Goal: Contribute content: Contribute content

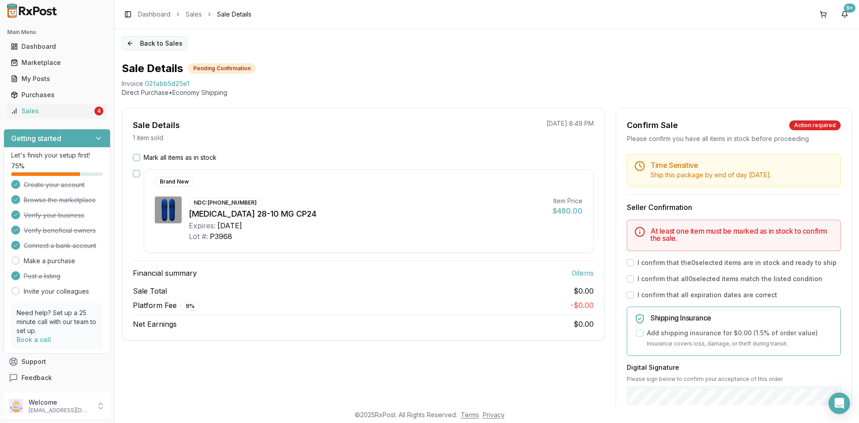
click at [143, 46] on button "Back to Sales" at bounding box center [155, 43] width 66 height 14
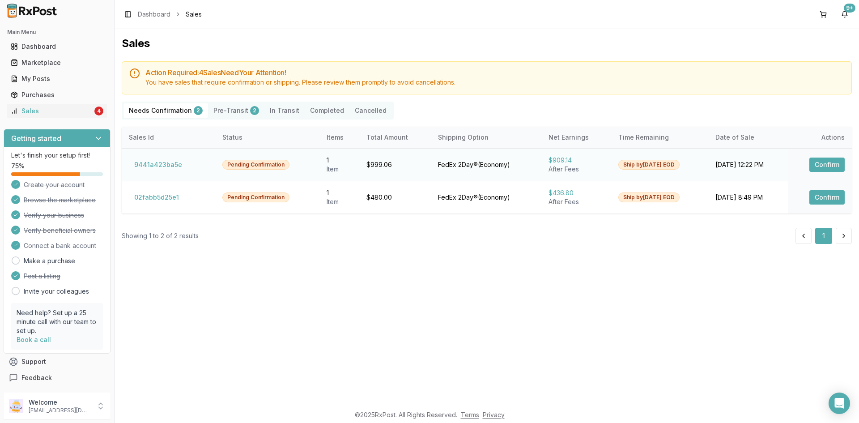
click at [833, 162] on button "Confirm" at bounding box center [826, 164] width 35 height 14
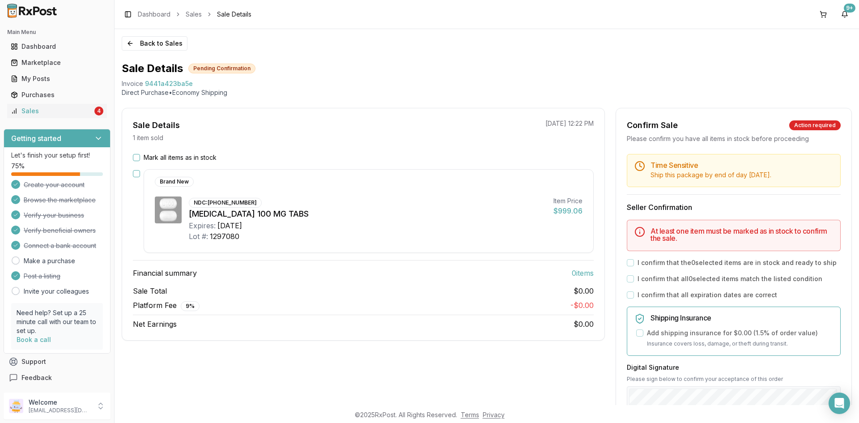
click at [136, 157] on button "Mark all items as in stock" at bounding box center [136, 157] width 7 height 7
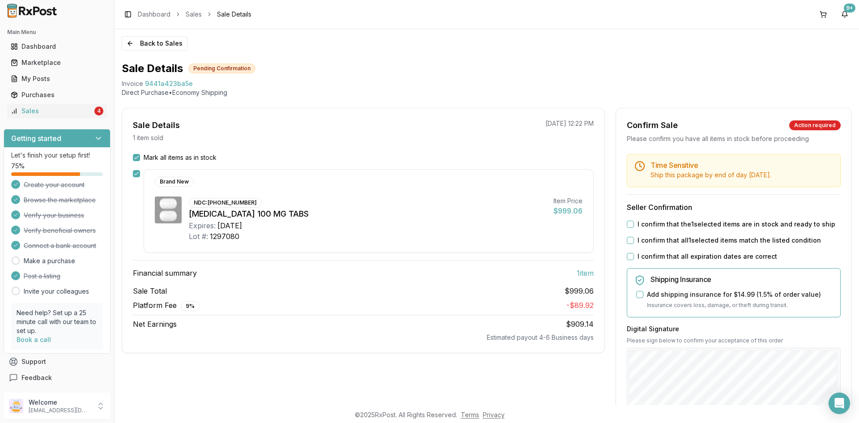
click at [627, 225] on button "I confirm that the 1 selected items are in stock and ready to ship" at bounding box center [630, 223] width 7 height 7
click at [627, 241] on button "I confirm that all 1 selected items match the listed condition" at bounding box center [630, 240] width 7 height 7
drag, startPoint x: 627, startPoint y: 259, endPoint x: 630, endPoint y: 263, distance: 4.8
click at [628, 260] on div "I confirm that all expiration dates are correct" at bounding box center [734, 256] width 214 height 9
click at [629, 258] on button "I confirm that all expiration dates are correct" at bounding box center [630, 256] width 7 height 7
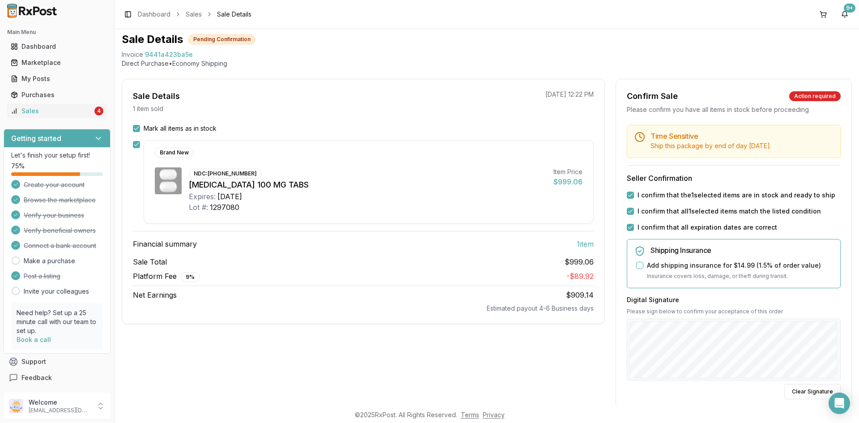
scroll to position [45, 0]
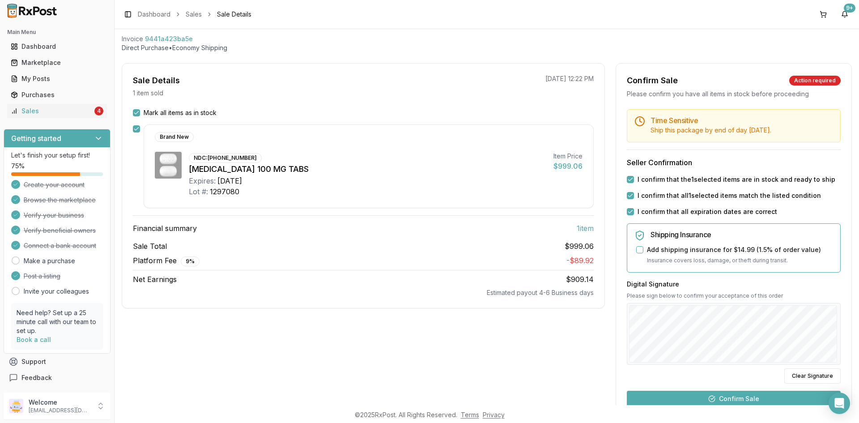
click at [745, 400] on button "Confirm Sale" at bounding box center [734, 398] width 214 height 16
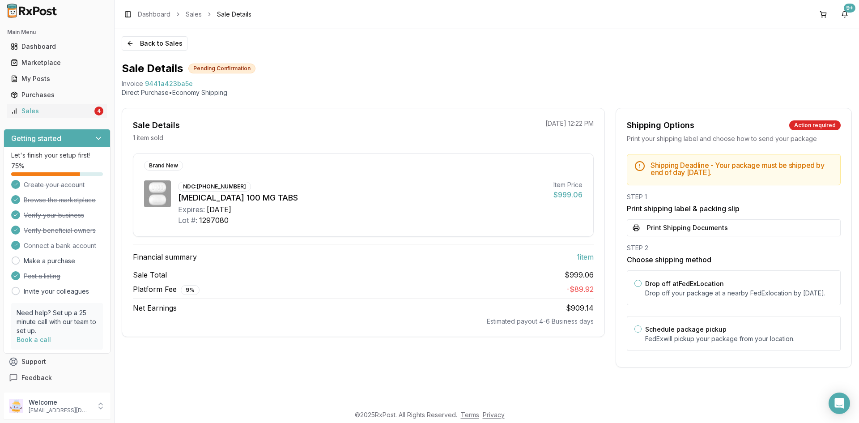
scroll to position [0, 0]
click at [704, 225] on button "Print Shipping Documents" at bounding box center [734, 227] width 214 height 17
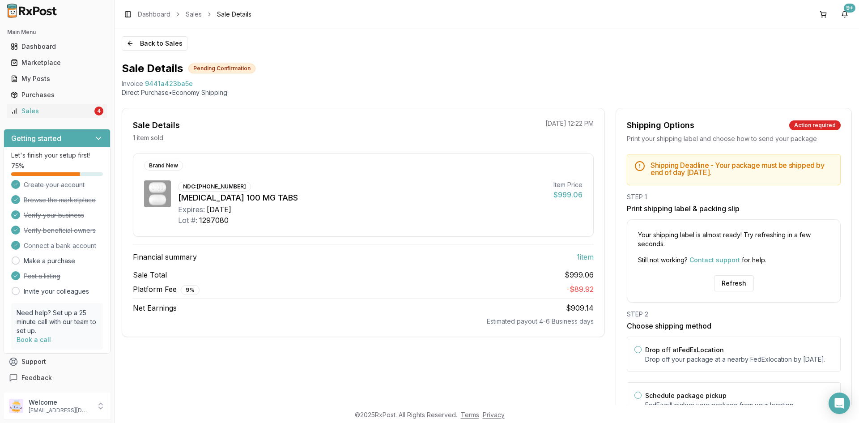
drag, startPoint x: 724, startPoint y: 286, endPoint x: 736, endPoint y: 294, distance: 14.1
click at [725, 287] on button "Refresh" at bounding box center [734, 283] width 40 height 16
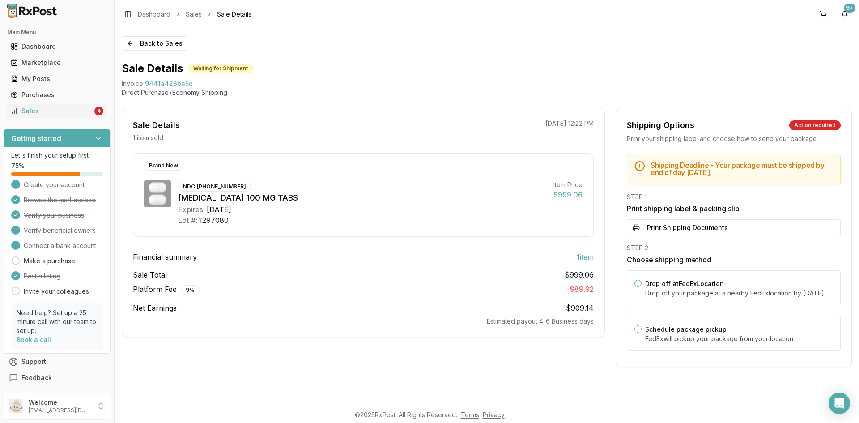
click at [677, 226] on button "Print Shipping Documents" at bounding box center [734, 227] width 214 height 17
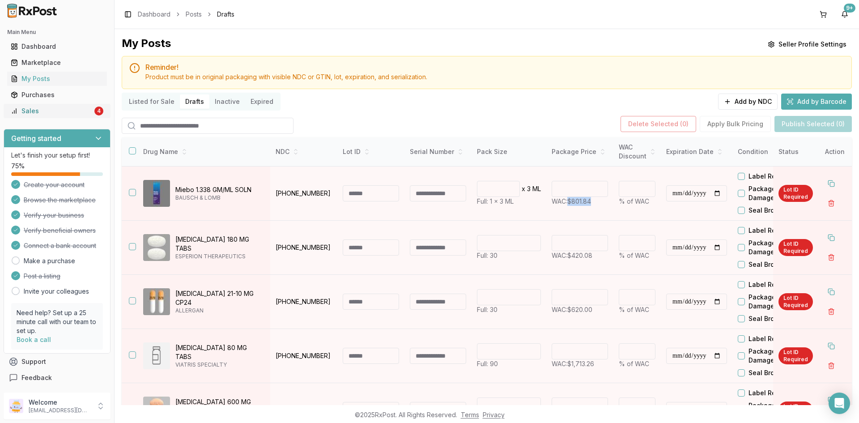
click at [31, 112] on div "Sales" at bounding box center [52, 110] width 82 height 9
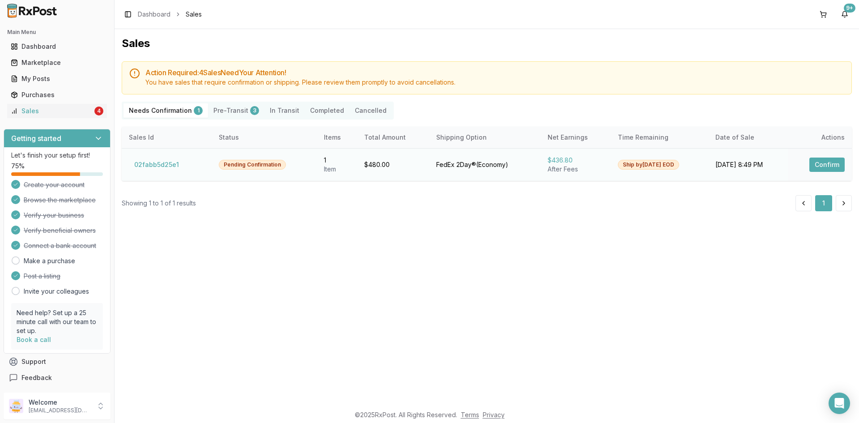
click at [823, 167] on button "Confirm" at bounding box center [826, 164] width 35 height 14
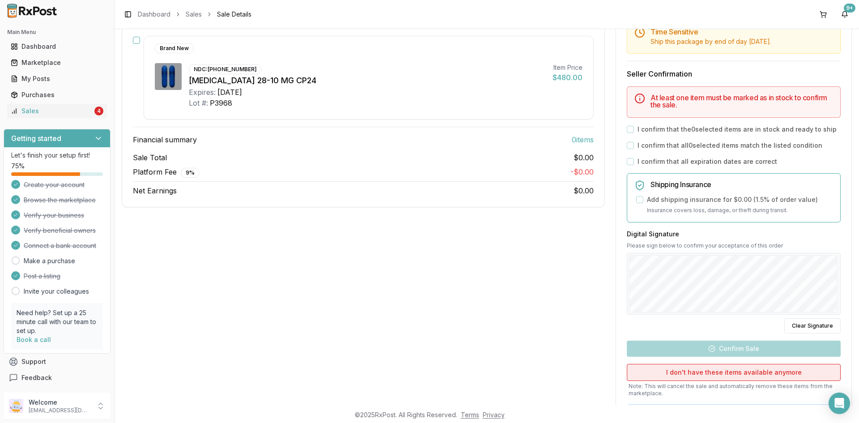
scroll to position [134, 0]
click at [722, 373] on button "I don't have these items available anymore" at bounding box center [734, 371] width 214 height 17
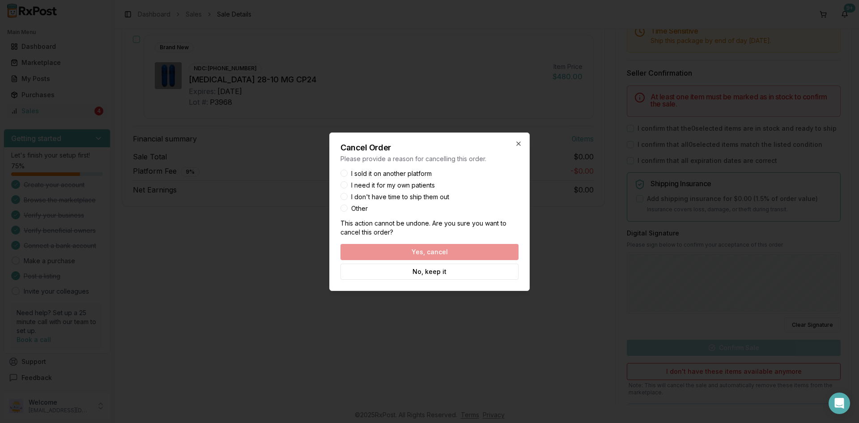
click at [346, 173] on button "I sold it on another platform" at bounding box center [343, 172] width 7 height 7
click at [432, 249] on button "Yes, cancel" at bounding box center [429, 252] width 178 height 16
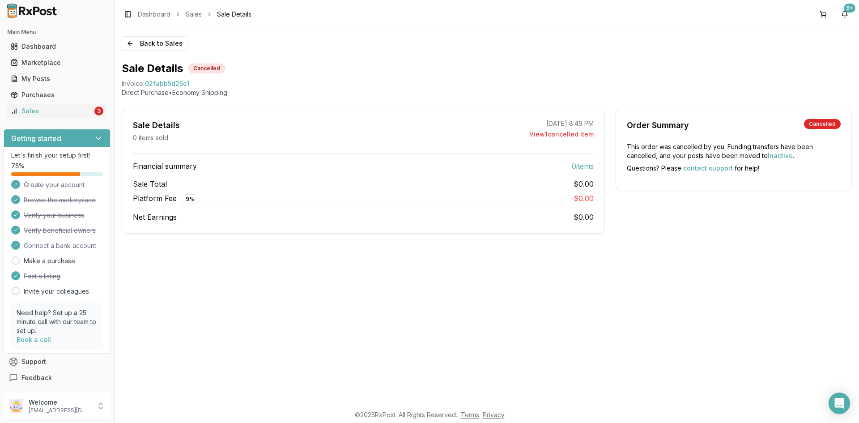
scroll to position [0, 0]
click at [157, 49] on button "Back to Sales" at bounding box center [155, 43] width 66 height 14
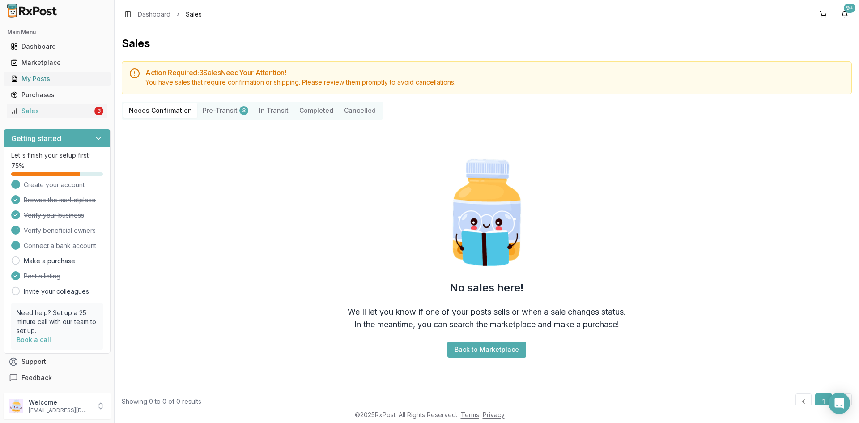
click at [47, 76] on div "My Posts" at bounding box center [57, 78] width 93 height 9
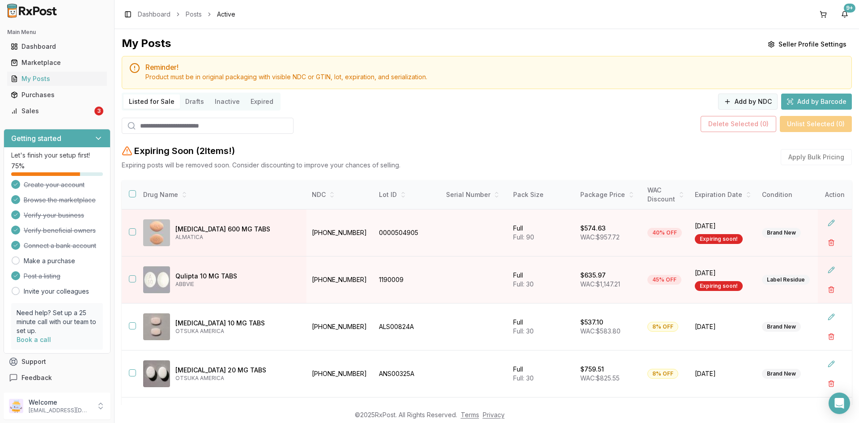
click at [762, 102] on button "Add by NDC" at bounding box center [747, 101] width 59 height 16
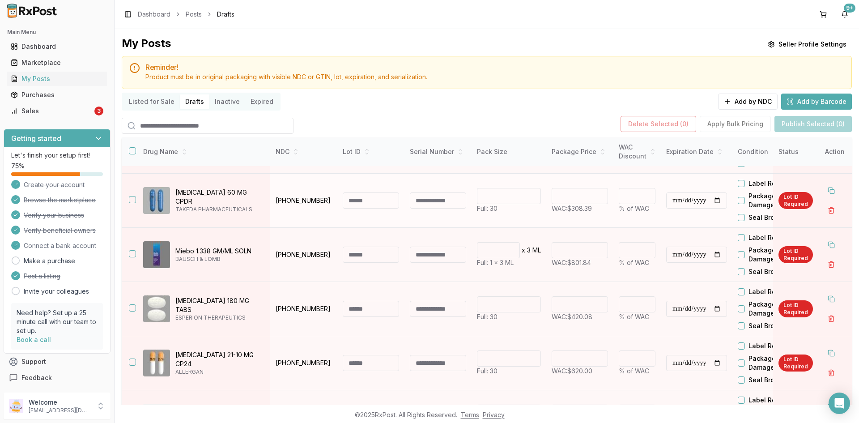
scroll to position [134, 0]
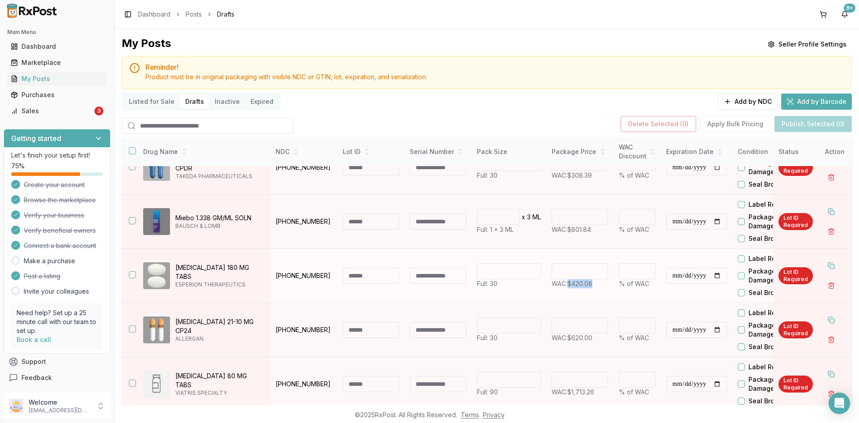
drag, startPoint x: 580, startPoint y: 284, endPoint x: 568, endPoint y: 288, distance: 13.0
click at [568, 288] on p "WAC: $420.08" at bounding box center [579, 283] width 56 height 9
copy span "$420.08"
click at [739, 101] on button "Add by NDC" at bounding box center [747, 101] width 59 height 16
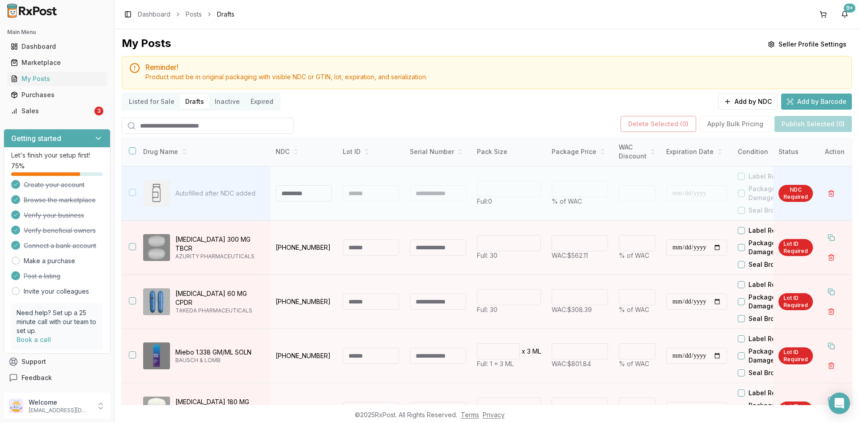
click at [303, 195] on input at bounding box center [303, 193] width 56 height 16
type input "**********"
click at [357, 195] on div at bounding box center [371, 193] width 56 height 16
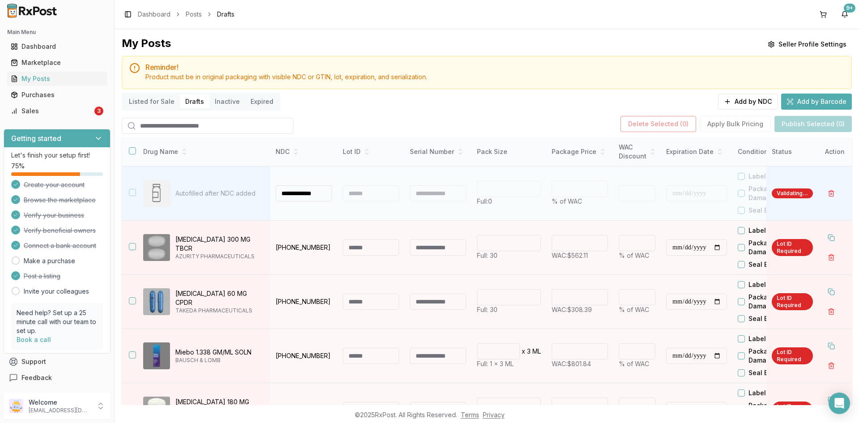
type input "**"
type input "*"
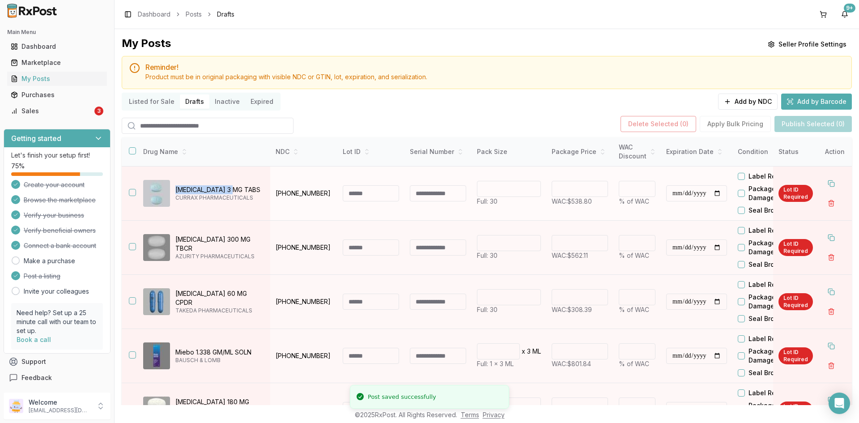
drag, startPoint x: 239, startPoint y: 188, endPoint x: 175, endPoint y: 191, distance: 64.0
click at [175, 191] on p "Silenor 3 MG TABS" at bounding box center [219, 189] width 88 height 9
copy p "Silenor 3 MG TABS"
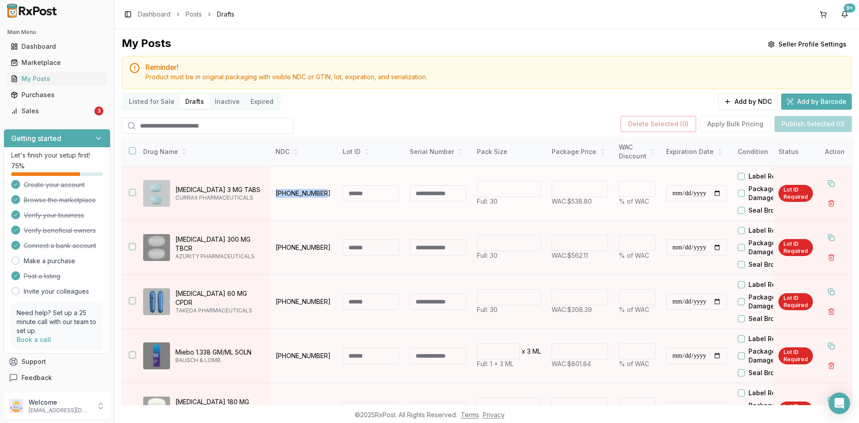
drag, startPoint x: 325, startPoint y: 194, endPoint x: 275, endPoint y: 197, distance: 49.8
click at [276, 196] on p "42847-0103-30" at bounding box center [303, 193] width 56 height 9
copy p "42847-0103-30"
drag, startPoint x: 595, startPoint y: 203, endPoint x: 571, endPoint y: 204, distance: 24.6
click at [571, 204] on p "WAC: $538.80" at bounding box center [579, 201] width 56 height 9
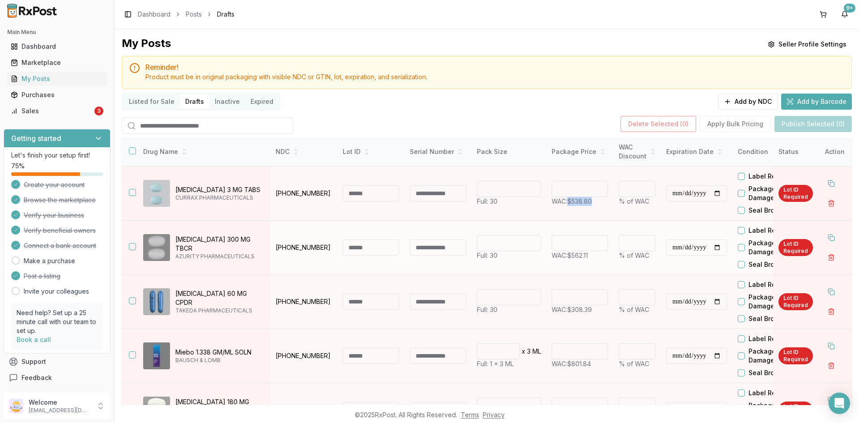
copy span "$538.80"
click at [743, 101] on button "Add by NDC" at bounding box center [747, 101] width 59 height 16
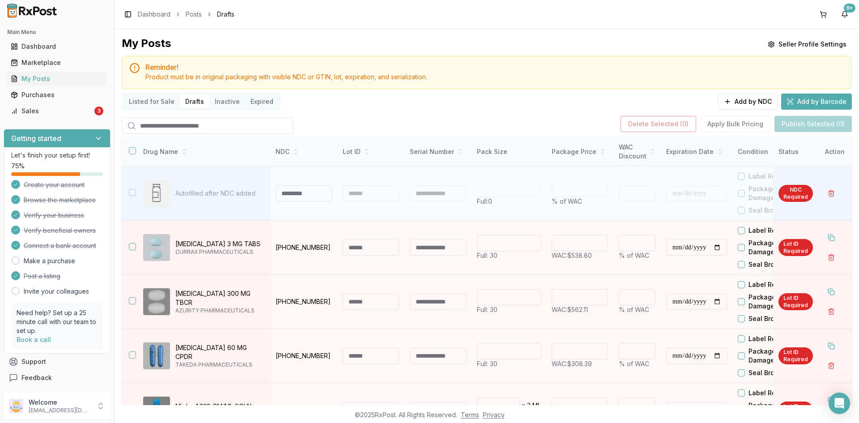
click at [284, 197] on input at bounding box center [303, 193] width 56 height 16
type input "**********"
click at [363, 191] on div at bounding box center [371, 193] width 56 height 16
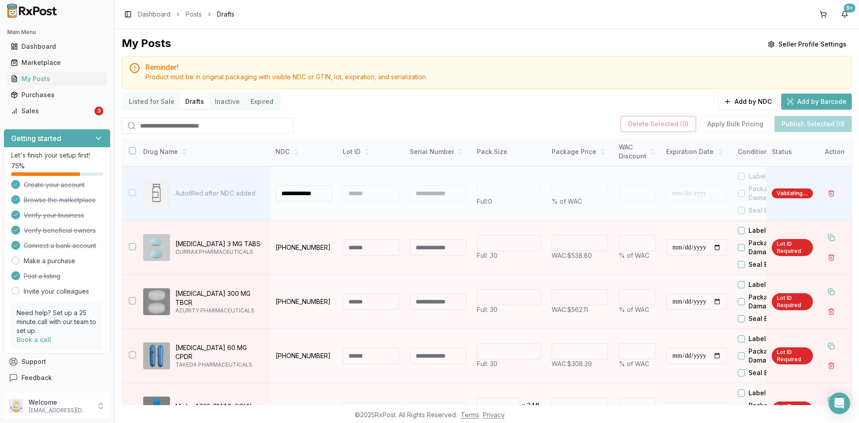
type input "**"
type input "*"
click at [363, 191] on div at bounding box center [371, 193] width 56 height 16
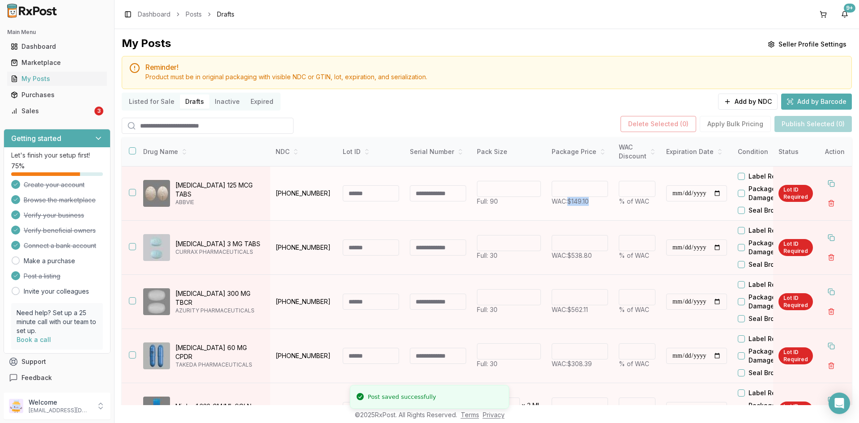
drag, startPoint x: 596, startPoint y: 202, endPoint x: 572, endPoint y: 215, distance: 27.6
click at [572, 206] on td "****** WAC: $149.10" at bounding box center [579, 193] width 67 height 54
copy span "$149.10"
drag, startPoint x: 333, startPoint y: 197, endPoint x: 275, endPoint y: 202, distance: 58.8
click at [275, 200] on td "00074-7068-90" at bounding box center [303, 193] width 67 height 54
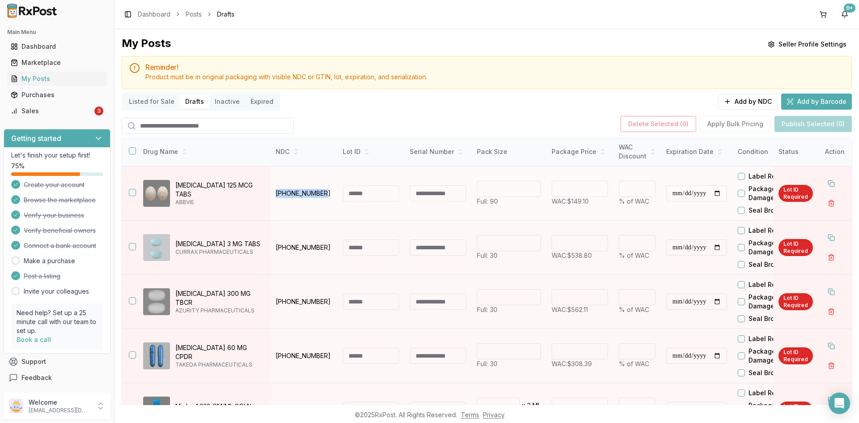
copy p "00074-7068-90"
click at [746, 103] on button "Add by NDC" at bounding box center [747, 101] width 59 height 16
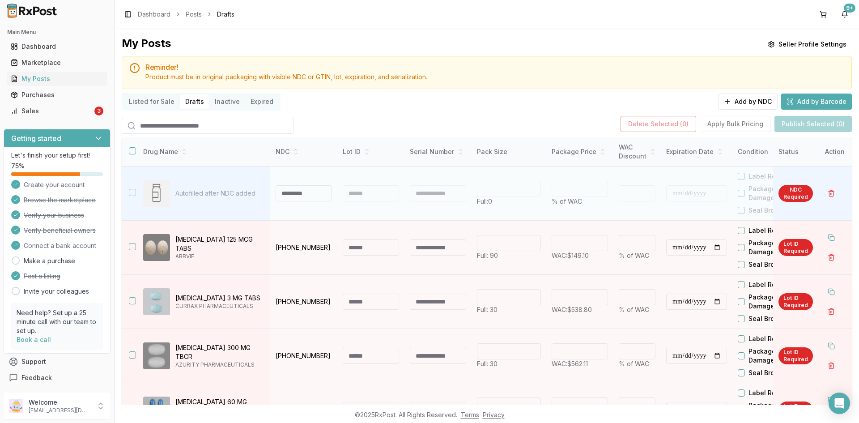
click at [286, 195] on input at bounding box center [303, 193] width 56 height 16
type input "**********"
click at [364, 195] on div at bounding box center [371, 193] width 56 height 16
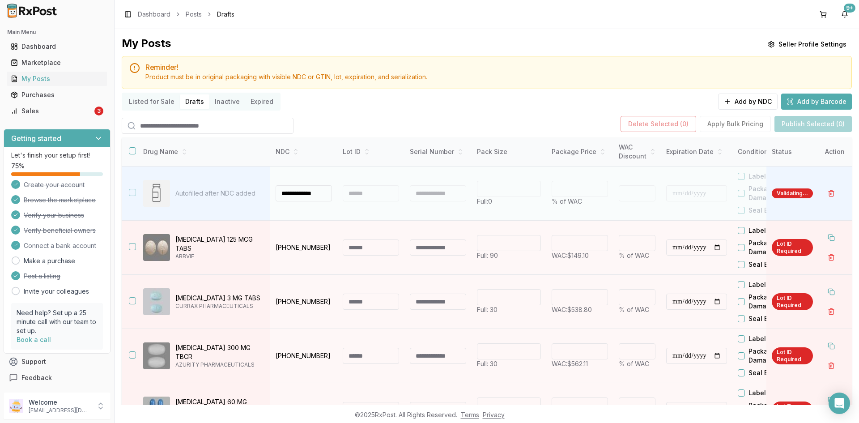
type input "**"
type input "*"
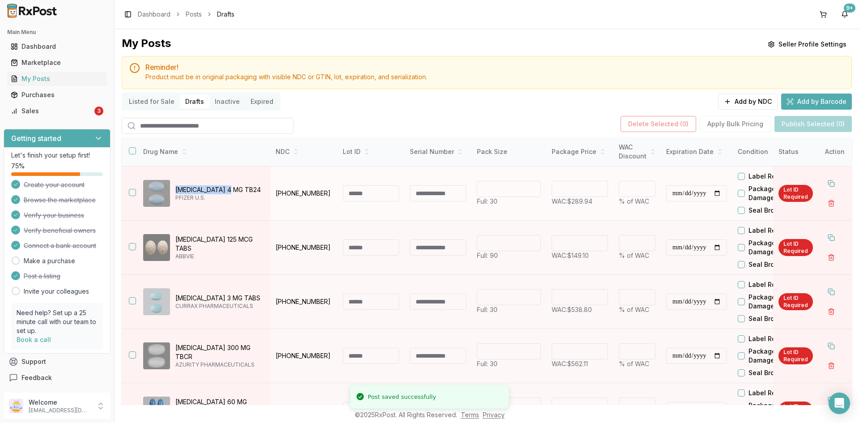
click at [177, 185] on p "Toviaz 4 MG TB24" at bounding box center [219, 189] width 88 height 9
copy p "Toviaz 4 MG TB24"
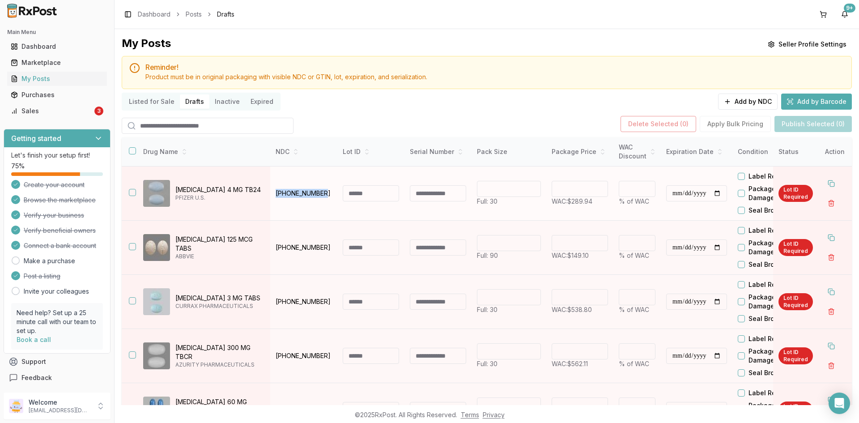
drag, startPoint x: 325, startPoint y: 192, endPoint x: 276, endPoint y: 186, distance: 48.6
click at [276, 186] on td "00069-0242-30" at bounding box center [303, 193] width 67 height 54
copy p "00069-0242-30"
drag, startPoint x: 600, startPoint y: 202, endPoint x: 569, endPoint y: 206, distance: 31.1
click at [570, 206] on td "****** WAC: $289.94" at bounding box center [579, 193] width 67 height 54
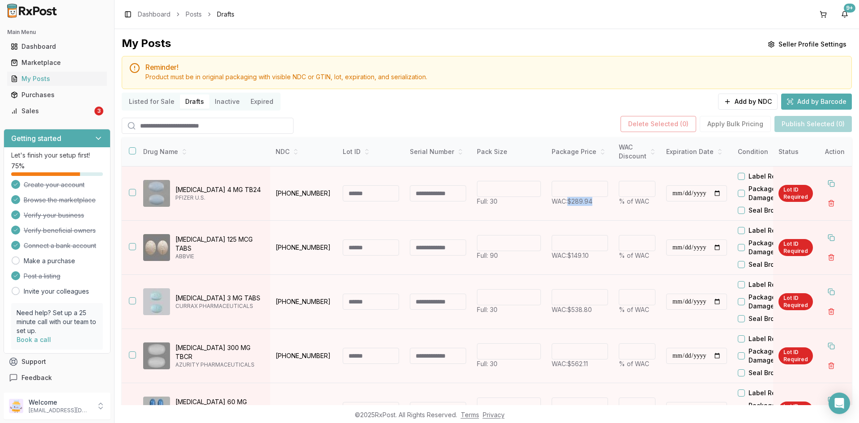
copy span "$289.94"
click at [751, 101] on button "Add by NDC" at bounding box center [747, 101] width 59 height 16
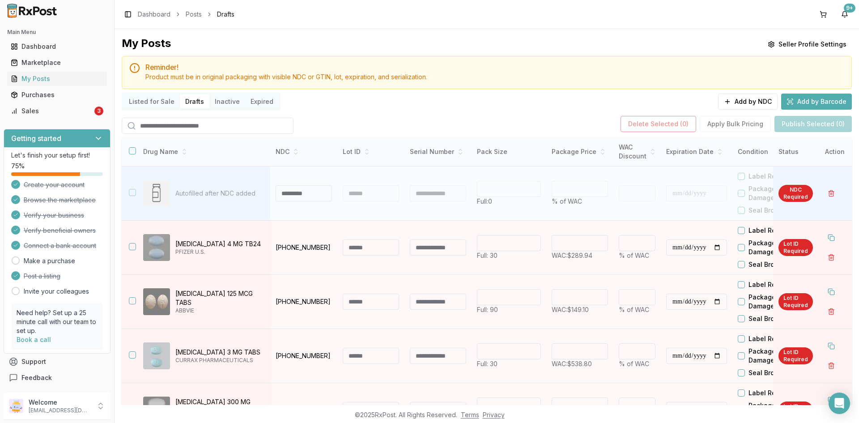
click at [297, 193] on input at bounding box center [303, 193] width 56 height 16
type input "**********"
click at [383, 195] on div at bounding box center [371, 193] width 56 height 16
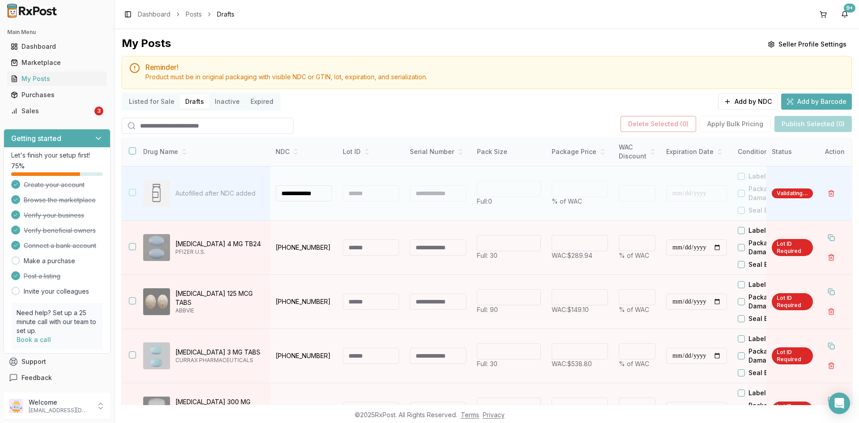
type input "**"
type input "*"
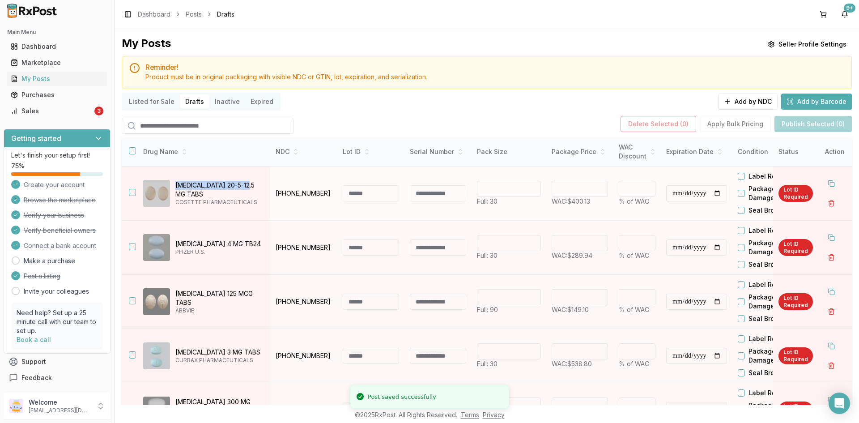
drag, startPoint x: 248, startPoint y: 185, endPoint x: 175, endPoint y: 185, distance: 72.9
click at [175, 185] on p "Tribenzor 20-5-12.5 MG TABS" at bounding box center [219, 190] width 88 height 18
copy p "Tribenzor 20-5-12.5 MG"
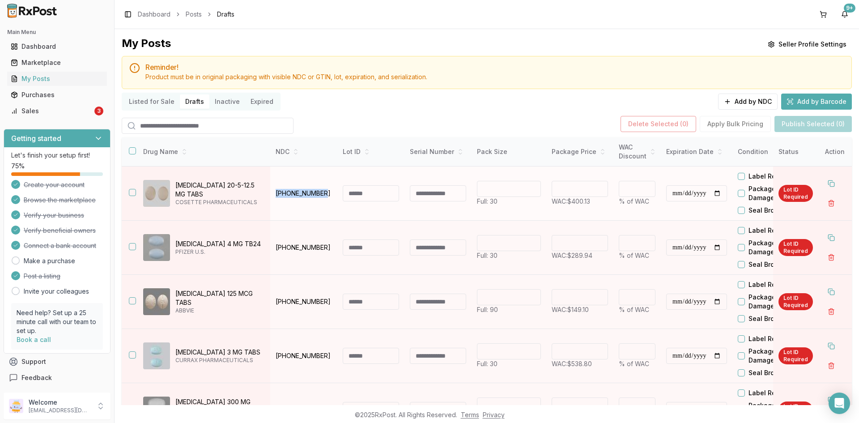
drag, startPoint x: 322, startPoint y: 194, endPoint x: 276, endPoint y: 202, distance: 46.8
click at [276, 202] on td "00713-0874-30" at bounding box center [303, 193] width 67 height 54
drag, startPoint x: 598, startPoint y: 203, endPoint x: 569, endPoint y: 203, distance: 29.5
click at [569, 203] on p "WAC: $400.13" at bounding box center [579, 201] width 56 height 9
click at [737, 102] on button "Add by NDC" at bounding box center [747, 101] width 59 height 16
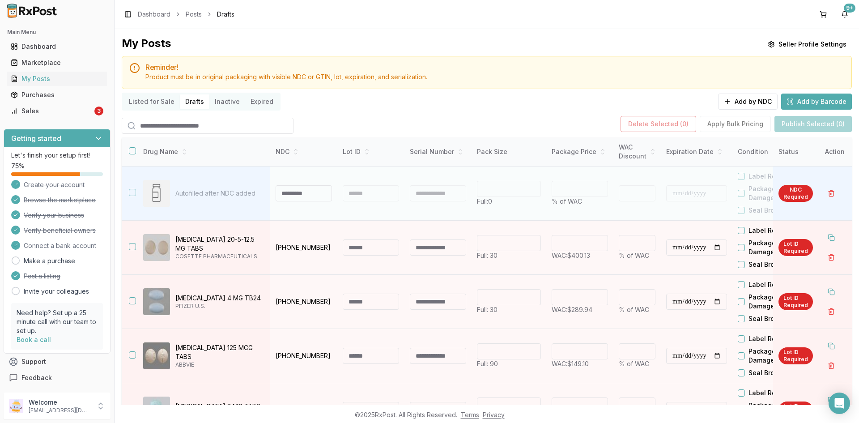
click at [281, 190] on input at bounding box center [303, 193] width 56 height 16
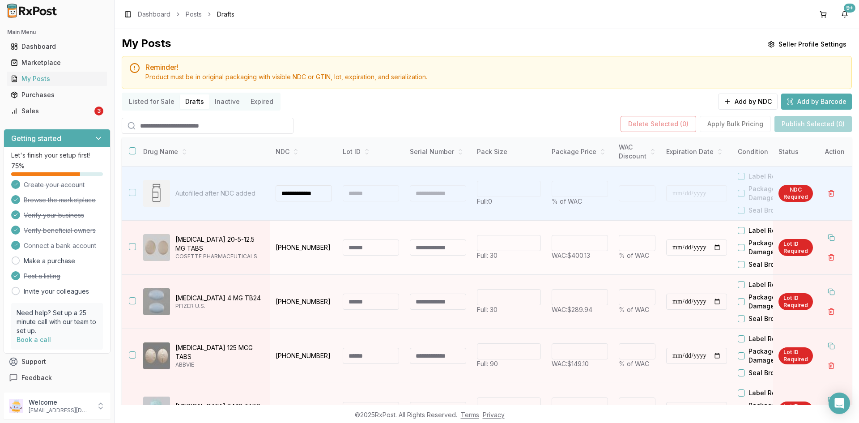
scroll to position [0, 1]
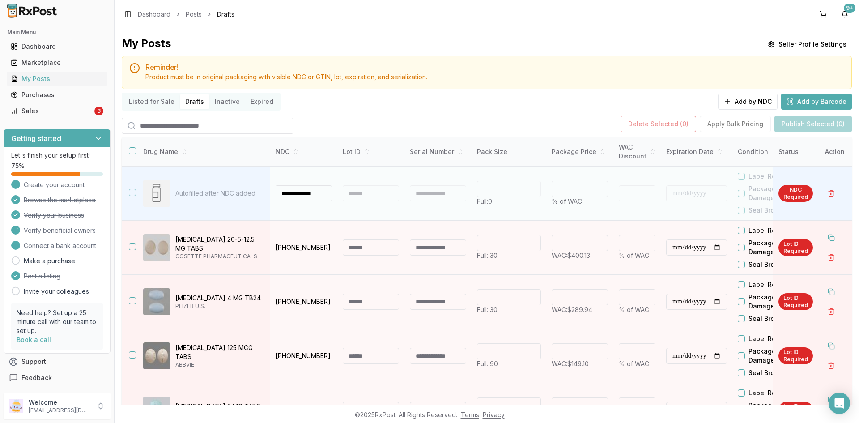
type input "**********"
click at [368, 191] on div at bounding box center [371, 193] width 56 height 16
type input "**"
type input "*"
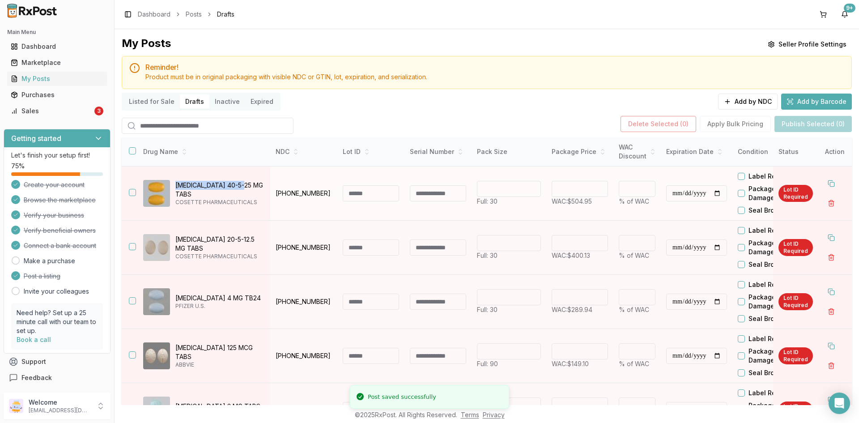
drag, startPoint x: 241, startPoint y: 189, endPoint x: 174, endPoint y: 182, distance: 67.9
click at [174, 182] on div "Tribenzor 40-5-25 MG TABS COSETTE PHARMACEUTICALS" at bounding box center [203, 193] width 120 height 27
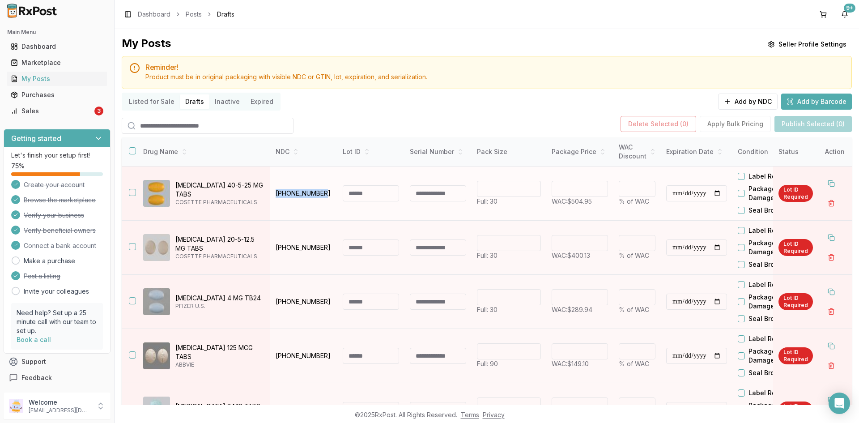
drag, startPoint x: 321, startPoint y: 194, endPoint x: 277, endPoint y: 191, distance: 44.4
click at [277, 191] on p "00713-0876-30" at bounding box center [303, 193] width 56 height 9
drag, startPoint x: 596, startPoint y: 201, endPoint x: 569, endPoint y: 206, distance: 27.4
click at [569, 205] on p "WAC: $504.95" at bounding box center [579, 201] width 56 height 9
click at [752, 100] on button "Add by NDC" at bounding box center [747, 101] width 59 height 16
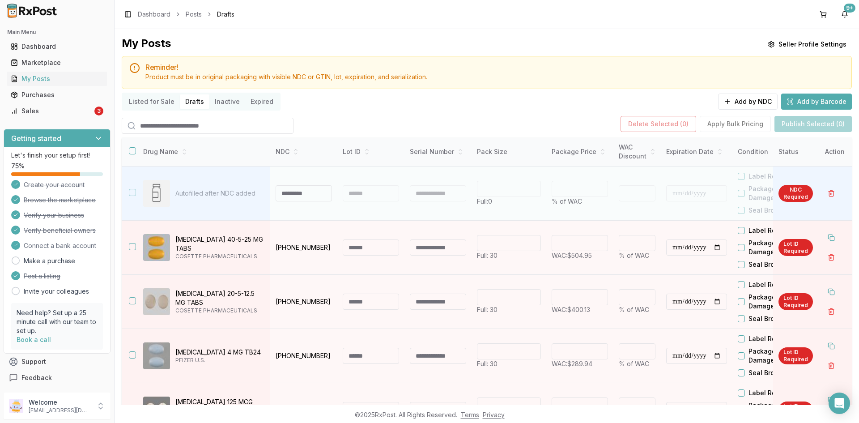
click at [297, 190] on input at bounding box center [303, 193] width 56 height 16
type input "**********"
click at [365, 196] on div at bounding box center [371, 193] width 56 height 16
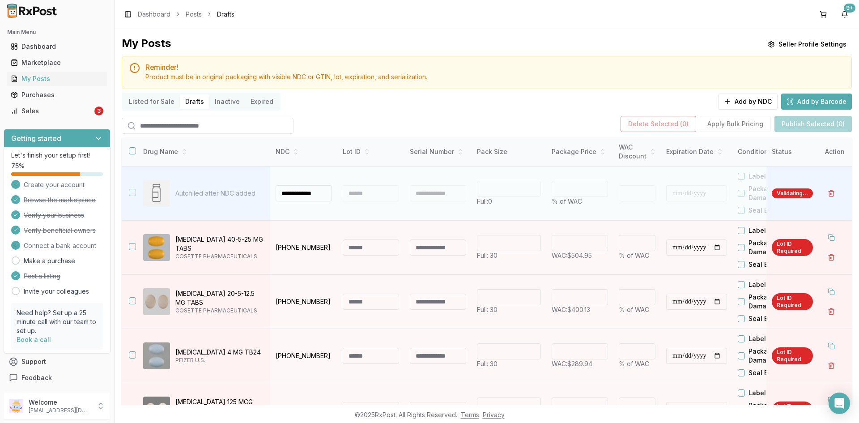
type input "**"
type input "*"
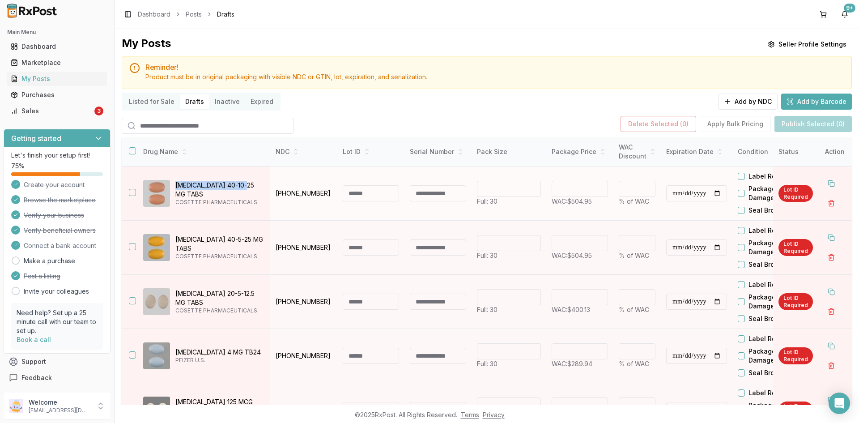
drag, startPoint x: 246, startPoint y: 187, endPoint x: 176, endPoint y: 182, distance: 69.5
click at [176, 182] on div "Tribenzor 40-10-25 MG TABS COSETTE PHARMACEUTICALS" at bounding box center [203, 193] width 120 height 27
drag, startPoint x: 325, startPoint y: 193, endPoint x: 276, endPoint y: 203, distance: 49.8
click at [276, 201] on td "00713-0878-30" at bounding box center [303, 193] width 67 height 54
click at [737, 101] on button "Add by NDC" at bounding box center [747, 101] width 59 height 16
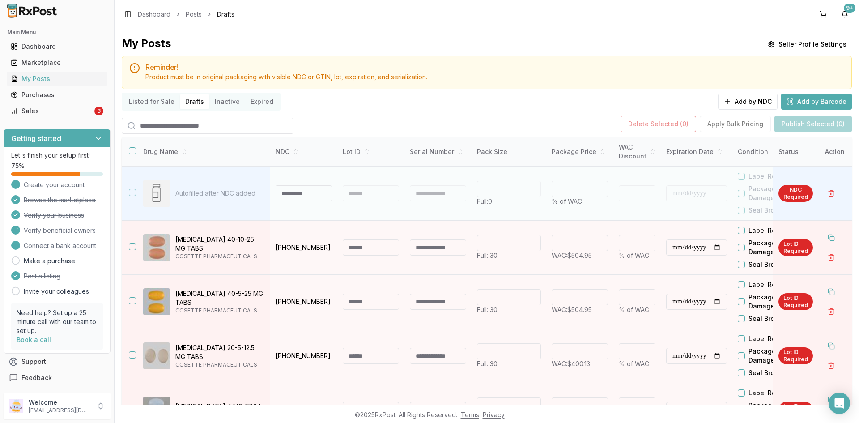
click at [294, 196] on input at bounding box center [303, 193] width 56 height 16
type input "**********"
click at [369, 197] on div at bounding box center [371, 193] width 56 height 16
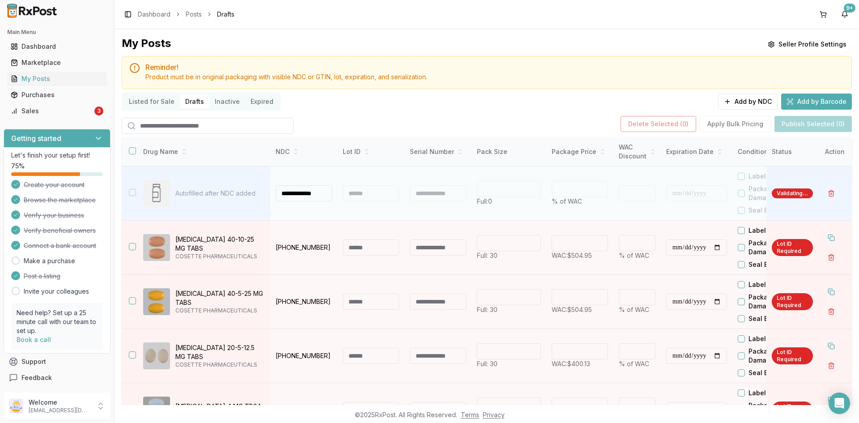
type input "**"
type input "*"
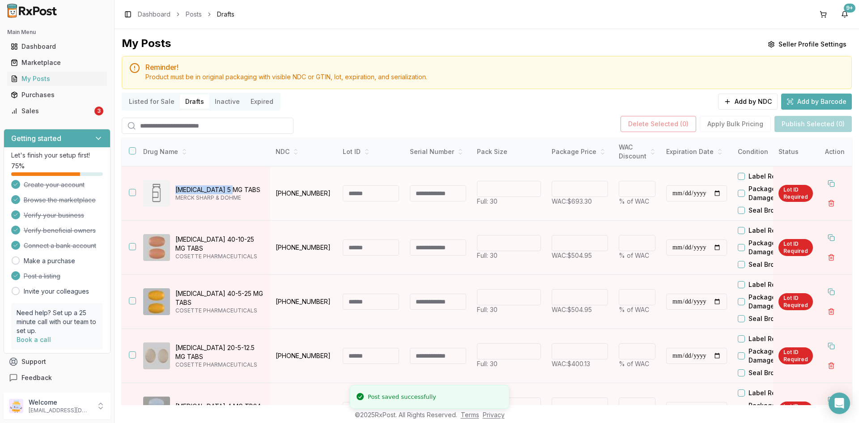
drag, startPoint x: 240, startPoint y: 189, endPoint x: 174, endPoint y: 187, distance: 66.2
click at [174, 187] on div "Verquvo 5 MG TABS MERCK SHARP & DOHME" at bounding box center [203, 193] width 120 height 27
click at [215, 182] on div "Verquvo 5 MG TABS MERCK SHARP & DOHME" at bounding box center [203, 193] width 120 height 27
drag, startPoint x: 213, startPoint y: 189, endPoint x: 174, endPoint y: 190, distance: 38.5
click at [174, 190] on div "Verquvo 5 MG TABS MERCK SHARP & DOHME" at bounding box center [203, 193] width 120 height 27
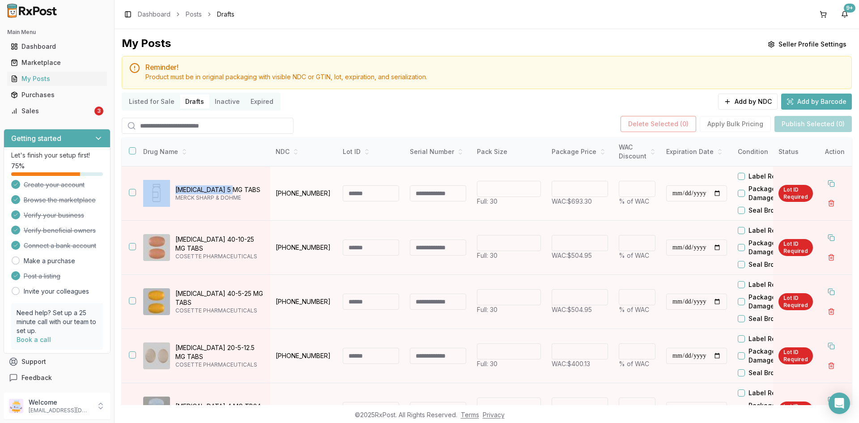
drag, startPoint x: 222, startPoint y: 187, endPoint x: 172, endPoint y: 187, distance: 49.6
click at [172, 187] on div "Verquvo 5 MG TABS MERCK SHARP & DOHME" at bounding box center [203, 193] width 120 height 27
drag, startPoint x: 596, startPoint y: 201, endPoint x: 570, endPoint y: 208, distance: 26.5
click at [569, 205] on p "WAC: $693.30" at bounding box center [579, 201] width 56 height 9
click at [736, 100] on button "Add by NDC" at bounding box center [747, 101] width 59 height 16
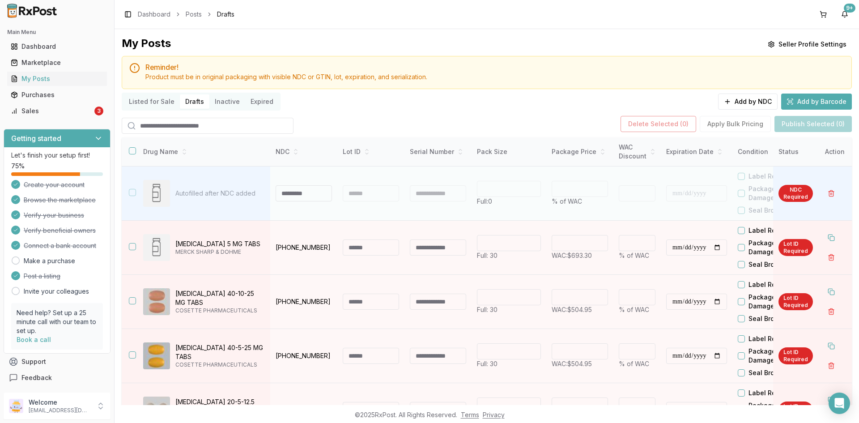
click at [288, 193] on input at bounding box center [303, 193] width 56 height 16
type input "**********"
click at [377, 191] on div at bounding box center [371, 193] width 56 height 16
type input "***"
type input "*"
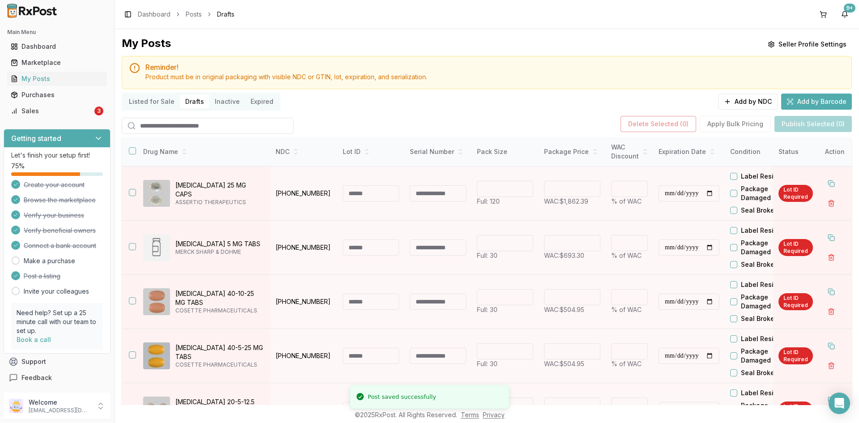
click at [327, 193] on p "13913-0008-12" at bounding box center [303, 193] width 56 height 9
drag, startPoint x: 218, startPoint y: 189, endPoint x: 177, endPoint y: 184, distance: 41.8
click at [177, 184] on div "Zipsor 25 MG CAPS ASSERTIO THERAPEUTICS" at bounding box center [203, 193] width 120 height 27
drag, startPoint x: 323, startPoint y: 194, endPoint x: 271, endPoint y: 197, distance: 52.0
click at [271, 197] on td "13913-0008-12" at bounding box center [303, 193] width 67 height 54
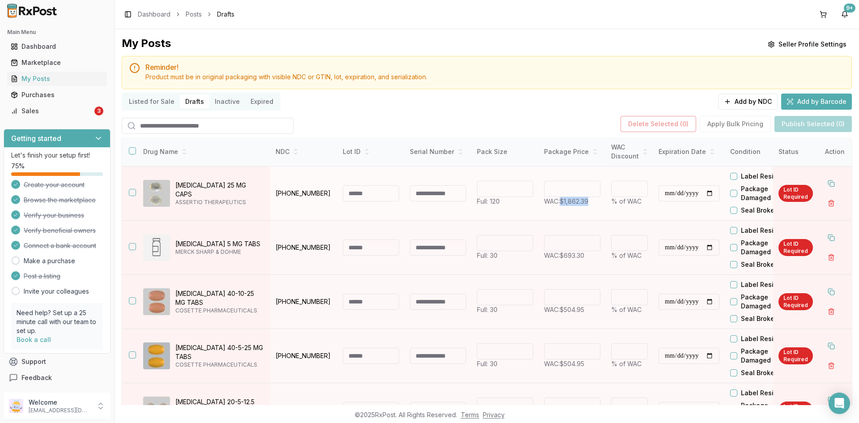
drag, startPoint x: 594, startPoint y: 203, endPoint x: 563, endPoint y: 205, distance: 31.4
click at [563, 205] on p "WAC: $1,862.39" at bounding box center [572, 201] width 56 height 9
drag, startPoint x: 746, startPoint y: 97, endPoint x: 673, endPoint y: 101, distance: 73.4
click at [746, 96] on button "Add by NDC" at bounding box center [747, 101] width 59 height 16
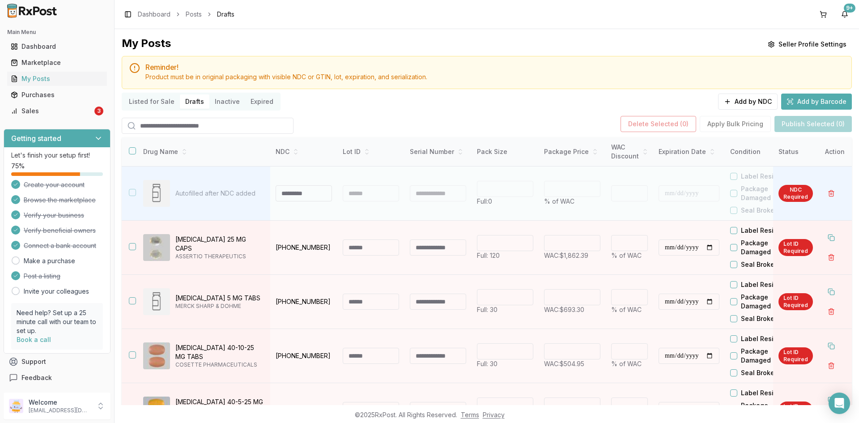
click at [293, 193] on input at bounding box center [303, 193] width 56 height 16
click at [310, 194] on input at bounding box center [303, 193] width 56 height 16
type input "**********"
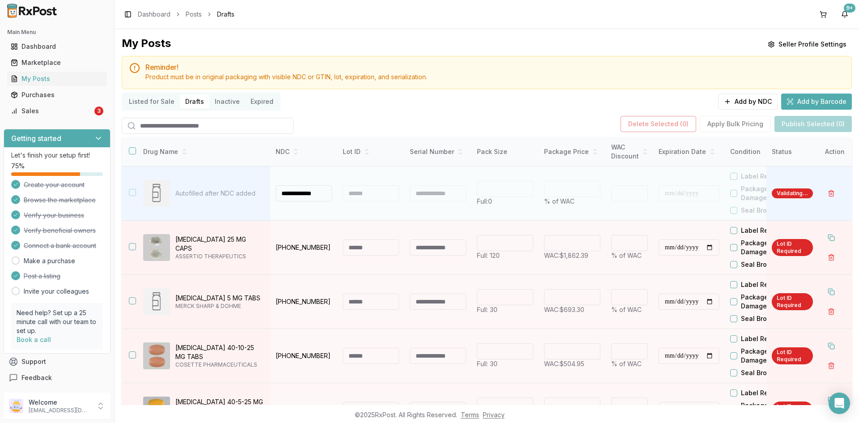
click at [393, 194] on div at bounding box center [371, 193] width 56 height 16
type input "**"
type input "*"
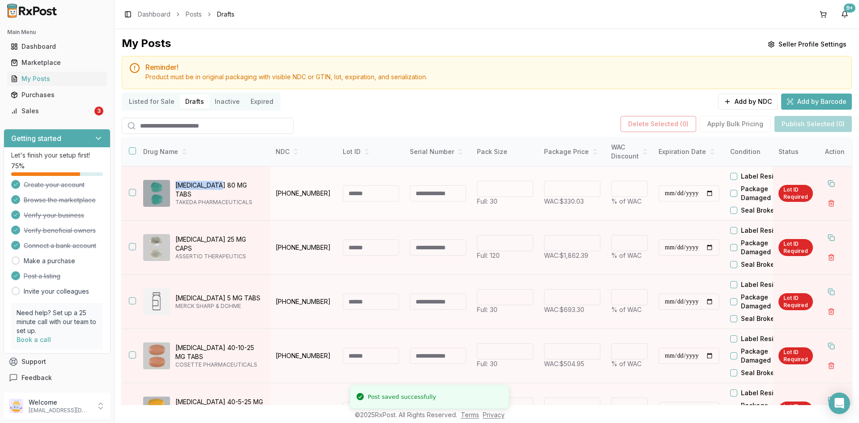
drag, startPoint x: 216, startPoint y: 189, endPoint x: 177, endPoint y: 181, distance: 39.3
click at [177, 181] on div "Uloric 80 MG TABS TAKEDA PHARMACEUTICALS" at bounding box center [203, 193] width 120 height 27
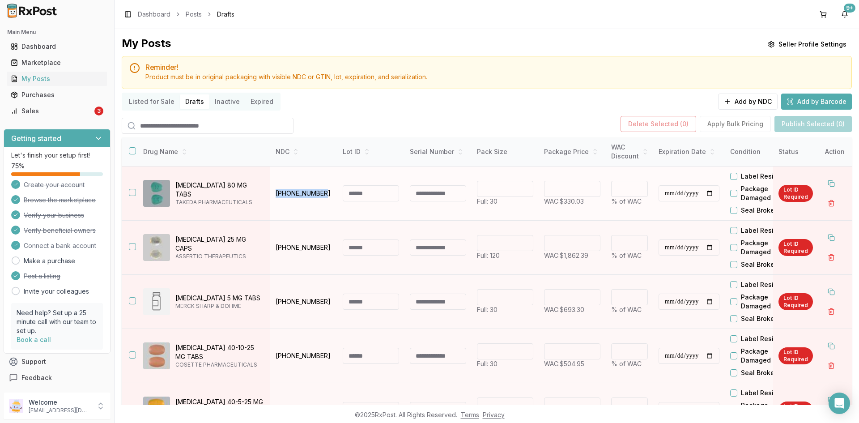
drag, startPoint x: 325, startPoint y: 191, endPoint x: 276, endPoint y: 190, distance: 49.2
click at [276, 190] on p "64764-0677-30" at bounding box center [303, 193] width 56 height 9
drag, startPoint x: 589, startPoint y: 202, endPoint x: 560, endPoint y: 202, distance: 29.1
click at [560, 202] on p "WAC: $330.03" at bounding box center [572, 201] width 56 height 9
click at [748, 98] on button "Add by NDC" at bounding box center [747, 101] width 59 height 16
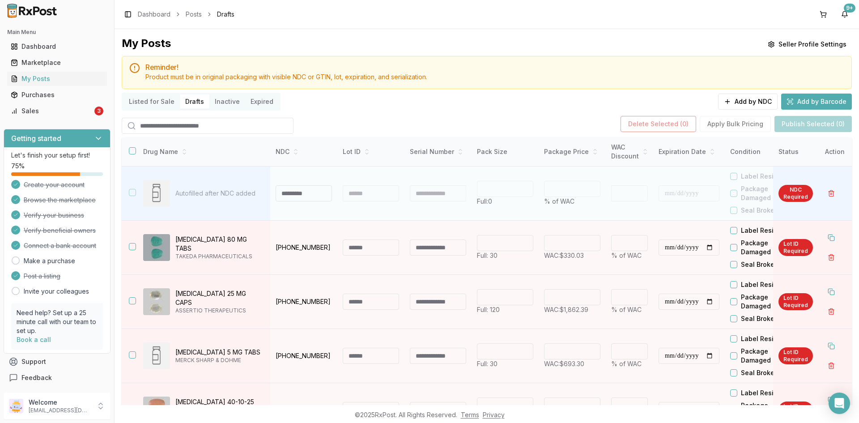
click at [301, 194] on input at bounding box center [303, 193] width 56 height 16
type input "**********"
click at [368, 192] on div at bounding box center [371, 193] width 56 height 16
type input "***"
type input "*"
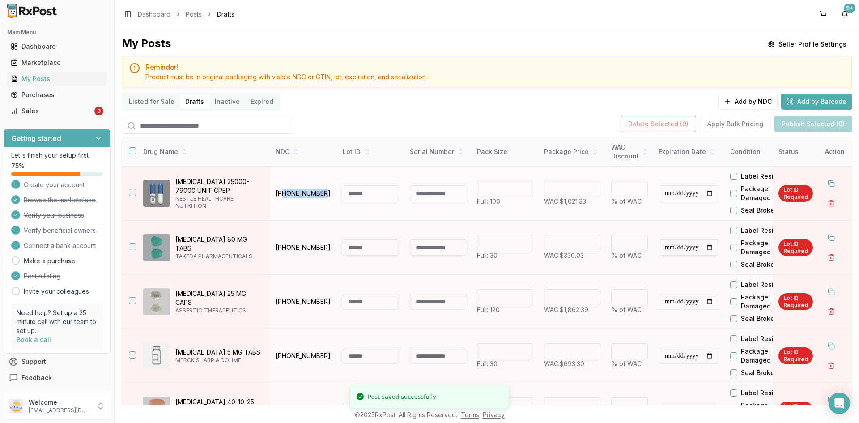
drag, startPoint x: 323, startPoint y: 193, endPoint x: 284, endPoint y: 199, distance: 39.7
click at [284, 199] on td "73562-0116-01" at bounding box center [303, 193] width 67 height 54
drag, startPoint x: 269, startPoint y: 207, endPoint x: 274, endPoint y: 207, distance: 5.0
click at [271, 207] on tr "**********" at bounding box center [530, 193] width 816 height 54
drag, startPoint x: 324, startPoint y: 191, endPoint x: 276, endPoint y: 193, distance: 48.3
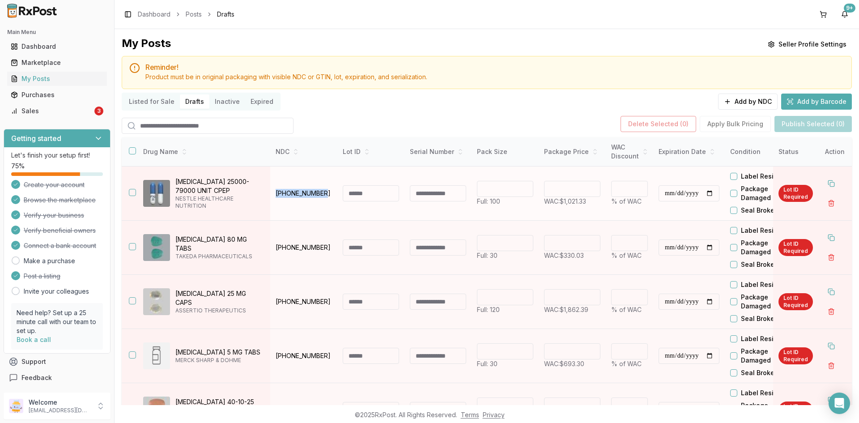
click at [276, 193] on p "73562-0116-01" at bounding box center [303, 193] width 56 height 9
drag, startPoint x: 584, startPoint y: 199, endPoint x: 564, endPoint y: 209, distance: 21.4
click at [563, 205] on p "WAC: $1,021.33" at bounding box center [572, 201] width 56 height 9
click at [742, 97] on button "Add by NDC" at bounding box center [747, 101] width 59 height 16
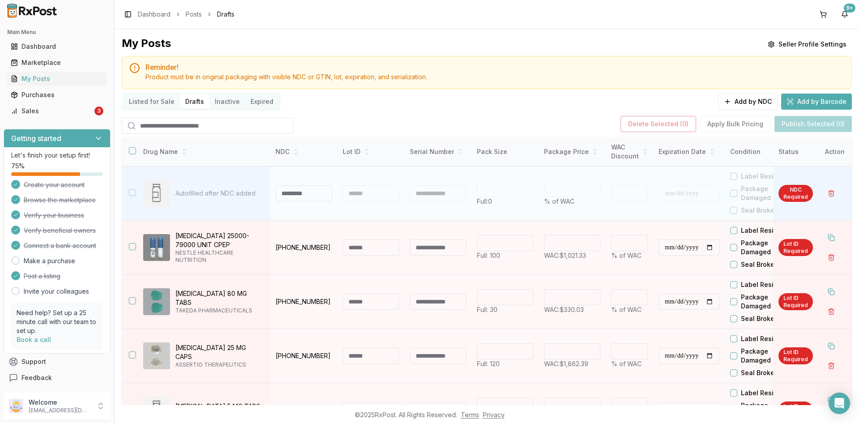
click at [296, 195] on input at bounding box center [303, 193] width 56 height 16
type input "**********"
click at [356, 191] on div at bounding box center [371, 193] width 56 height 16
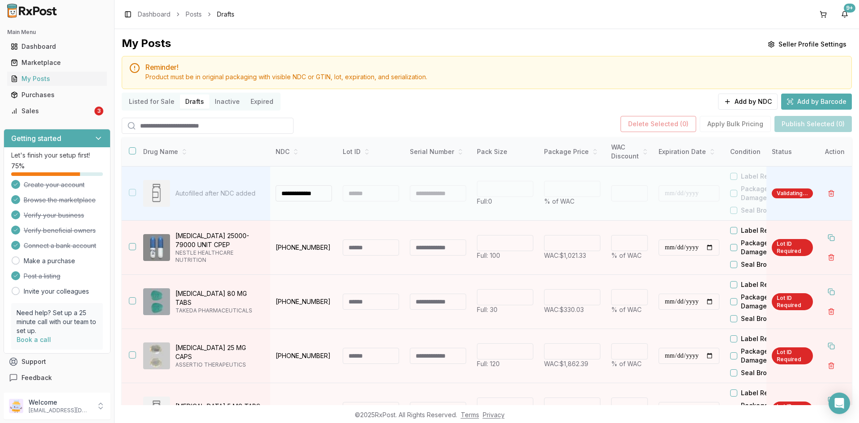
type input "**"
type input "*"
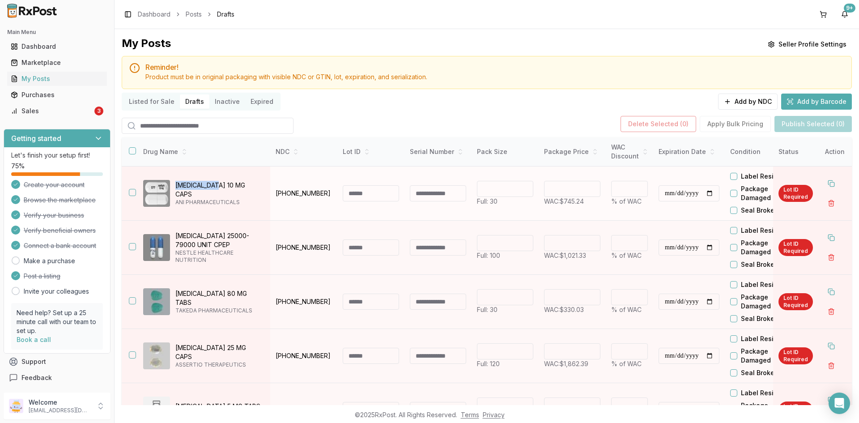
drag, startPoint x: 215, startPoint y: 188, endPoint x: 176, endPoint y: 186, distance: 38.5
click at [176, 186] on p "Meloxicam 10 MG CAPS" at bounding box center [219, 190] width 88 height 18
drag, startPoint x: 226, startPoint y: 189, endPoint x: 177, endPoint y: 186, distance: 49.2
click at [177, 186] on p "Meloxicam 10 MG CAPS" at bounding box center [219, 190] width 88 height 18
drag, startPoint x: 302, startPoint y: 192, endPoint x: 273, endPoint y: 194, distance: 29.1
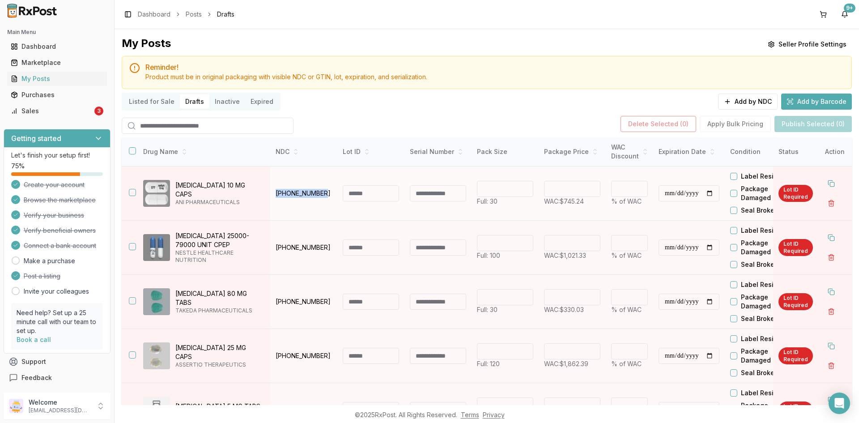
click at [273, 194] on td "70954-0077-10" at bounding box center [303, 193] width 67 height 54
drag, startPoint x: 581, startPoint y: 202, endPoint x: 561, endPoint y: 204, distance: 20.3
click at [561, 204] on p "WAC: $745.24" at bounding box center [572, 201] width 56 height 9
drag, startPoint x: 754, startPoint y: 101, endPoint x: 725, endPoint y: 104, distance: 28.8
click at [754, 100] on button "Add by NDC" at bounding box center [747, 101] width 59 height 16
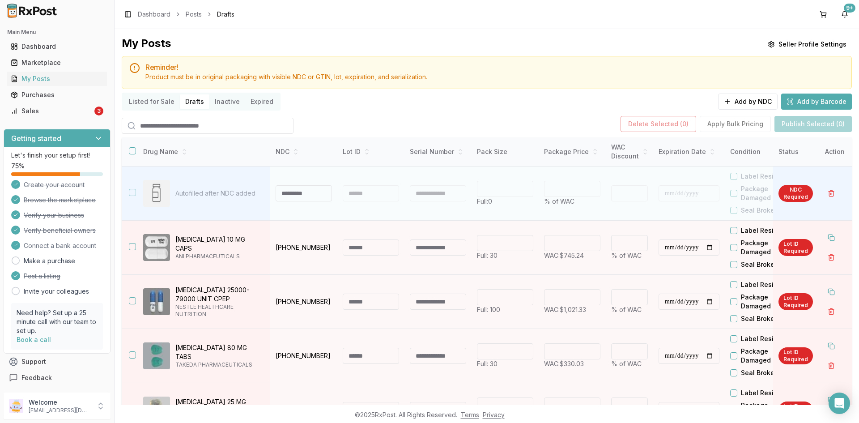
click at [308, 195] on input at bounding box center [303, 193] width 56 height 16
type input "**********"
click at [237, 195] on p "Autofilled after NDC added" at bounding box center [219, 193] width 88 height 9
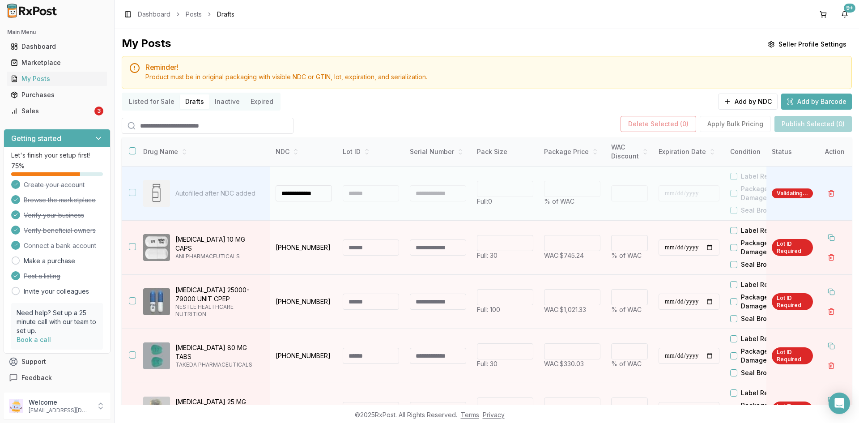
type input "**"
type input "*"
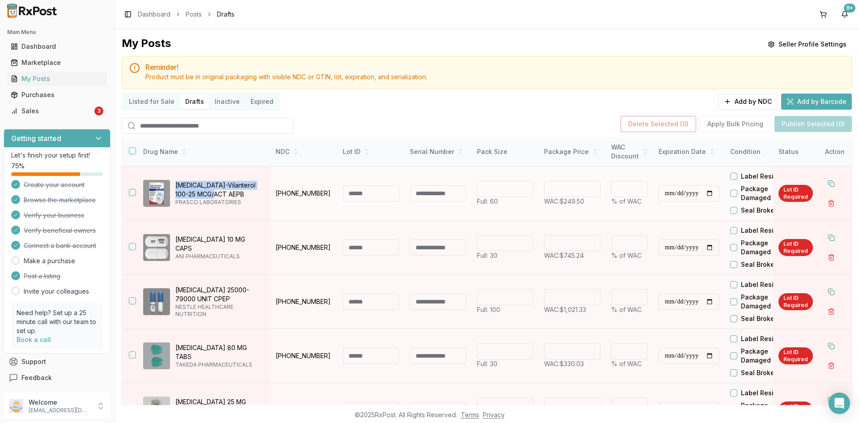
drag, startPoint x: 225, startPoint y: 189, endPoint x: 175, endPoint y: 183, distance: 50.0
click at [175, 183] on p "Fluticasone Furoate-Vilanterol 100-25 MCG/ACT AEPB" at bounding box center [219, 190] width 88 height 18
drag, startPoint x: 322, startPoint y: 195, endPoint x: 275, endPoint y: 199, distance: 46.2
click at [275, 199] on td "66993-0135-97" at bounding box center [303, 193] width 67 height 54
drag, startPoint x: 591, startPoint y: 198, endPoint x: 562, endPoint y: 202, distance: 29.3
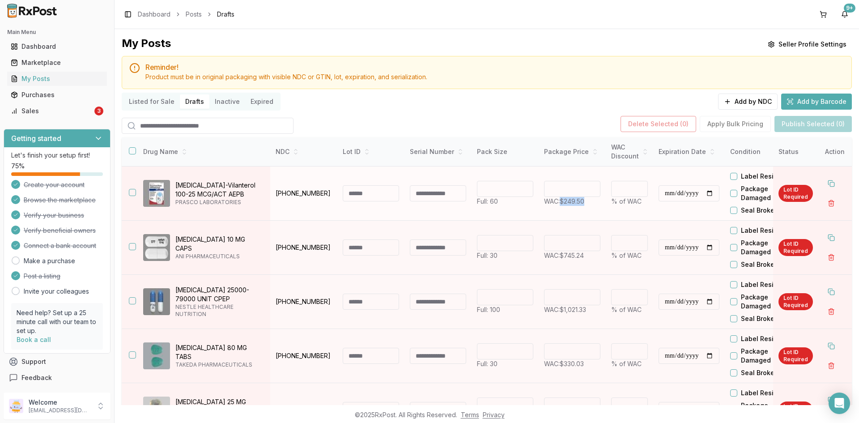
click at [562, 202] on p "WAC: $249.50" at bounding box center [572, 201] width 56 height 9
click at [752, 102] on button "Add by NDC" at bounding box center [747, 101] width 59 height 16
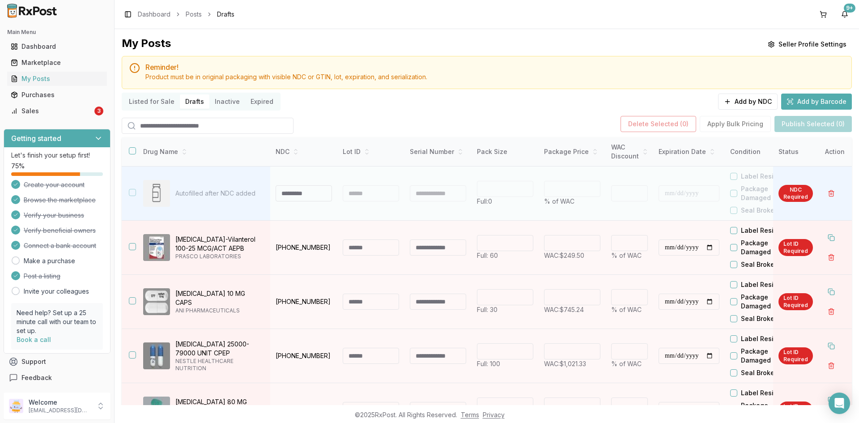
click at [294, 193] on input at bounding box center [303, 193] width 56 height 16
type input "**********"
click at [354, 191] on div at bounding box center [371, 193] width 56 height 16
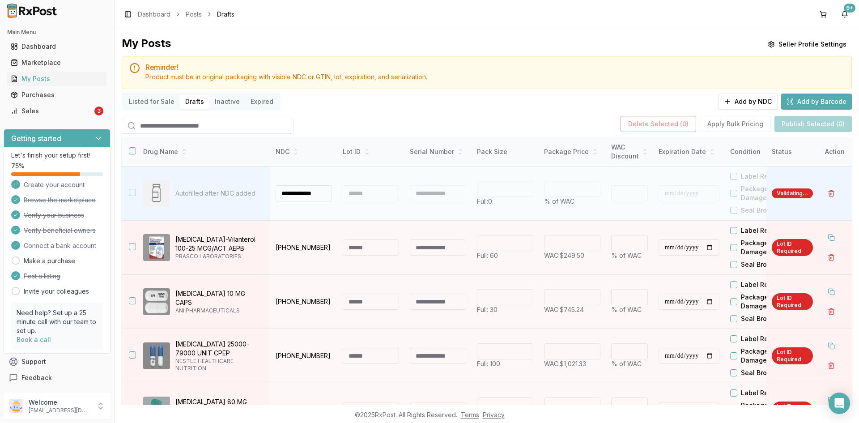
type input "**"
type input "*"
click at [355, 191] on div at bounding box center [371, 193] width 56 height 16
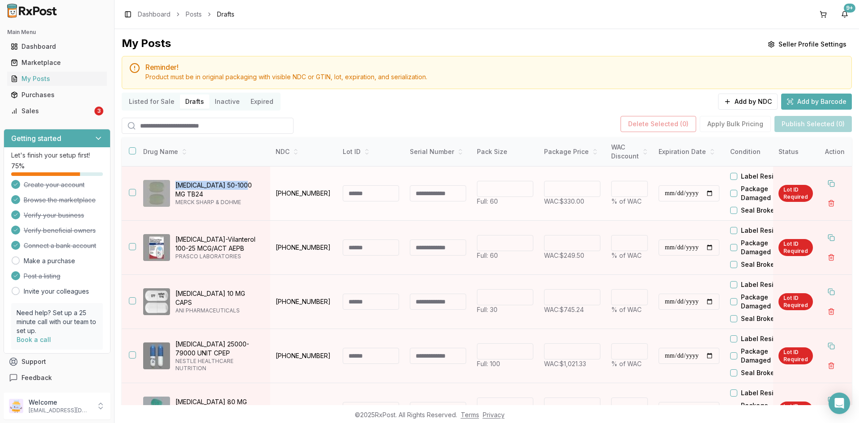
drag, startPoint x: 255, startPoint y: 185, endPoint x: 175, endPoint y: 186, distance: 80.5
click at [175, 186] on div "Janumet XR 50-1000 MG TB24 MERCK SHARP & DOHME" at bounding box center [203, 193] width 120 height 27
drag, startPoint x: 325, startPoint y: 194, endPoint x: 277, endPoint y: 198, distance: 48.5
click at [277, 198] on td "00006-0080-61" at bounding box center [303, 193] width 67 height 54
drag, startPoint x: 588, startPoint y: 201, endPoint x: 559, endPoint y: 209, distance: 30.2
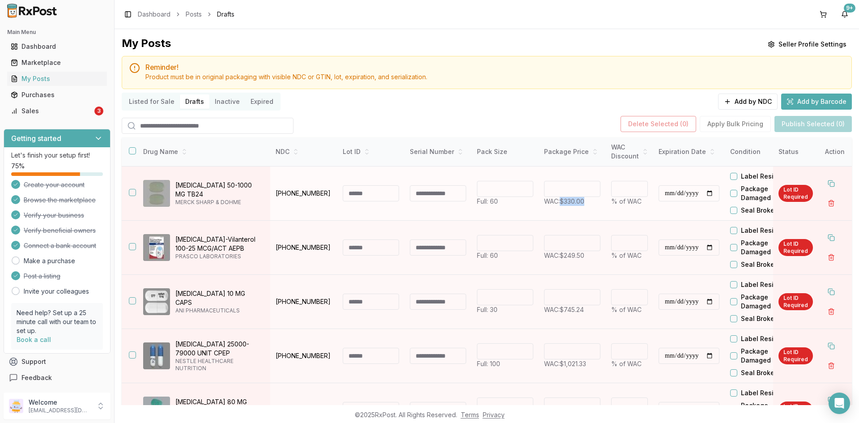
click at [562, 205] on p "WAC: $330.00" at bounding box center [572, 201] width 56 height 9
click at [749, 102] on button "Add by NDC" at bounding box center [747, 101] width 59 height 16
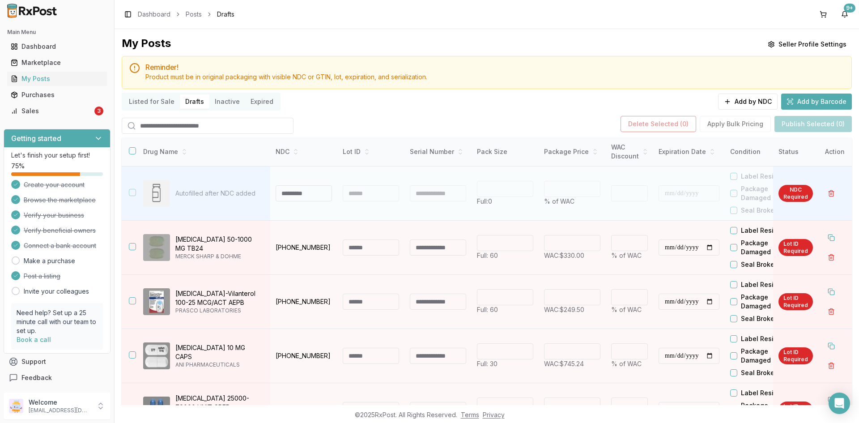
click at [287, 191] on input at bounding box center [303, 193] width 56 height 16
type input "**********"
click at [359, 194] on div at bounding box center [371, 193] width 56 height 16
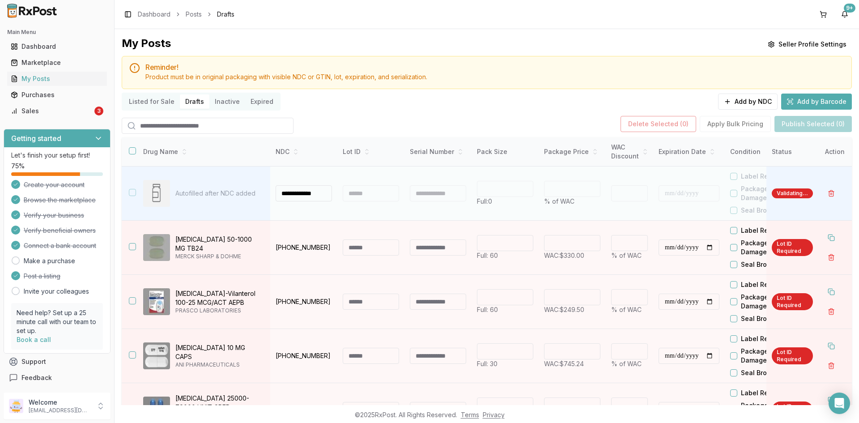
type input "**"
type input "*"
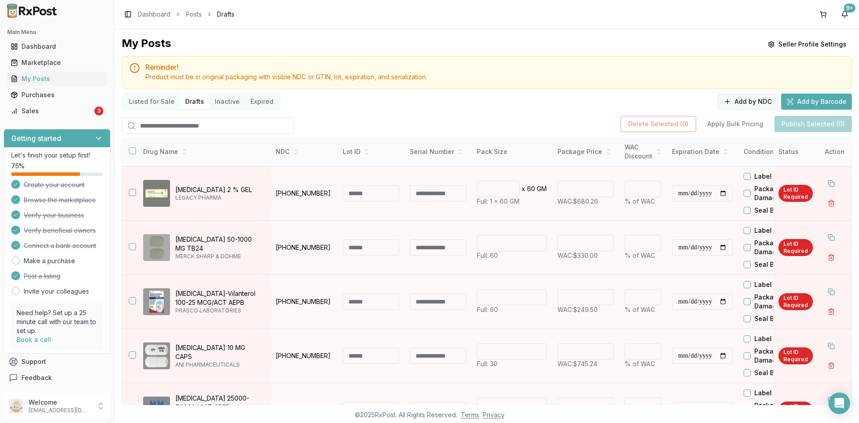
click at [745, 98] on button "Add by NDC" at bounding box center [747, 101] width 59 height 16
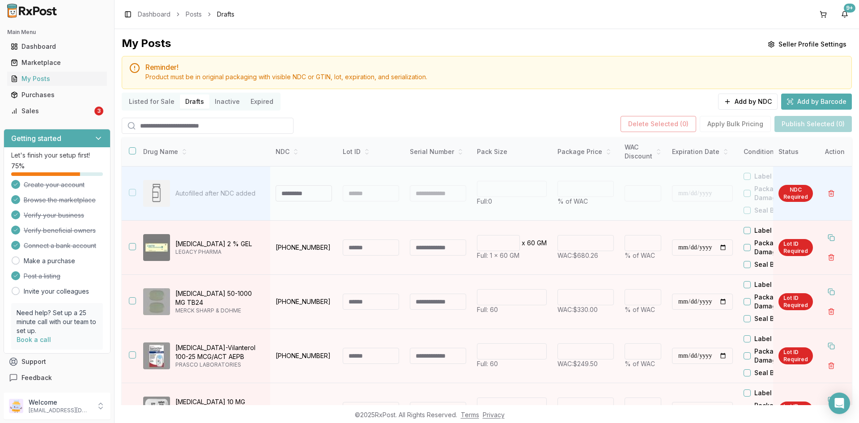
click at [296, 194] on input at bounding box center [303, 193] width 56 height 16
type input "**********"
click at [380, 195] on div at bounding box center [371, 193] width 56 height 16
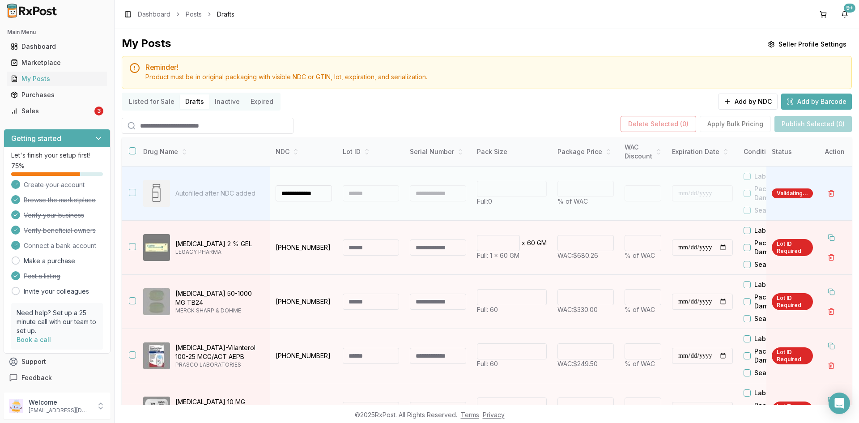
type input "**"
type input "*"
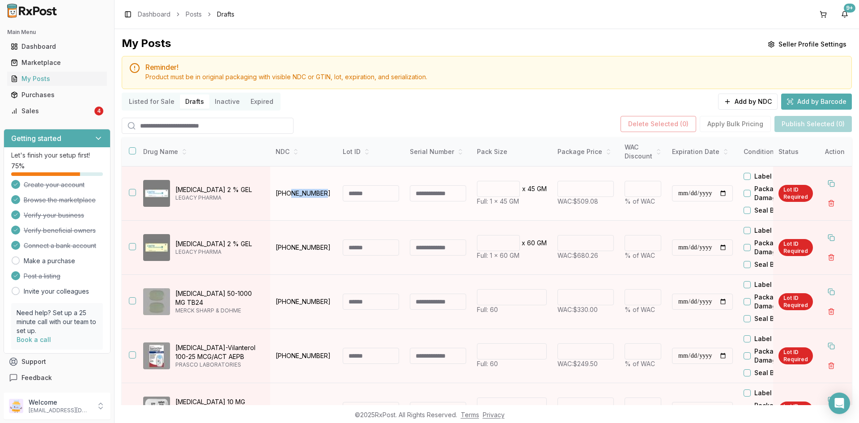
drag, startPoint x: 324, startPoint y: 191, endPoint x: 295, endPoint y: 186, distance: 29.8
click at [295, 186] on td "54766-0772-45" at bounding box center [303, 193] width 67 height 54
drag, startPoint x: 219, startPoint y: 188, endPoint x: 177, endPoint y: 186, distance: 42.5
click at [177, 186] on p "Naftin 2 % GEL" at bounding box center [219, 189] width 88 height 9
drag, startPoint x: 330, startPoint y: 192, endPoint x: 277, endPoint y: 195, distance: 53.8
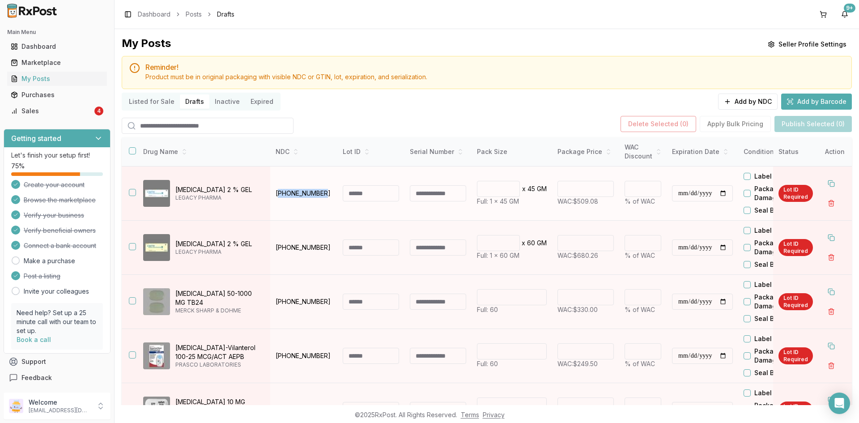
click at [278, 195] on p "54766-0772-45" at bounding box center [303, 193] width 56 height 9
click at [271, 205] on td "54766-0772-45" at bounding box center [303, 193] width 67 height 54
drag, startPoint x: 326, startPoint y: 192, endPoint x: 275, endPoint y: 201, distance: 51.8
click at [275, 201] on td "54766-0772-45" at bounding box center [303, 193] width 67 height 54
drag, startPoint x: 598, startPoint y: 202, endPoint x: 579, endPoint y: 197, distance: 19.7
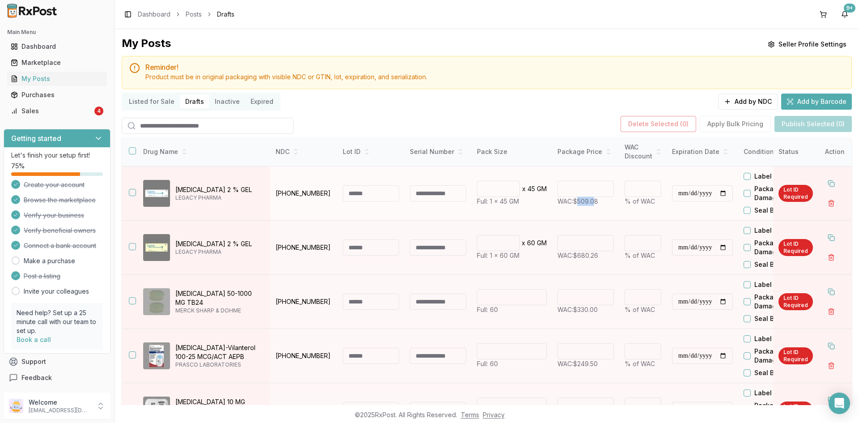
click at [579, 197] on span "WAC: $509.08" at bounding box center [577, 201] width 41 height 8
drag, startPoint x: 601, startPoint y: 200, endPoint x: 576, endPoint y: 203, distance: 25.7
click at [576, 203] on p "WAC: $509.08" at bounding box center [585, 201] width 56 height 9
click at [643, 212] on td "* % of WAC" at bounding box center [642, 193] width 47 height 54
click at [681, 194] on input "**********" at bounding box center [702, 193] width 61 height 16
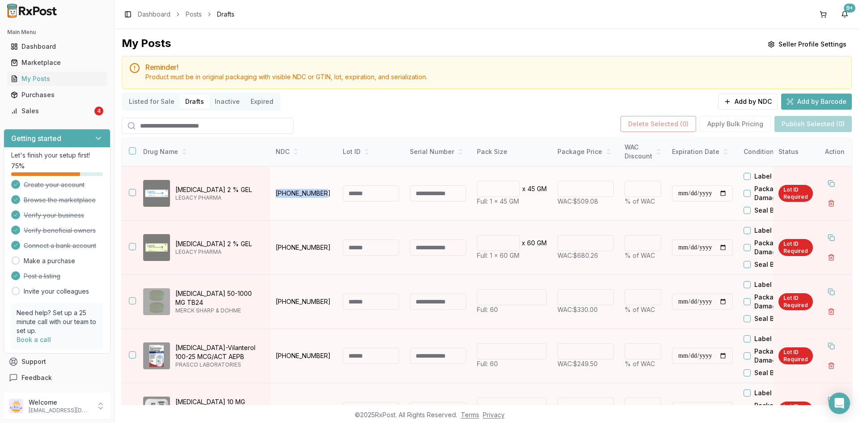
drag, startPoint x: 326, startPoint y: 191, endPoint x: 273, endPoint y: 199, distance: 54.1
click at [273, 199] on td "54766-0772-45" at bounding box center [303, 193] width 67 height 54
drag, startPoint x: 600, startPoint y: 202, endPoint x: 573, endPoint y: 204, distance: 26.9
click at [573, 204] on span "WAC: $509.08" at bounding box center [577, 201] width 41 height 8
click at [741, 103] on button "Add by NDC" at bounding box center [747, 101] width 59 height 16
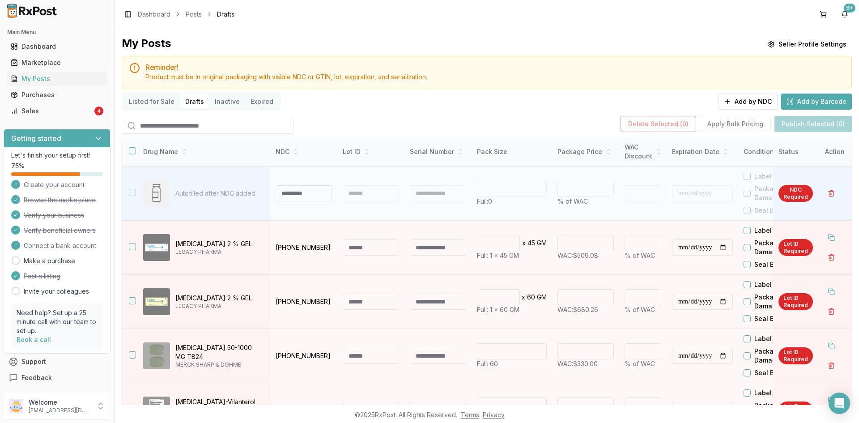
click at [299, 193] on input at bounding box center [303, 193] width 56 height 16
type input "*******"
drag, startPoint x: 286, startPoint y: 189, endPoint x: 260, endPoint y: 195, distance: 26.7
click at [260, 195] on tr "Autofilled after NDC added ******* * Full: 0 * % of WAC * Label Residue Package…" at bounding box center [537, 193] width 830 height 54
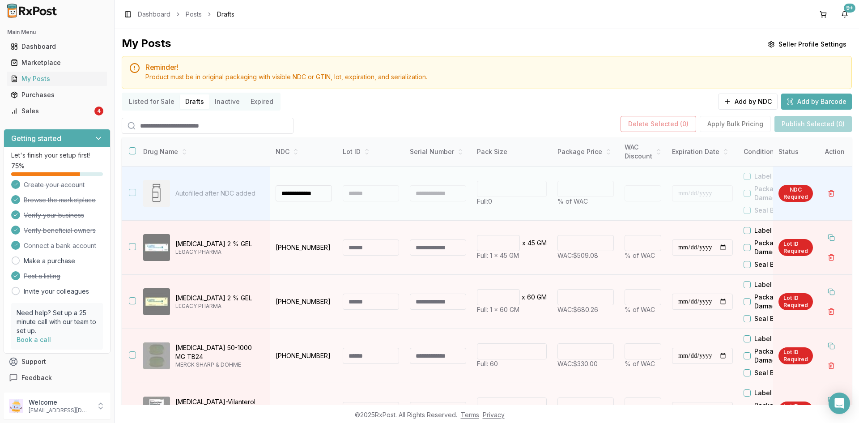
type input "**********"
click at [386, 191] on div at bounding box center [371, 193] width 56 height 16
type input "**"
type input "*"
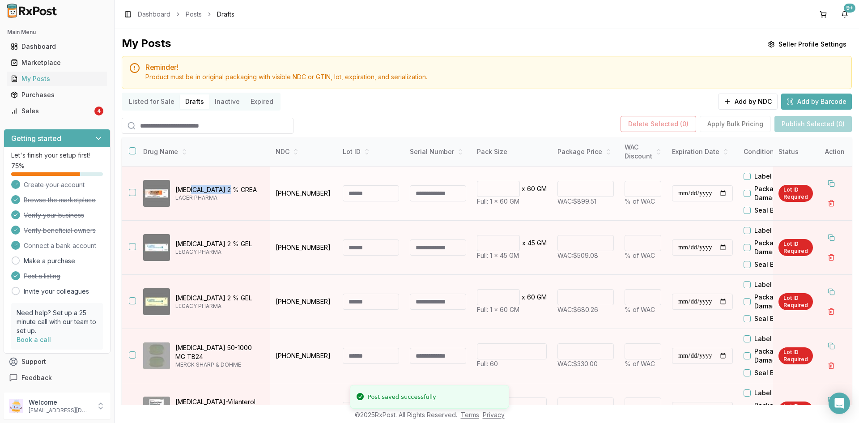
drag, startPoint x: 237, startPoint y: 188, endPoint x: 186, endPoint y: 188, distance: 51.0
click at [186, 188] on p "Ertaczo 2 % CREA" at bounding box center [219, 189] width 88 height 9
click at [260, 182] on div "Ertaczo 2 % CREA LACER PHARMA" at bounding box center [203, 193] width 120 height 27
drag, startPoint x: 238, startPoint y: 187, endPoint x: 188, endPoint y: 208, distance: 54.1
click at [175, 190] on div "Ertaczo 2 % CREA LACER PHARMA" at bounding box center [203, 193] width 120 height 27
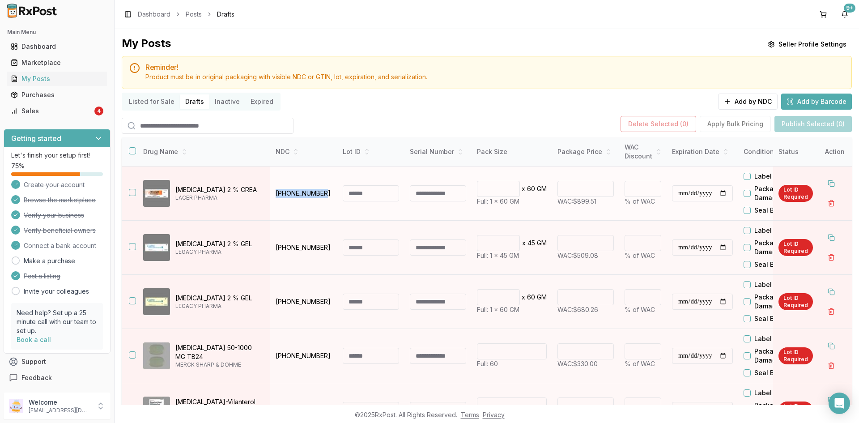
drag, startPoint x: 323, startPoint y: 193, endPoint x: 270, endPoint y: 193, distance: 52.8
click at [270, 193] on td "73159-0004-60" at bounding box center [303, 193] width 67 height 54
drag, startPoint x: 602, startPoint y: 202, endPoint x: 575, endPoint y: 206, distance: 27.1
click at [575, 206] on td "****** WAC: $899.51" at bounding box center [585, 193] width 67 height 54
click at [741, 101] on button "Add by NDC" at bounding box center [747, 101] width 59 height 16
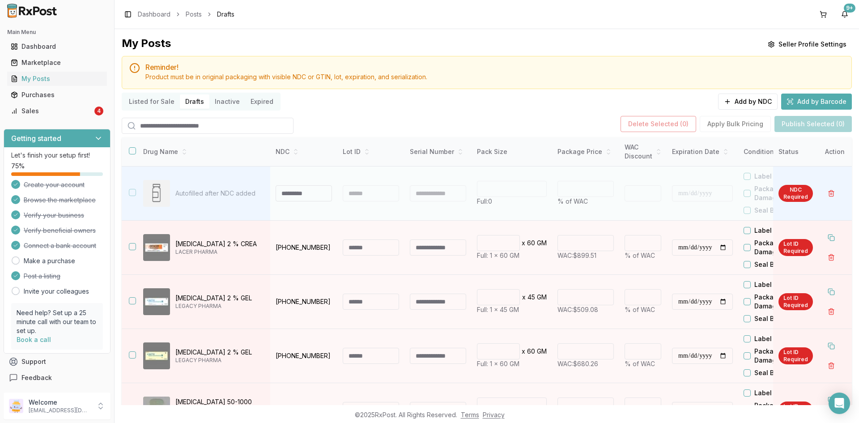
click at [298, 195] on input at bounding box center [303, 193] width 56 height 16
type input "**********"
click at [212, 192] on p "Autofilled after NDC added" at bounding box center [219, 193] width 88 height 9
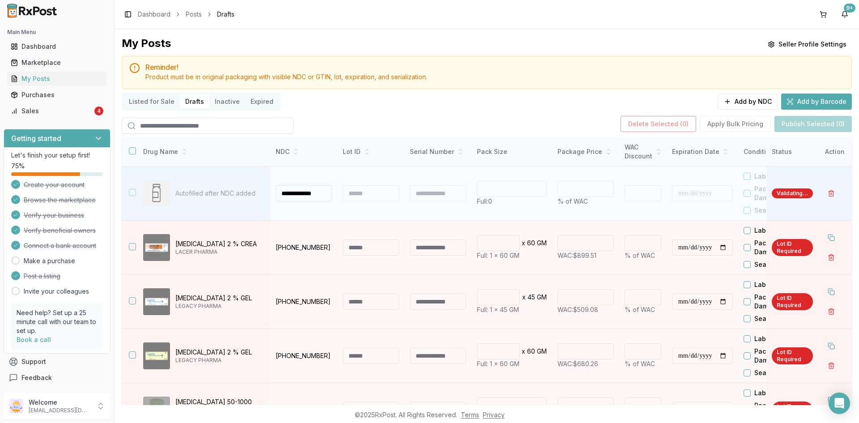
type input "***"
type input "*"
click at [378, 185] on td at bounding box center [370, 193] width 67 height 54
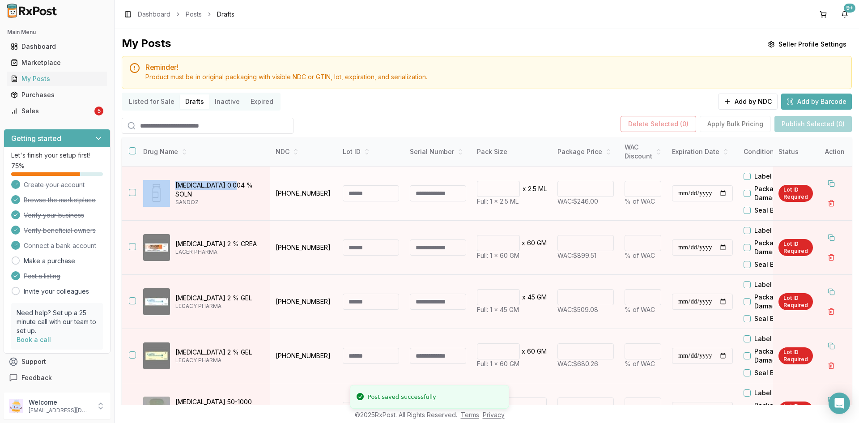
drag, startPoint x: 233, startPoint y: 189, endPoint x: 171, endPoint y: 191, distance: 61.7
click at [171, 191] on div "Travatan Z 0.004 % SOLN SANDOZ" at bounding box center [203, 193] width 120 height 27
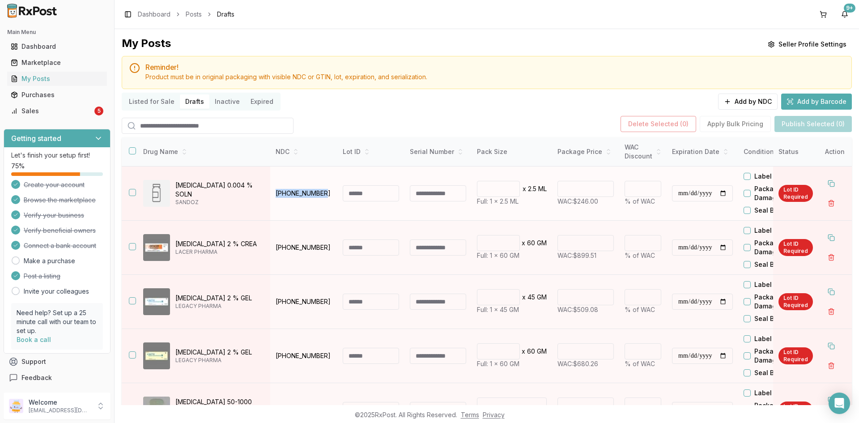
drag, startPoint x: 326, startPoint y: 192, endPoint x: 272, endPoint y: 194, distance: 54.2
click at [272, 194] on td "66758-0095-56" at bounding box center [303, 193] width 67 height 54
drag, startPoint x: 592, startPoint y: 189, endPoint x: 564, endPoint y: 195, distance: 28.3
click at [564, 195] on input "******" at bounding box center [585, 189] width 56 height 16
click at [730, 102] on button "Add by NDC" at bounding box center [747, 101] width 59 height 16
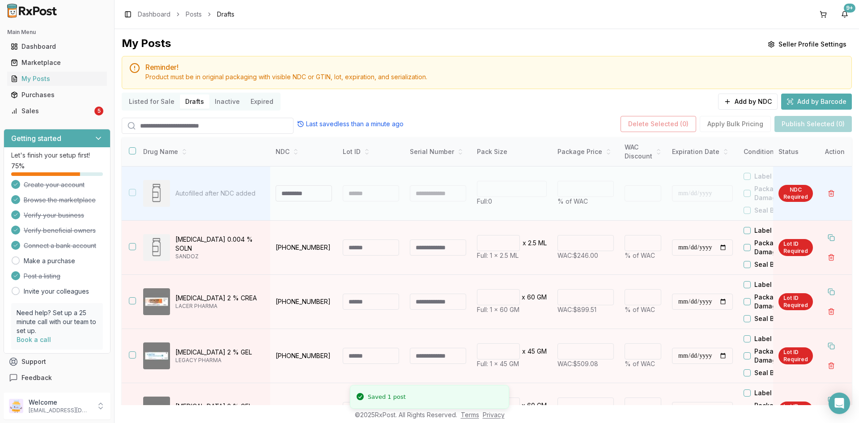
click at [304, 192] on input at bounding box center [303, 193] width 56 height 16
type input "**********"
click at [351, 192] on div at bounding box center [371, 193] width 56 height 16
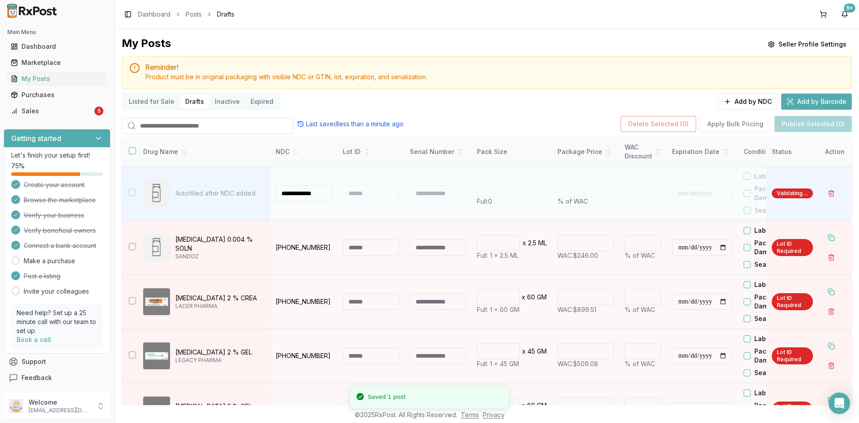
type input "*"
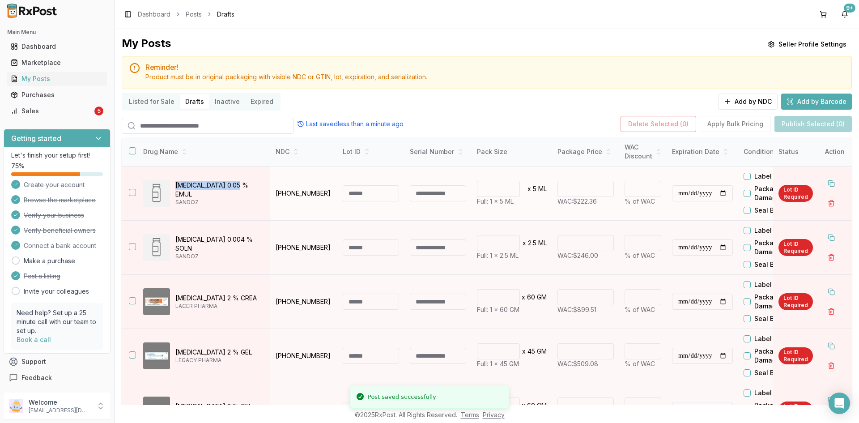
drag, startPoint x: 249, startPoint y: 189, endPoint x: 175, endPoint y: 191, distance: 73.8
click at [175, 191] on div "Durezol 0.05 % EMUL SANDOZ" at bounding box center [203, 193] width 120 height 27
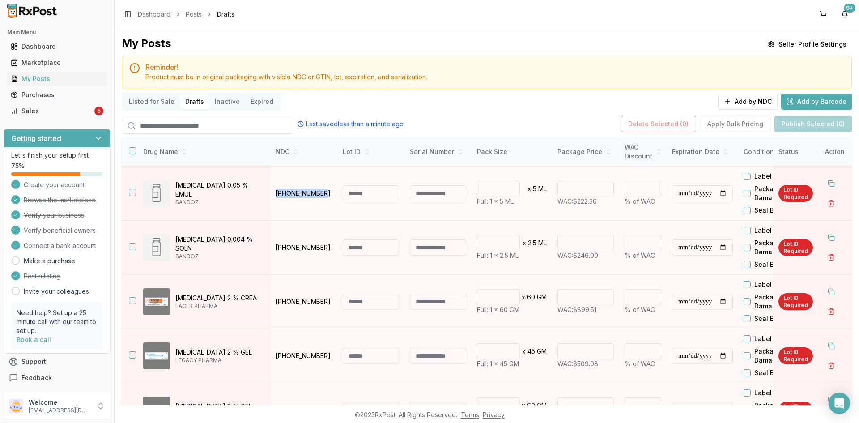
drag, startPoint x: 325, startPoint y: 192, endPoint x: 277, endPoint y: 196, distance: 47.5
click at [277, 196] on p "66758-0086-75" at bounding box center [303, 193] width 56 height 9
drag, startPoint x: 603, startPoint y: 202, endPoint x: 575, endPoint y: 208, distance: 28.9
click at [575, 208] on td "****** WAC: $222.36" at bounding box center [585, 193] width 67 height 54
drag, startPoint x: 736, startPoint y: 102, endPoint x: 662, endPoint y: 118, distance: 75.5
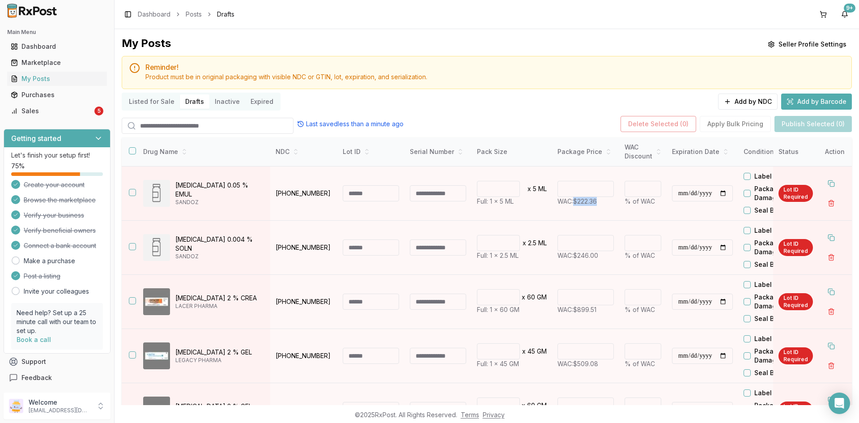
click at [736, 101] on button "Add by NDC" at bounding box center [747, 101] width 59 height 16
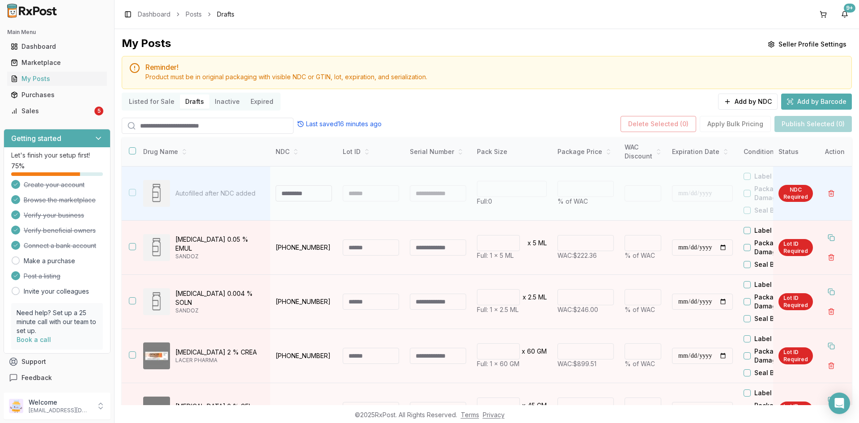
click at [364, 192] on div at bounding box center [371, 193] width 56 height 16
click at [313, 194] on input at bounding box center [303, 193] width 56 height 16
paste input "**********"
type input "**********"
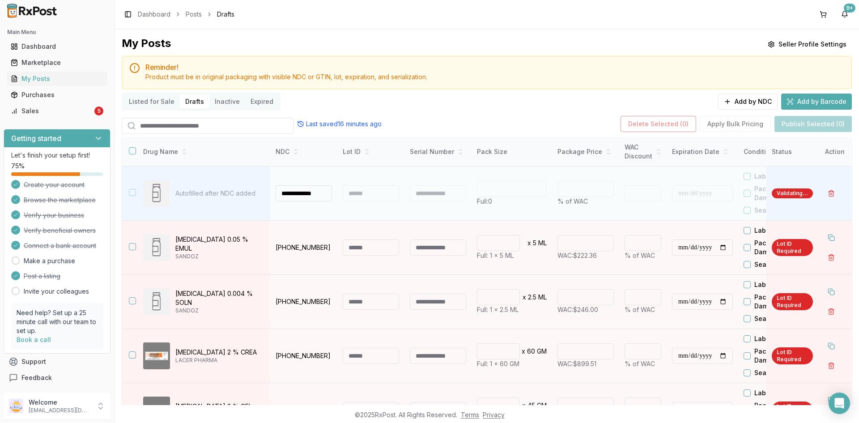
click at [370, 192] on div at bounding box center [371, 193] width 56 height 16
type input "**"
type input "*"
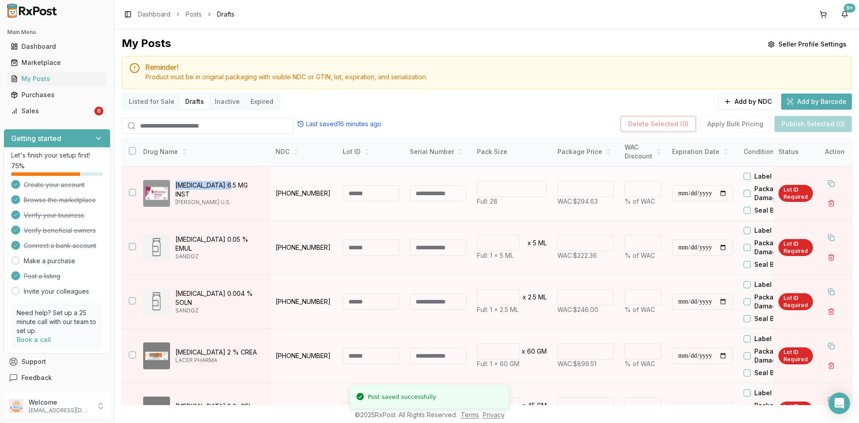
click at [174, 187] on div "Intrarosa 6.5 MG INST MILLICENT U.S." at bounding box center [203, 193] width 120 height 27
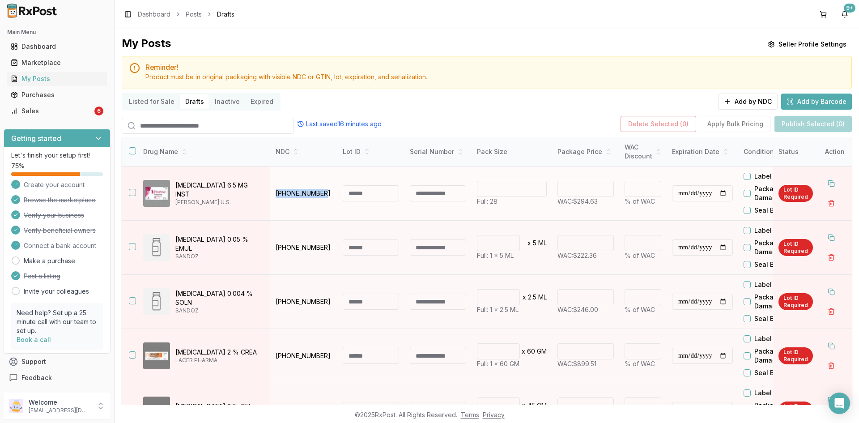
drag, startPoint x: 328, startPoint y: 192, endPoint x: 248, endPoint y: 208, distance: 82.2
click at [272, 200] on td "72495-0401-28" at bounding box center [303, 193] width 67 height 54
drag, startPoint x: 598, startPoint y: 201, endPoint x: 575, endPoint y: 203, distance: 22.9
click at [575, 203] on p "WAC: $294.63" at bounding box center [585, 201] width 56 height 9
drag, startPoint x: 584, startPoint y: 188, endPoint x: 563, endPoint y: 188, distance: 20.6
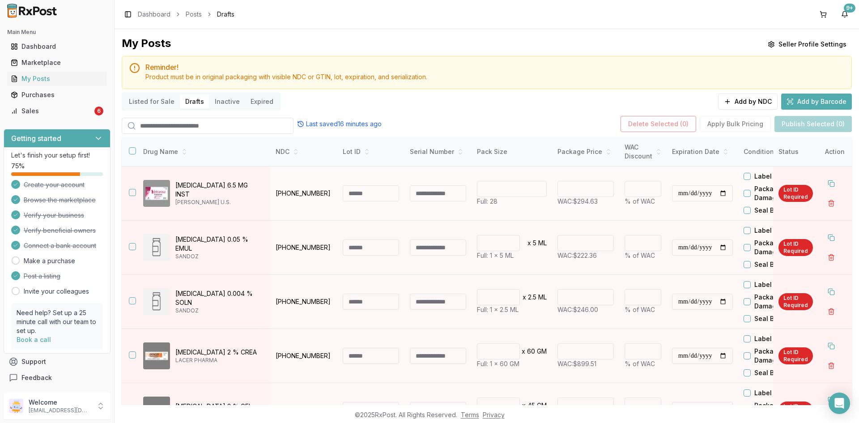
click at [563, 188] on input "******" at bounding box center [585, 189] width 56 height 16
click at [752, 101] on button "Add by NDC" at bounding box center [747, 101] width 59 height 16
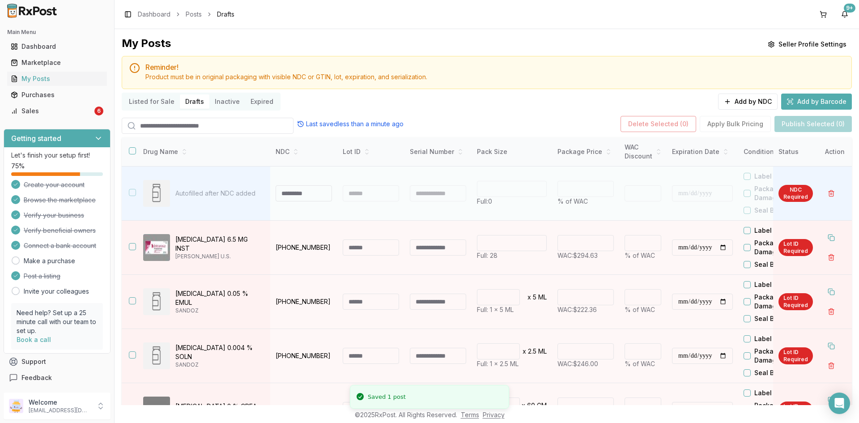
click at [288, 190] on input at bounding box center [303, 193] width 56 height 16
type input "**********"
click at [357, 193] on div at bounding box center [371, 193] width 56 height 16
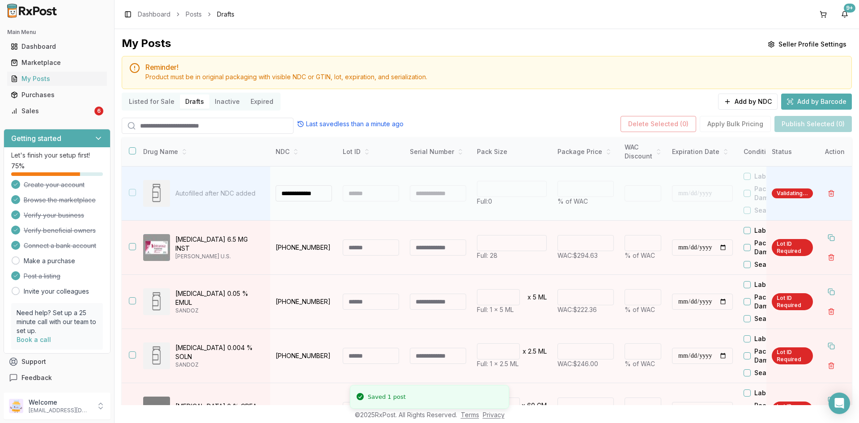
type input "**"
type input "*"
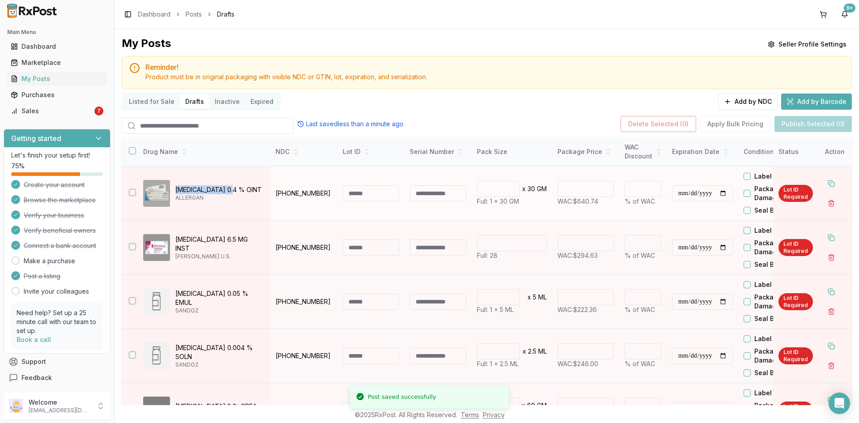
drag, startPoint x: 224, startPoint y: 188, endPoint x: 175, endPoint y: 191, distance: 49.7
click at [175, 191] on div "Rectiv 0.4 % OINT ALLERGAN" at bounding box center [203, 193] width 120 height 27
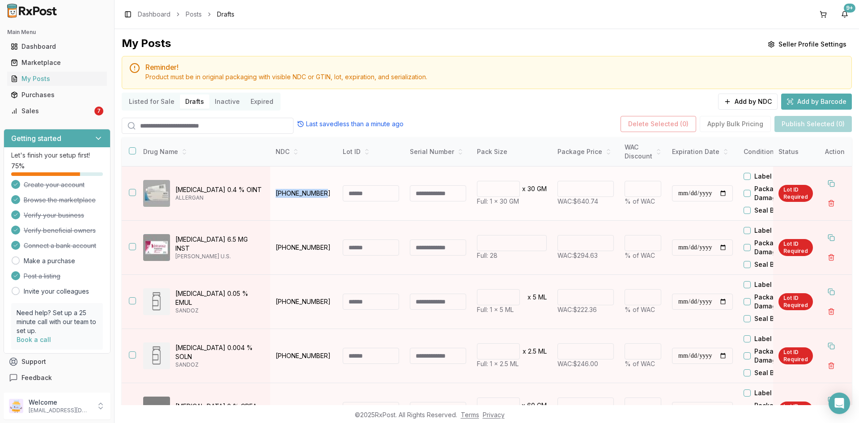
drag, startPoint x: 321, startPoint y: 191, endPoint x: 273, endPoint y: 193, distance: 47.9
click at [273, 193] on td "58914-0301-80" at bounding box center [303, 193] width 67 height 54
drag, startPoint x: 600, startPoint y: 202, endPoint x: 575, endPoint y: 204, distance: 25.6
click at [575, 204] on span "WAC: $640.74" at bounding box center [577, 201] width 41 height 8
drag, startPoint x: 597, startPoint y: 190, endPoint x: 559, endPoint y: 194, distance: 39.1
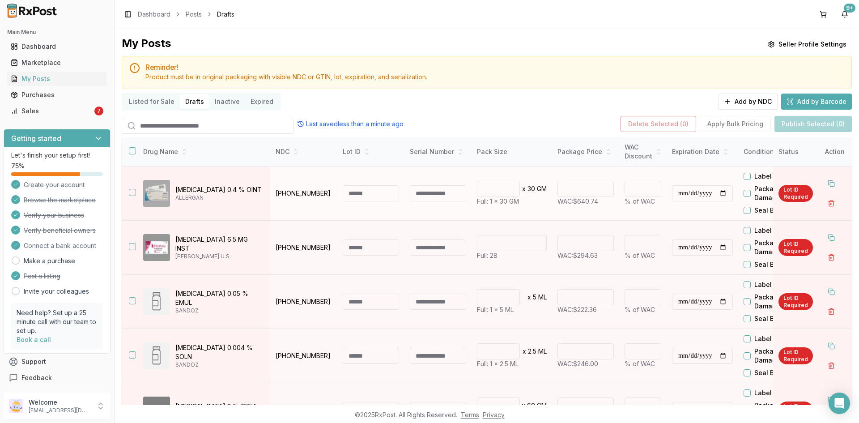
click at [556, 191] on td "****** WAC: $640.74" at bounding box center [585, 193] width 67 height 54
click at [734, 102] on button "Add by NDC" at bounding box center [747, 101] width 59 height 16
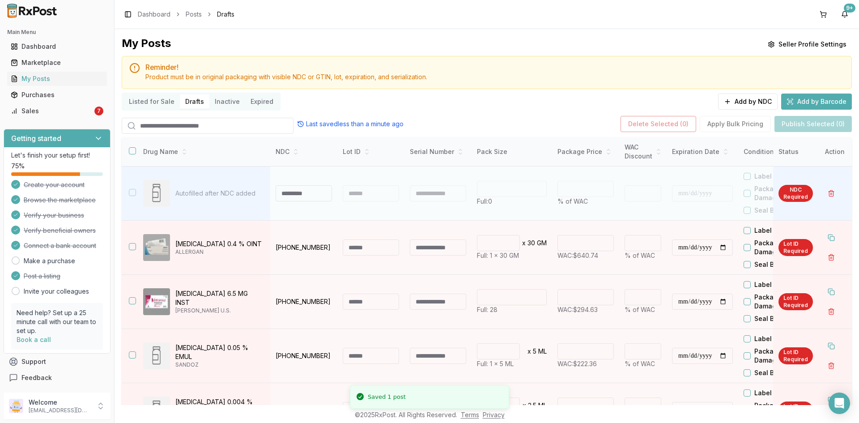
click at [300, 195] on input at bounding box center [303, 193] width 56 height 16
type input "**********"
click at [380, 198] on div at bounding box center [371, 193] width 56 height 16
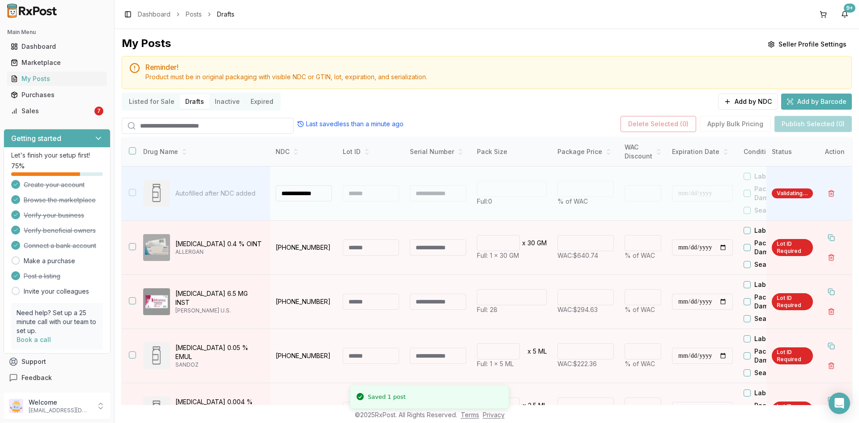
type input "**"
type input "*"
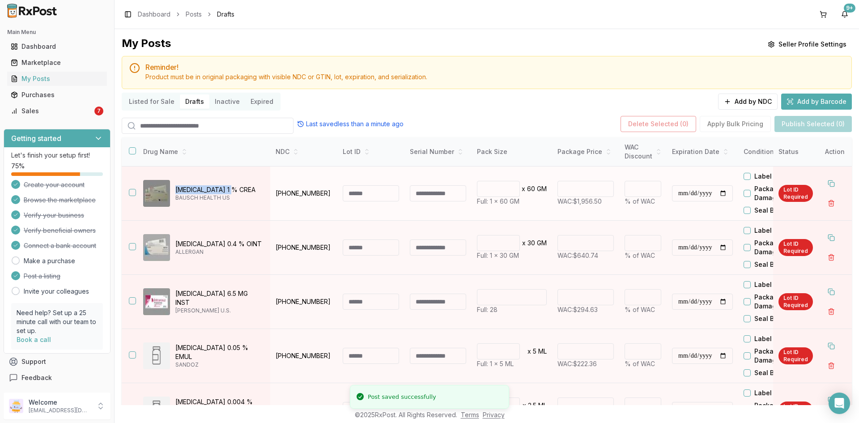
drag, startPoint x: 236, startPoint y: 187, endPoint x: 177, endPoint y: 190, distance: 59.6
click at [177, 190] on p "Noritate 1 % CREA" at bounding box center [219, 189] width 88 height 9
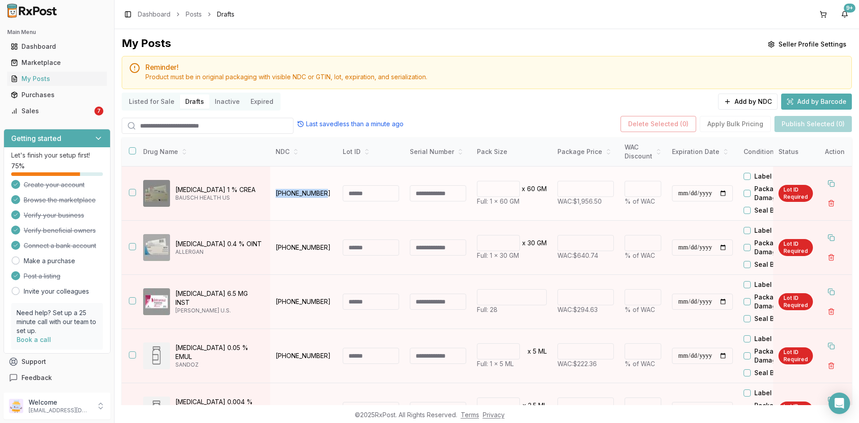
drag, startPoint x: 327, startPoint y: 195, endPoint x: 274, endPoint y: 207, distance: 55.2
click at [275, 207] on td "00187-5202-60" at bounding box center [303, 193] width 67 height 54
drag, startPoint x: 605, startPoint y: 203, endPoint x: 576, endPoint y: 212, distance: 30.0
click at [576, 212] on td "******* WAC: $1,956.50" at bounding box center [585, 193] width 67 height 54
drag, startPoint x: 592, startPoint y: 191, endPoint x: 563, endPoint y: 201, distance: 30.6
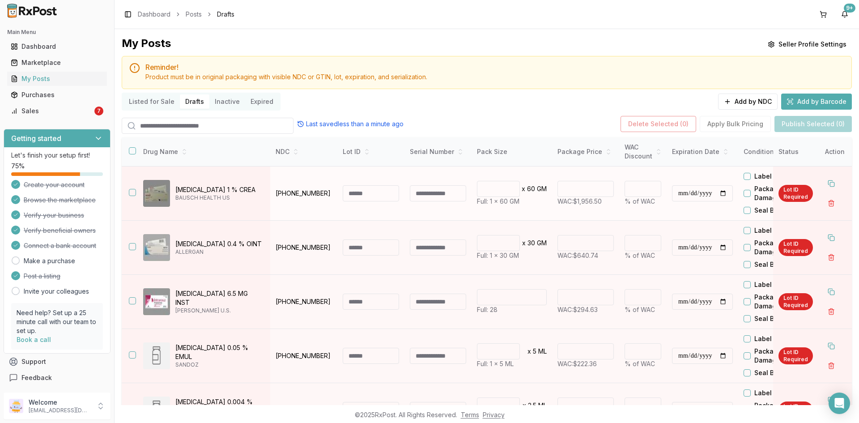
click at [561, 192] on div "*******" at bounding box center [585, 189] width 56 height 16
click at [133, 153] on button "button" at bounding box center [132, 150] width 7 height 7
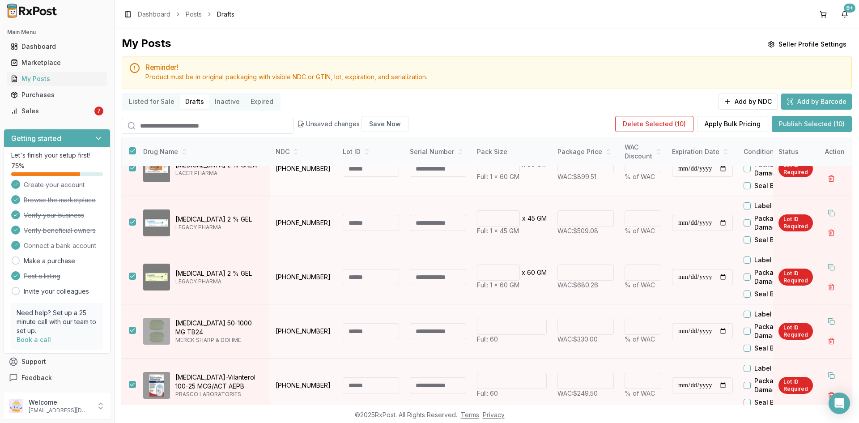
scroll to position [299, 0]
click at [649, 125] on button "Delete Selected ( 10 )" at bounding box center [654, 124] width 78 height 16
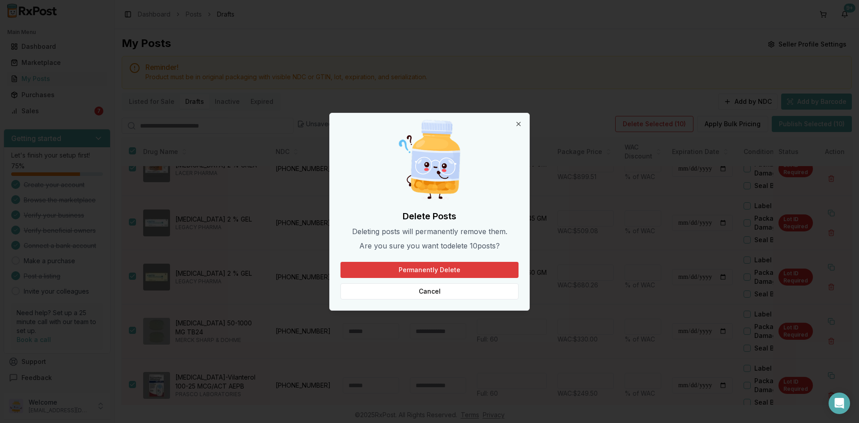
click at [431, 271] on button "Permanently Delete" at bounding box center [429, 270] width 178 height 16
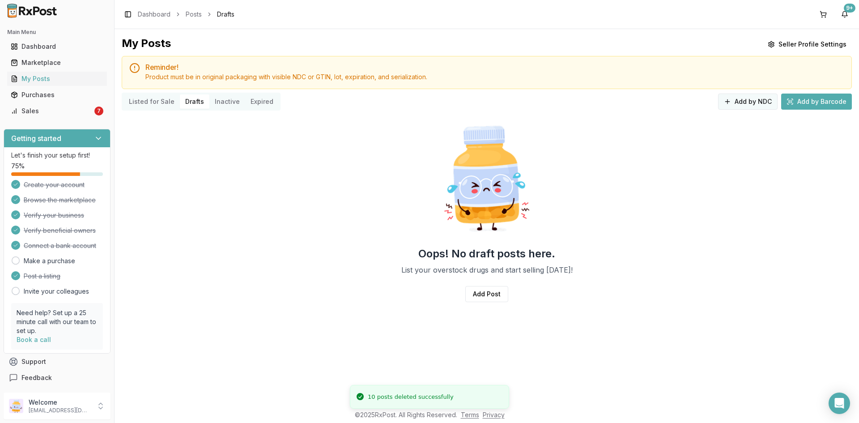
click at [746, 104] on button "Add by NDC" at bounding box center [747, 101] width 59 height 16
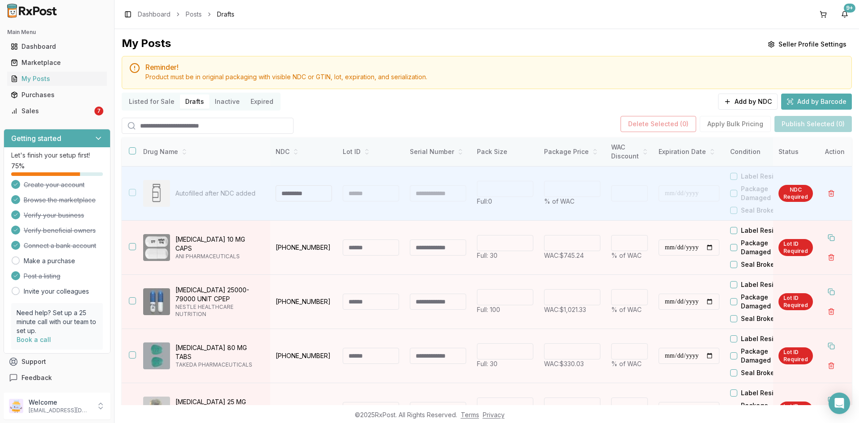
click at [131, 152] on button "button" at bounding box center [132, 150] width 7 height 7
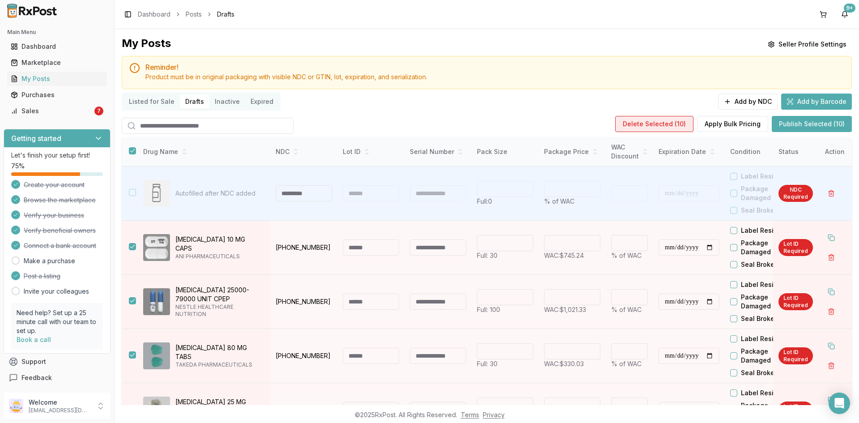
click at [649, 124] on button "Delete Selected ( 10 )" at bounding box center [654, 124] width 78 height 16
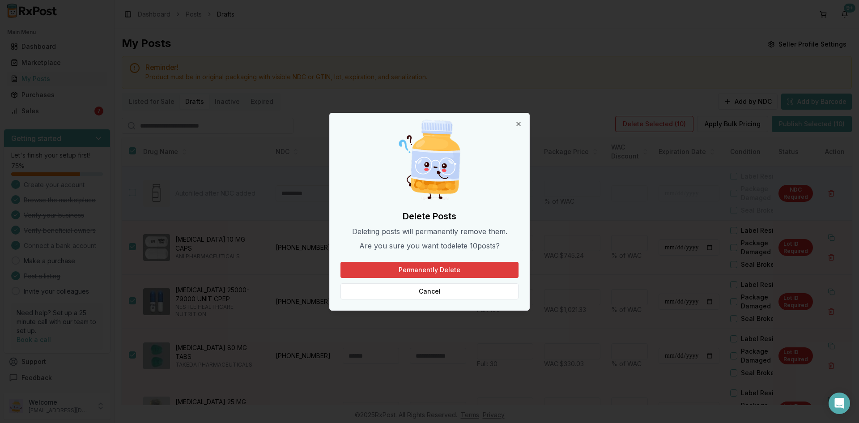
click at [468, 268] on button "Permanently Delete" at bounding box center [429, 270] width 178 height 16
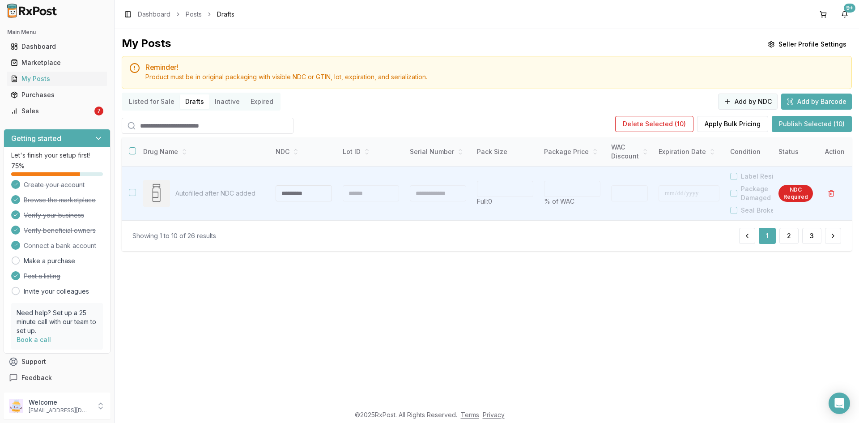
click at [756, 97] on button "Add by NDC" at bounding box center [747, 101] width 59 height 16
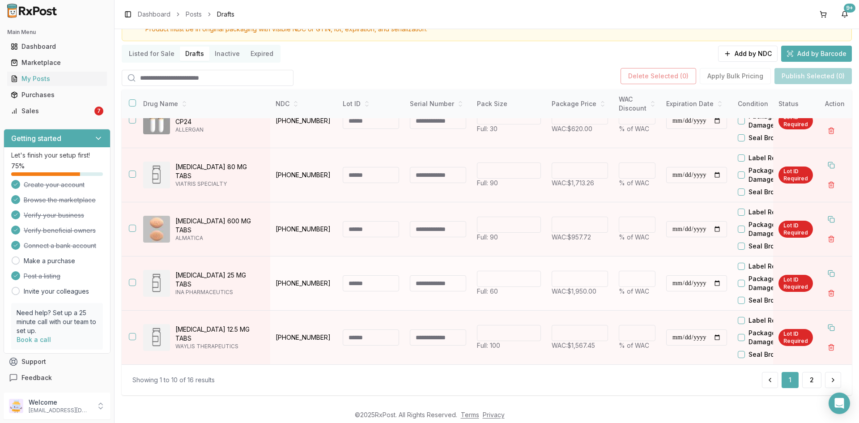
scroll to position [52, 0]
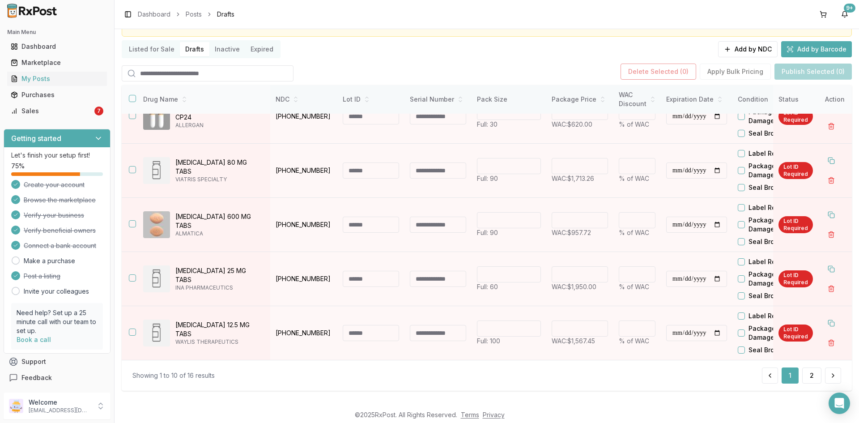
click at [131, 99] on button "button" at bounding box center [132, 98] width 7 height 7
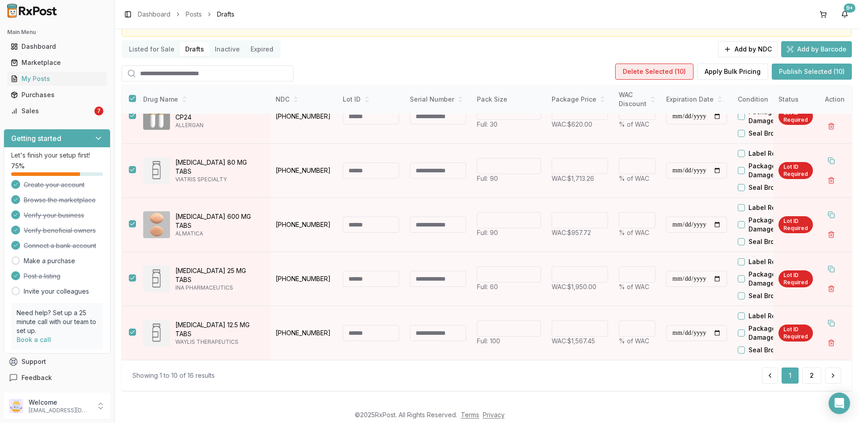
click at [659, 73] on button "Delete Selected ( 10 )" at bounding box center [654, 72] width 78 height 16
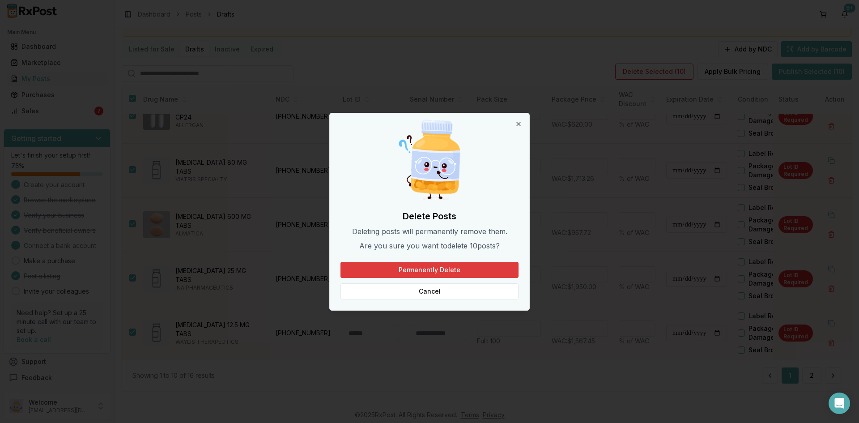
click at [454, 272] on button "Permanently Delete" at bounding box center [429, 270] width 178 height 16
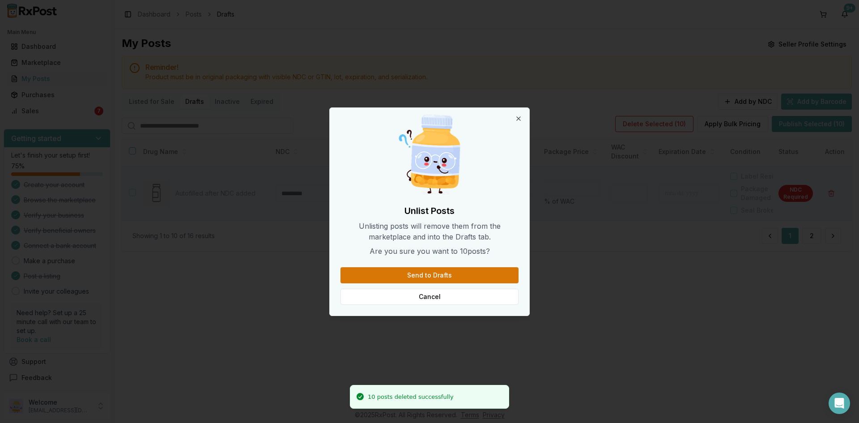
scroll to position [0, 0]
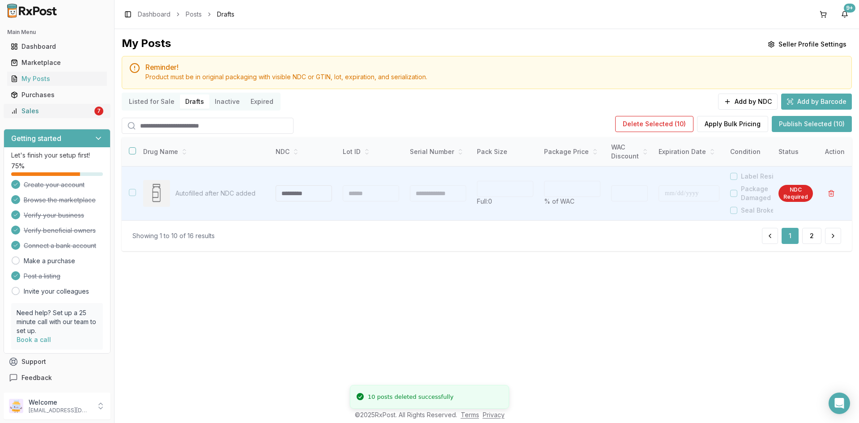
click at [19, 108] on div "Sales" at bounding box center [52, 110] width 82 height 9
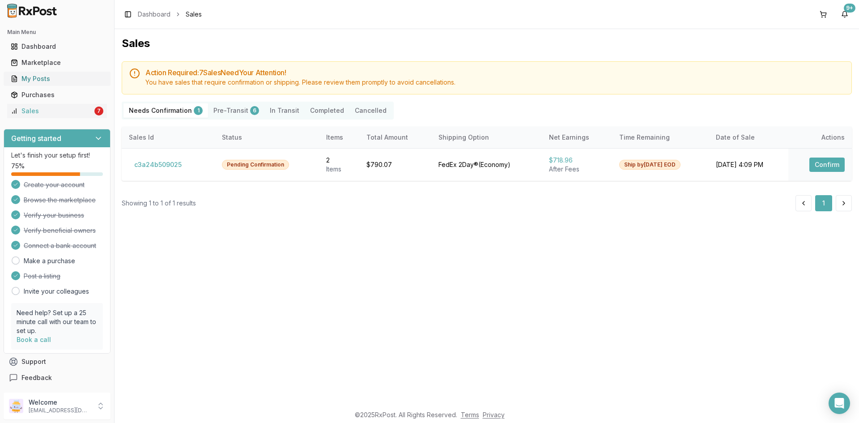
drag, startPoint x: 45, startPoint y: 77, endPoint x: 47, endPoint y: 72, distance: 4.8
click at [45, 76] on div "My Posts" at bounding box center [57, 78] width 93 height 9
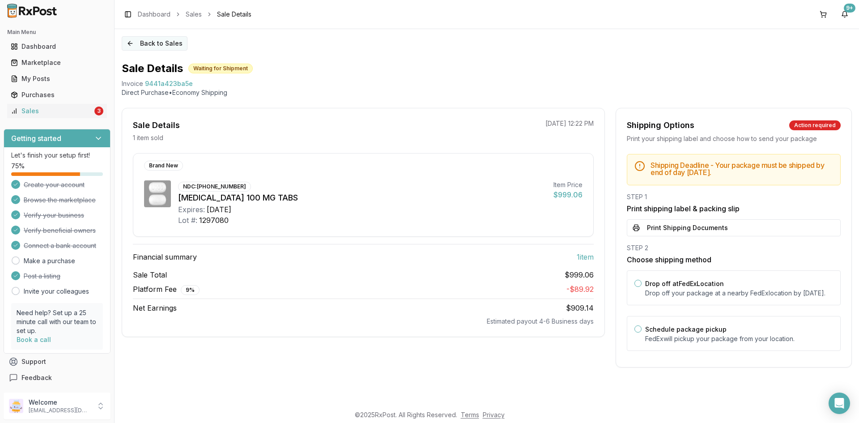
click at [143, 41] on button "Back to Sales" at bounding box center [155, 43] width 66 height 14
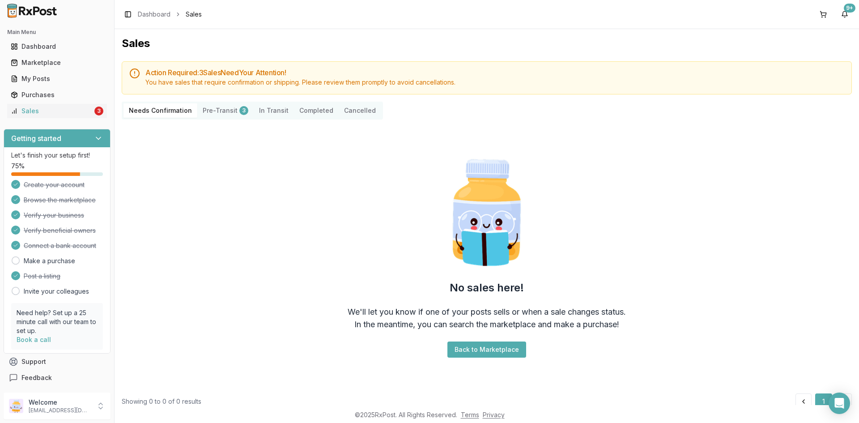
click at [222, 113] on button "Pre-Transit 3" at bounding box center [225, 110] width 56 height 14
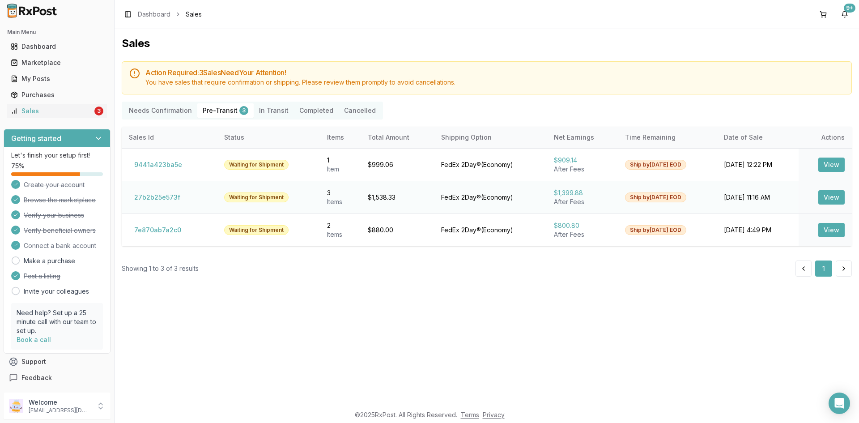
click at [830, 193] on button "View" at bounding box center [831, 197] width 26 height 14
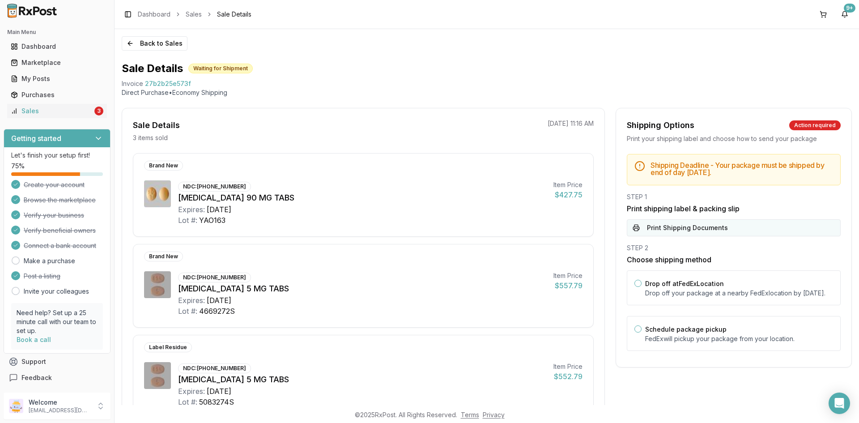
click at [692, 233] on button "Print Shipping Documents" at bounding box center [734, 227] width 214 height 17
click at [154, 42] on button "Back to Sales" at bounding box center [155, 43] width 66 height 14
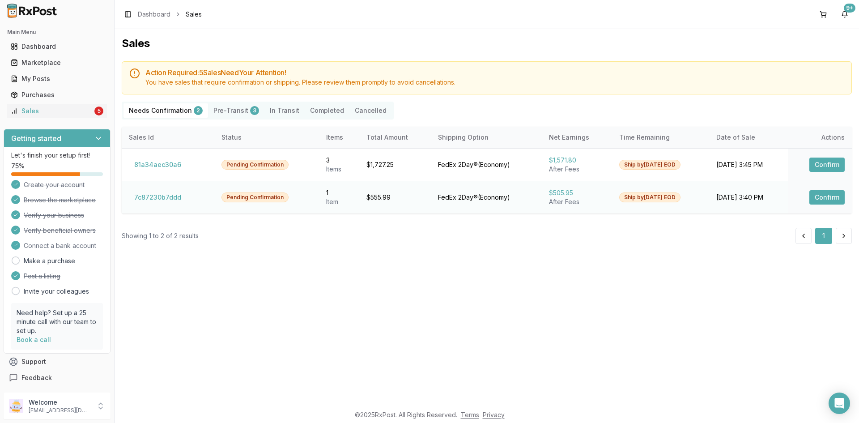
click at [827, 195] on button "Confirm" at bounding box center [826, 197] width 35 height 14
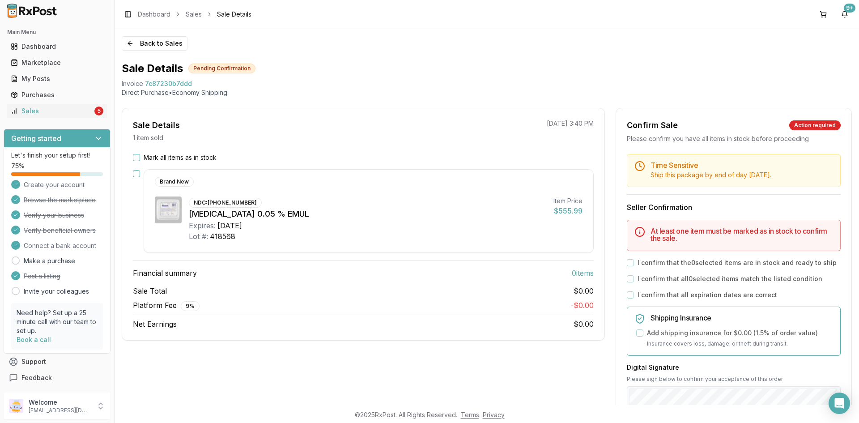
click at [139, 157] on button "Mark all items as in stock" at bounding box center [136, 157] width 7 height 7
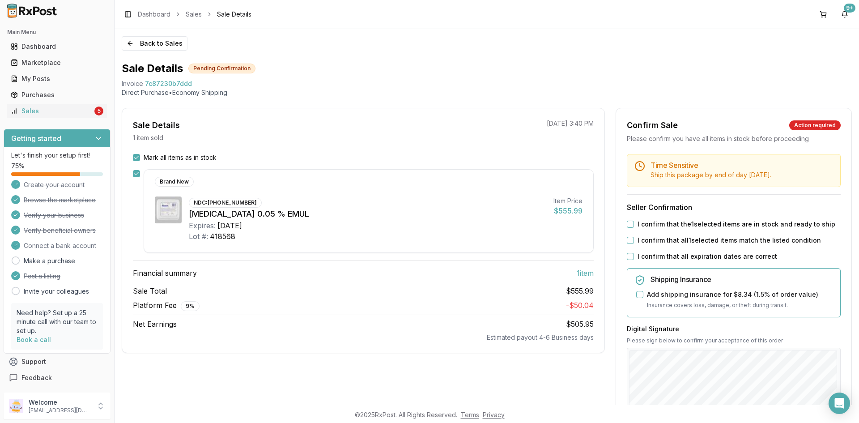
drag, startPoint x: 627, startPoint y: 222, endPoint x: 631, endPoint y: 233, distance: 11.5
click at [629, 226] on button "I confirm that the 1 selected items are in stock and ready to ship" at bounding box center [630, 223] width 7 height 7
click at [631, 241] on button "I confirm that all 1 selected items match the listed condition" at bounding box center [630, 240] width 7 height 7
drag, startPoint x: 629, startPoint y: 256, endPoint x: 665, endPoint y: 277, distance: 41.3
click at [629, 255] on button "I confirm that all expiration dates are correct" at bounding box center [630, 256] width 7 height 7
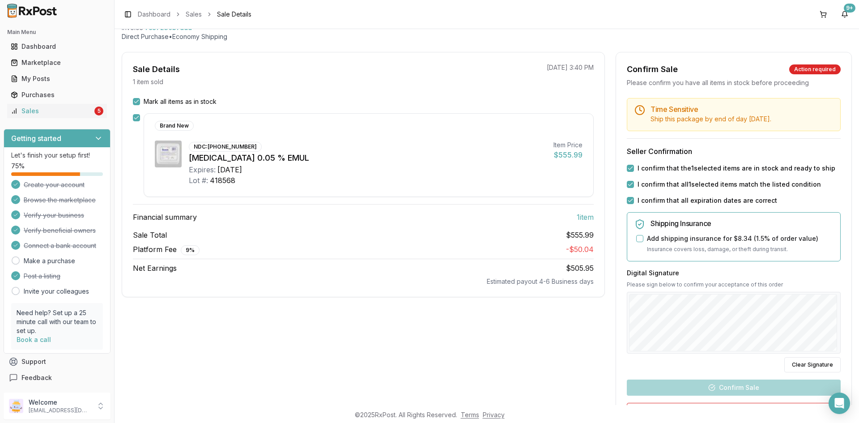
scroll to position [134, 0]
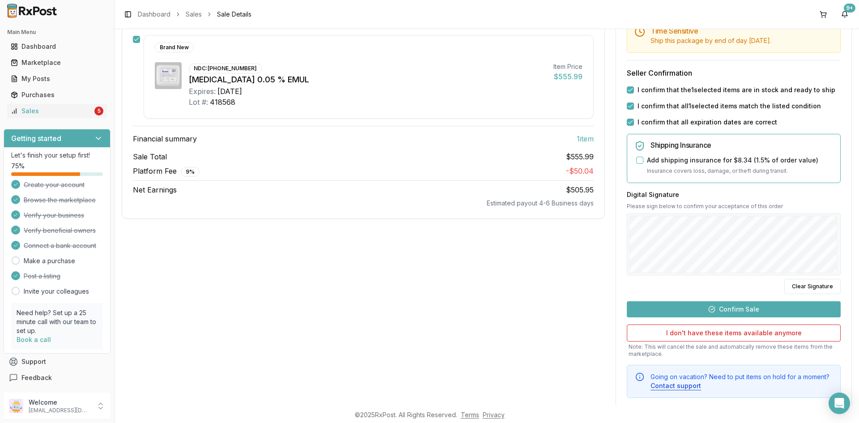
click at [740, 308] on button "Confirm Sale" at bounding box center [734, 309] width 214 height 16
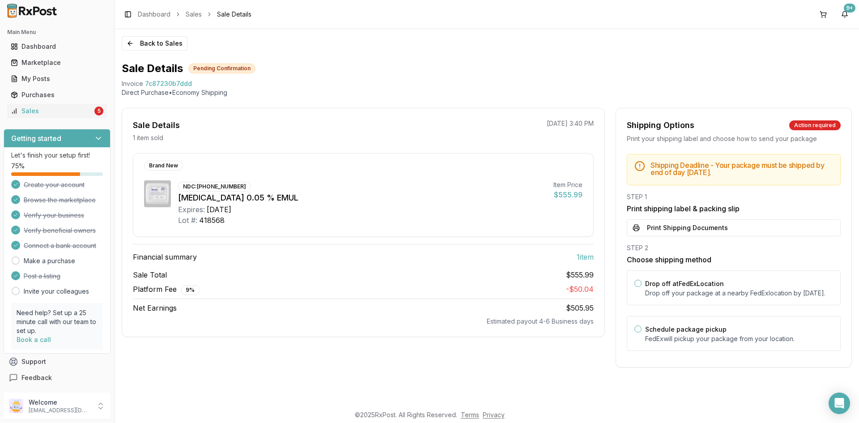
scroll to position [0, 0]
click at [700, 224] on button "Print Shipping Documents" at bounding box center [734, 227] width 214 height 17
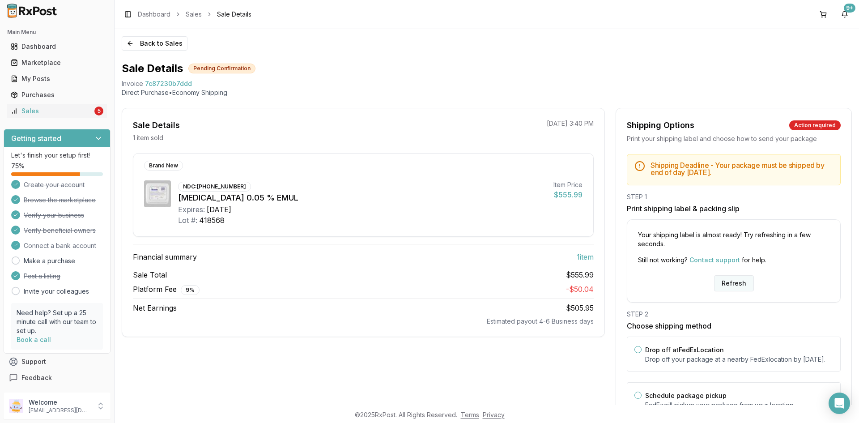
click at [724, 284] on button "Refresh" at bounding box center [734, 283] width 40 height 16
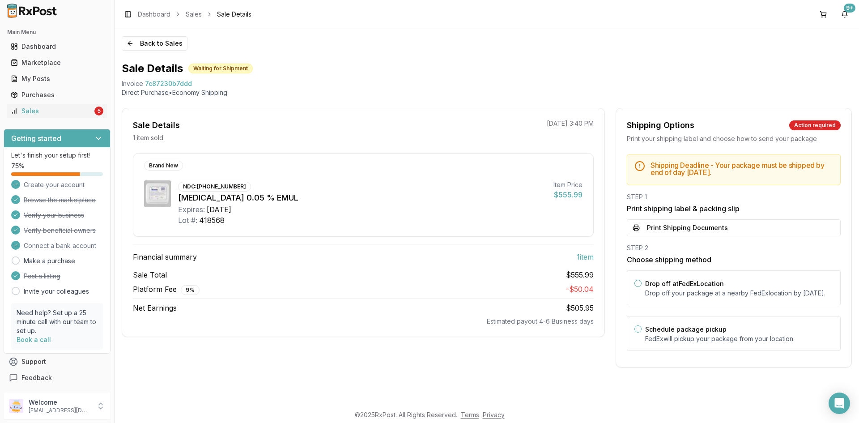
click at [704, 231] on button "Print Shipping Documents" at bounding box center [734, 227] width 214 height 17
click at [154, 43] on button "Back to Sales" at bounding box center [155, 43] width 66 height 14
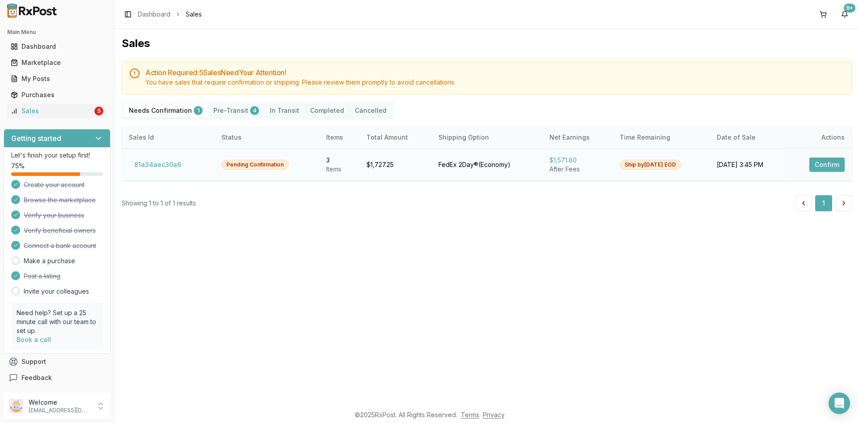
click at [833, 167] on button "Confirm" at bounding box center [826, 164] width 35 height 14
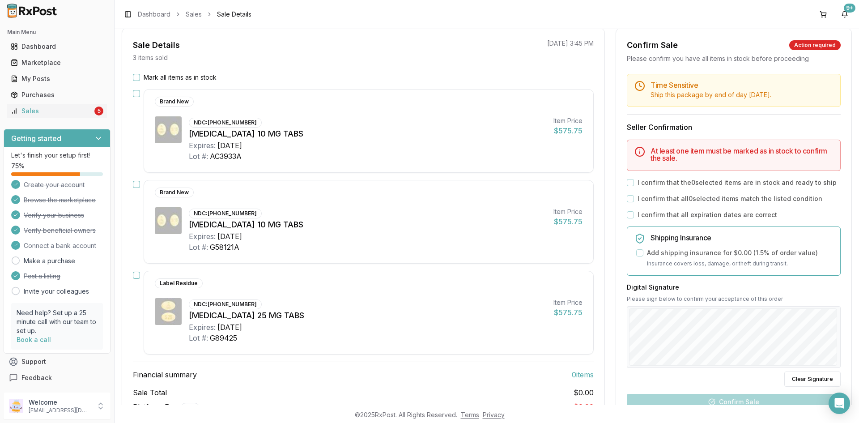
scroll to position [89, 0]
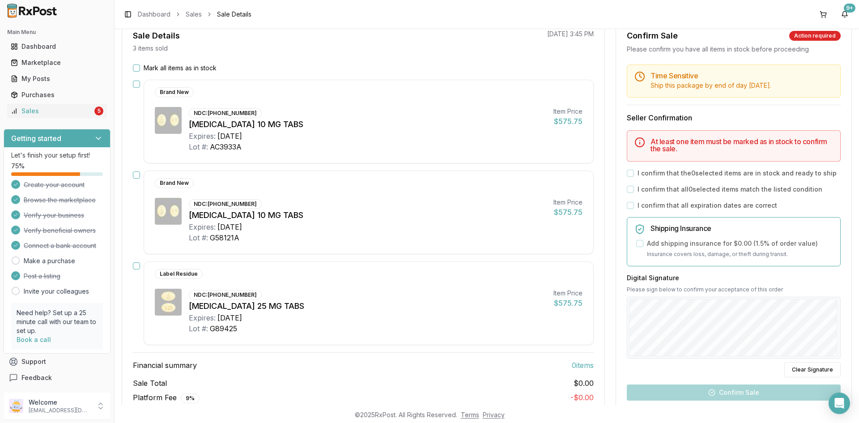
drag, startPoint x: 136, startPoint y: 84, endPoint x: 136, endPoint y: 122, distance: 38.0
click at [136, 89] on div "Brand New NDC: 00597-0152-30 Jardiance 10 MG TABS Expires: 2027-11-30 Lot #: AC…" at bounding box center [363, 122] width 461 height 84
drag, startPoint x: 135, startPoint y: 174, endPoint x: 141, endPoint y: 166, distance: 10.2
click at [136, 174] on button "button" at bounding box center [136, 174] width 7 height 7
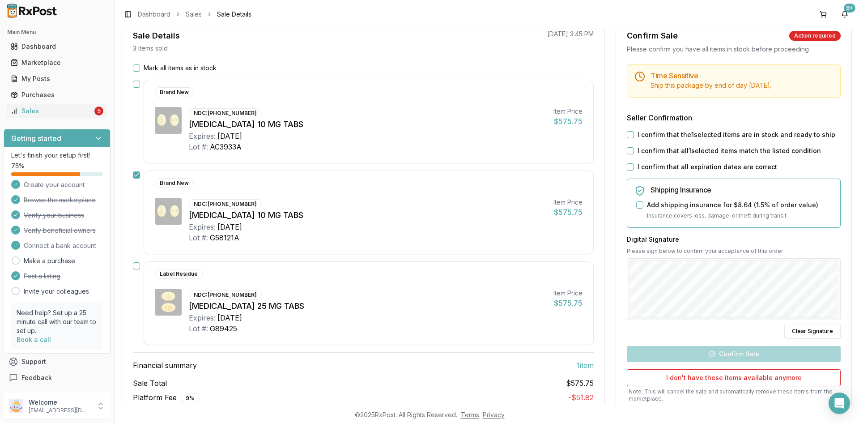
click at [138, 84] on button "button" at bounding box center [136, 83] width 7 height 7
click at [135, 264] on button "button" at bounding box center [136, 265] width 7 height 7
click at [630, 133] on button "I confirm that the 3 selected items are in stock and ready to ship" at bounding box center [630, 134] width 7 height 7
drag, startPoint x: 628, startPoint y: 153, endPoint x: 627, endPoint y: 158, distance: 4.9
click at [628, 153] on button "I confirm that all 3 selected items match the listed condition" at bounding box center [630, 150] width 7 height 7
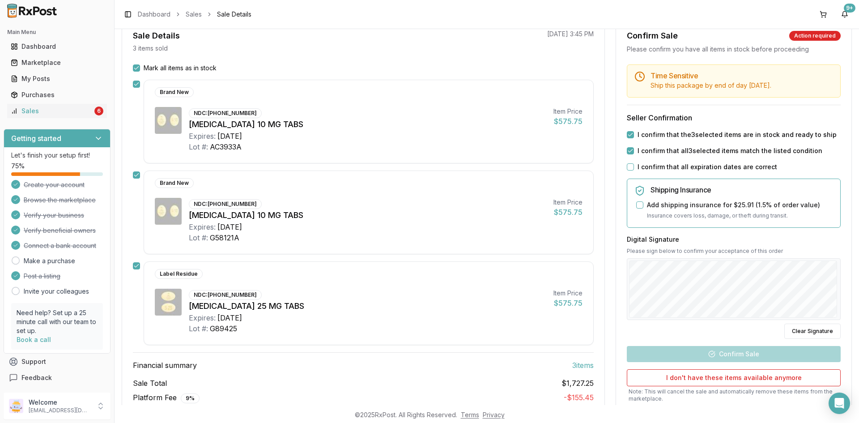
click at [629, 168] on button "I confirm that all expiration dates are correct" at bounding box center [630, 166] width 7 height 7
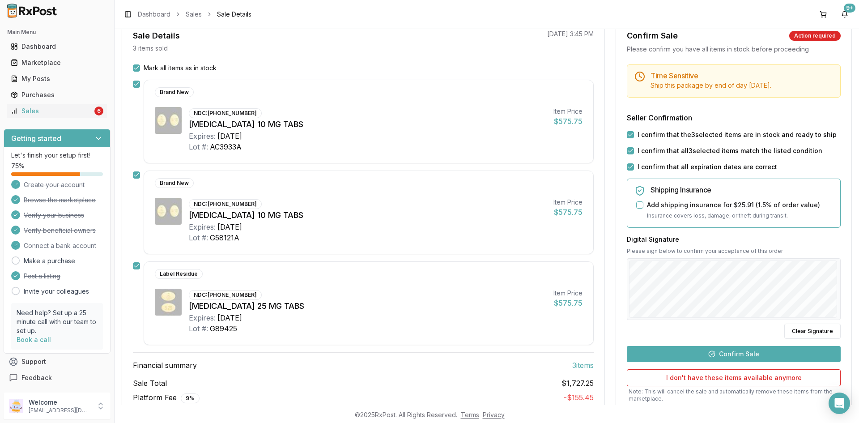
click at [740, 357] on button "Confirm Sale" at bounding box center [734, 354] width 214 height 16
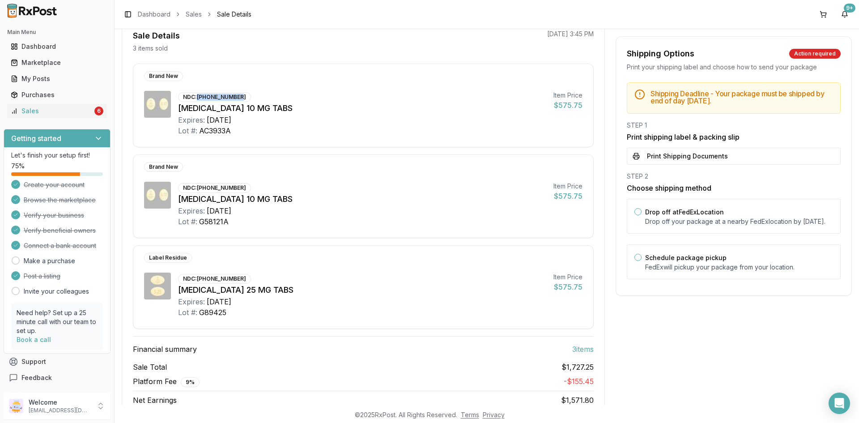
drag, startPoint x: 198, startPoint y: 97, endPoint x: 241, endPoint y: 96, distance: 43.8
click at [241, 96] on div "NDC: 00597-0152-30" at bounding box center [214, 97] width 73 height 10
copy div "00597-0152-30"
click at [691, 157] on button "Print Shipping Documents" at bounding box center [734, 156] width 214 height 17
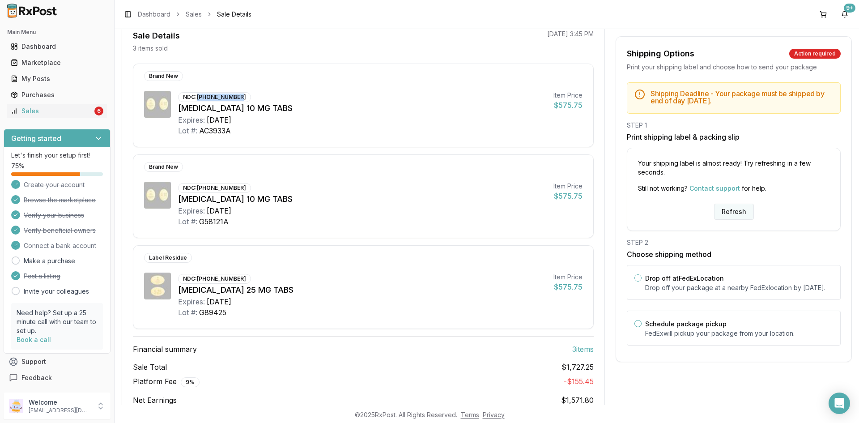
click at [720, 207] on button "Refresh" at bounding box center [734, 211] width 40 height 16
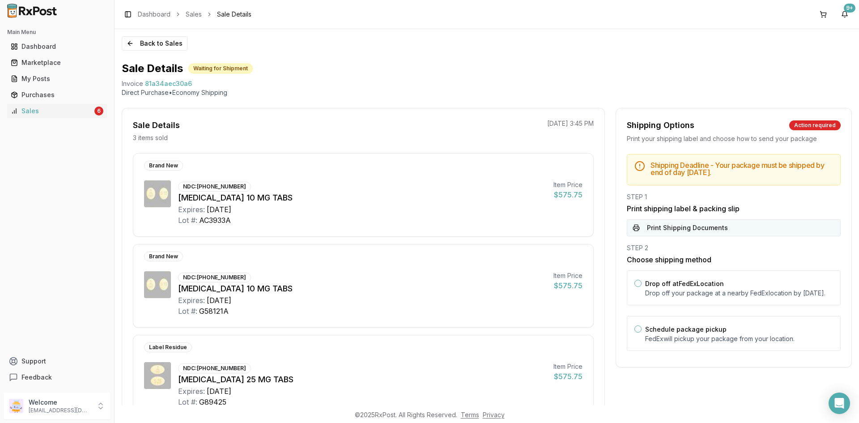
click at [685, 229] on button "Print Shipping Documents" at bounding box center [734, 227] width 214 height 17
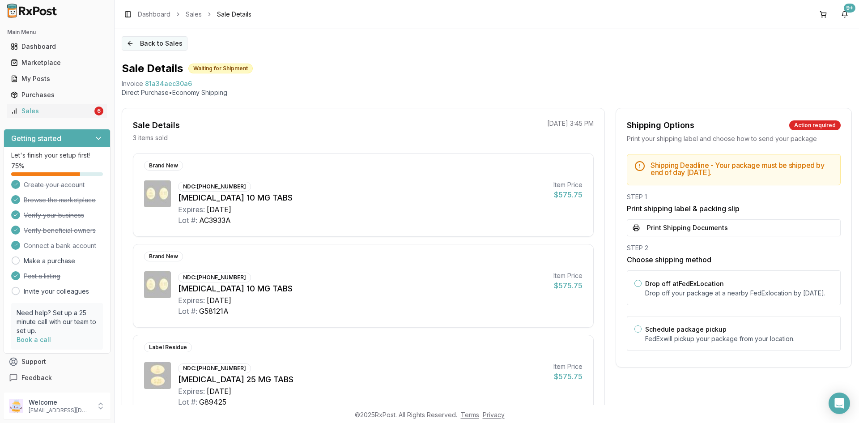
click at [171, 39] on button "Back to Sales" at bounding box center [155, 43] width 66 height 14
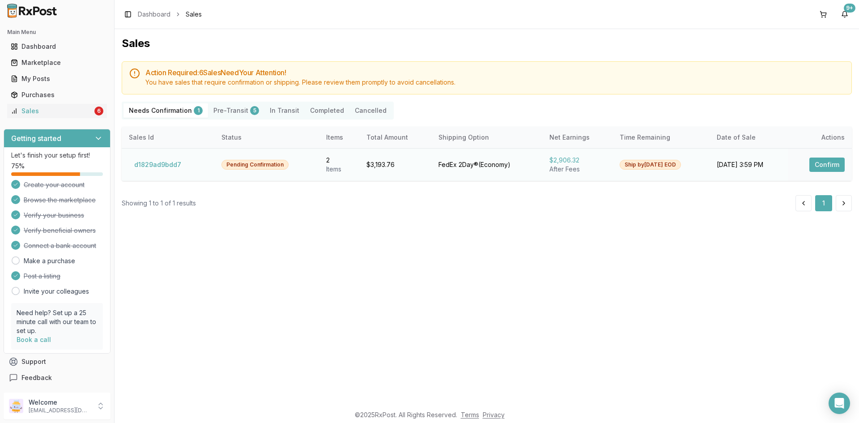
click at [839, 152] on td "Confirm" at bounding box center [820, 164] width 64 height 33
click at [833, 164] on button "Confirm" at bounding box center [826, 164] width 35 height 14
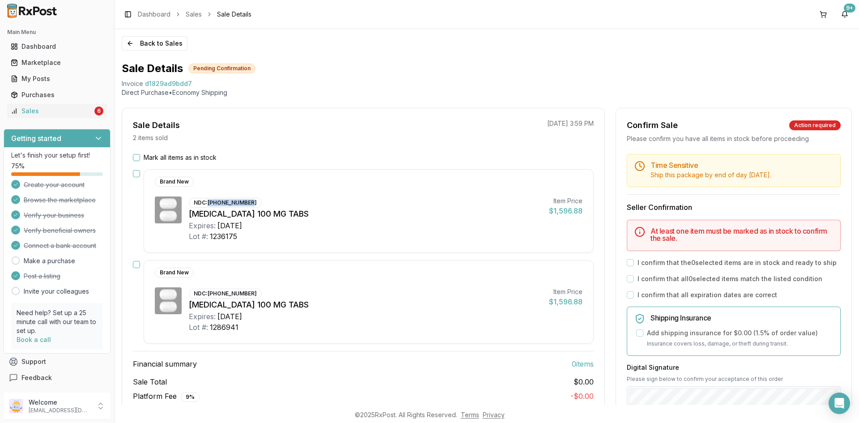
drag, startPoint x: 208, startPoint y: 202, endPoint x: 251, endPoint y: 205, distance: 43.5
click at [251, 200] on div "NDC: [PHONE_NUMBER]" at bounding box center [225, 203] width 73 height 10
copy div "[PHONE_NUMBER]"
click at [133, 157] on button "Mark all items as in stock" at bounding box center [136, 157] width 7 height 7
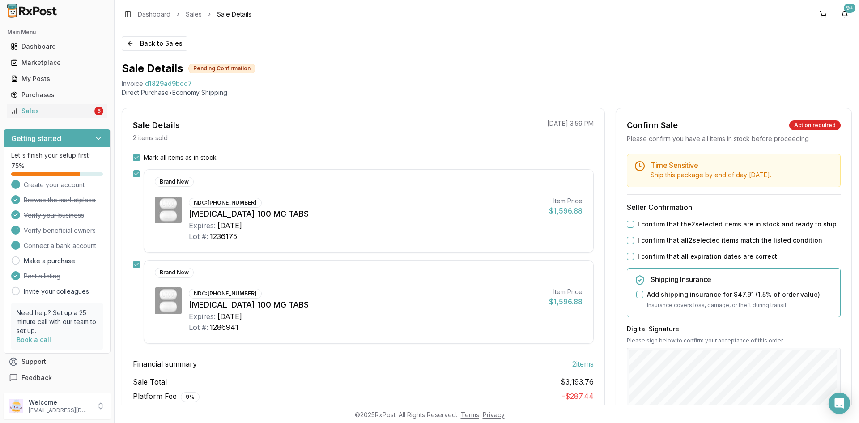
click at [631, 224] on div "I confirm that the 2 selected items are in stock and ready to ship" at bounding box center [734, 224] width 214 height 9
click at [628, 225] on button "I confirm that the 2 selected items are in stock and ready to ship" at bounding box center [630, 223] width 7 height 7
drag, startPoint x: 628, startPoint y: 236, endPoint x: 629, endPoint y: 241, distance: 4.9
click at [629, 239] on div "Time Sensitive Ship this package by end of day Tuesday, October 7th . Seller Co…" at bounding box center [733, 343] width 235 height 378
click at [629, 244] on div "I confirm that all 2 selected items match the listed condition" at bounding box center [734, 240] width 214 height 9
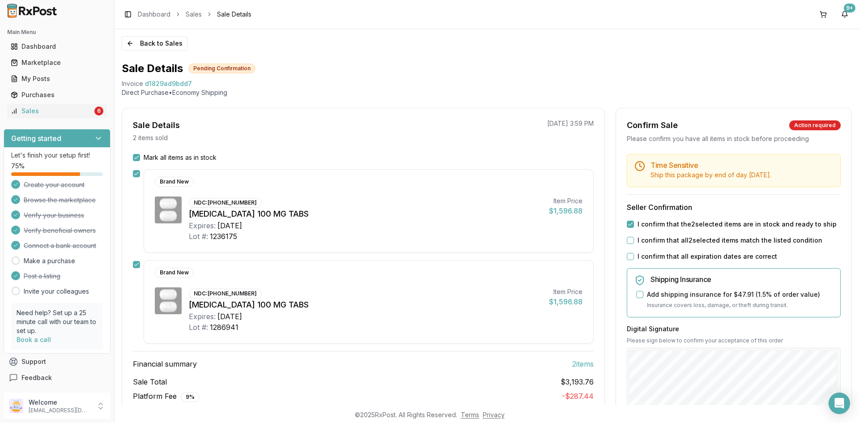
click at [630, 241] on button "I confirm that all 2 selected items match the listed condition" at bounding box center [630, 240] width 7 height 7
click at [630, 252] on div "Time Sensitive Ship this package by end of day Tuesday, October 7th . Seller Co…" at bounding box center [733, 343] width 235 height 378
click at [630, 255] on button "I confirm that all expiration dates are correct" at bounding box center [630, 256] width 7 height 7
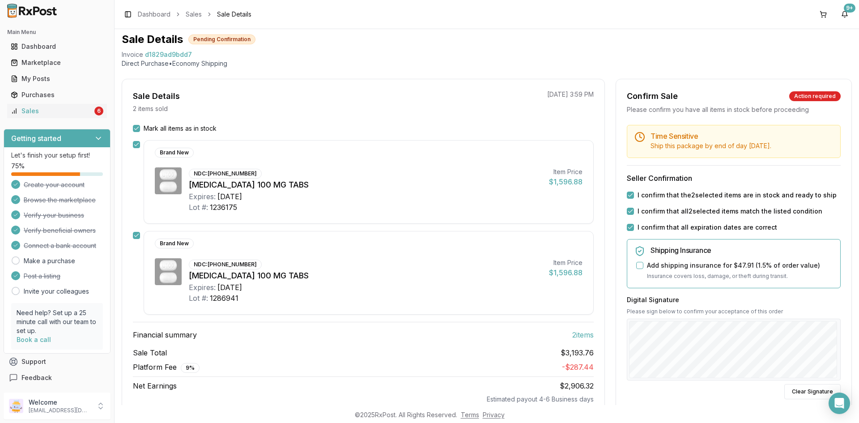
scroll to position [45, 0]
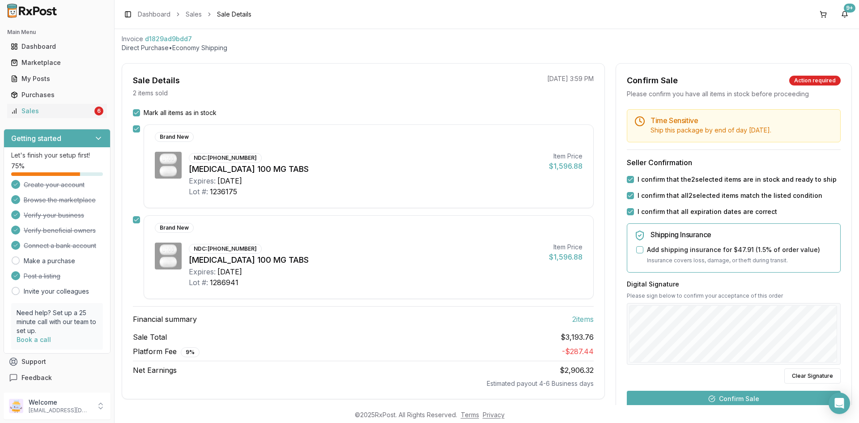
click at [739, 398] on button "Confirm Sale" at bounding box center [734, 398] width 214 height 16
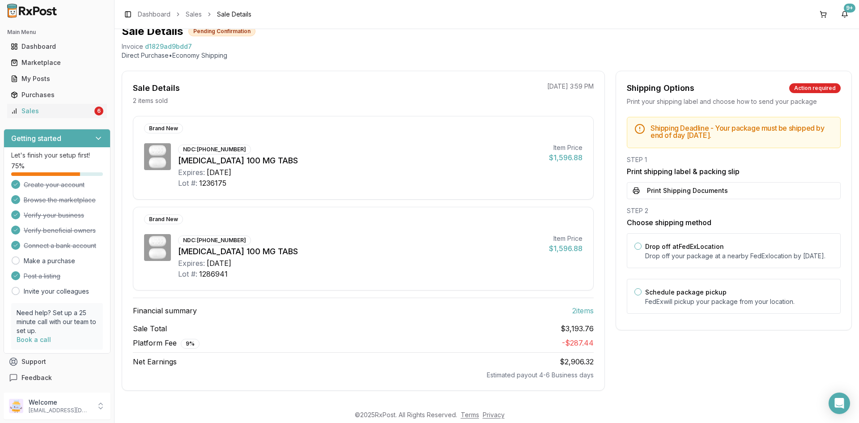
scroll to position [37, 0]
click at [658, 193] on button "Print Shipping Documents" at bounding box center [734, 190] width 214 height 17
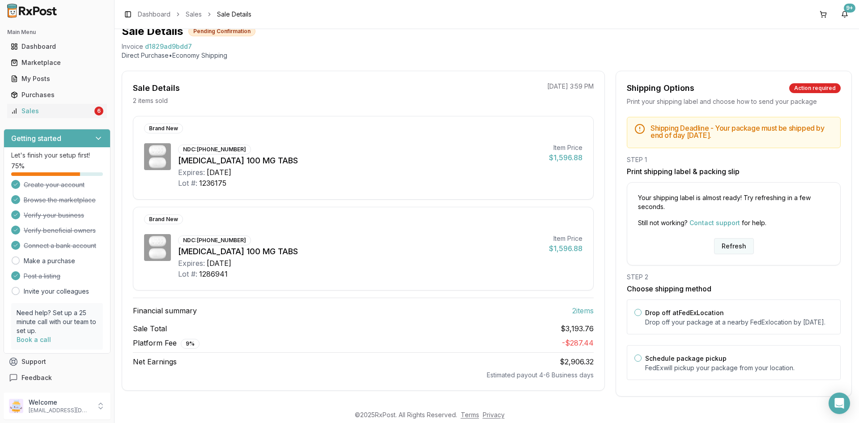
click at [726, 243] on button "Refresh" at bounding box center [734, 246] width 40 height 16
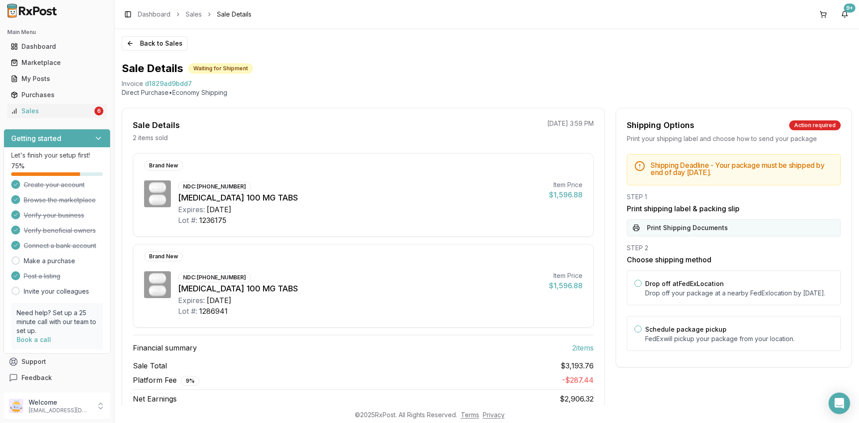
click at [724, 227] on button "Print Shipping Documents" at bounding box center [734, 227] width 214 height 17
click at [137, 41] on button "Back to Sales" at bounding box center [155, 43] width 66 height 14
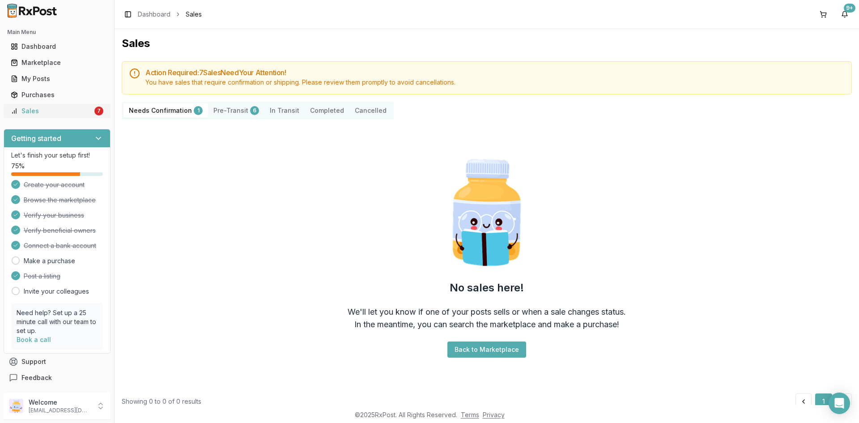
click at [51, 111] on div "Sales" at bounding box center [52, 110] width 82 height 9
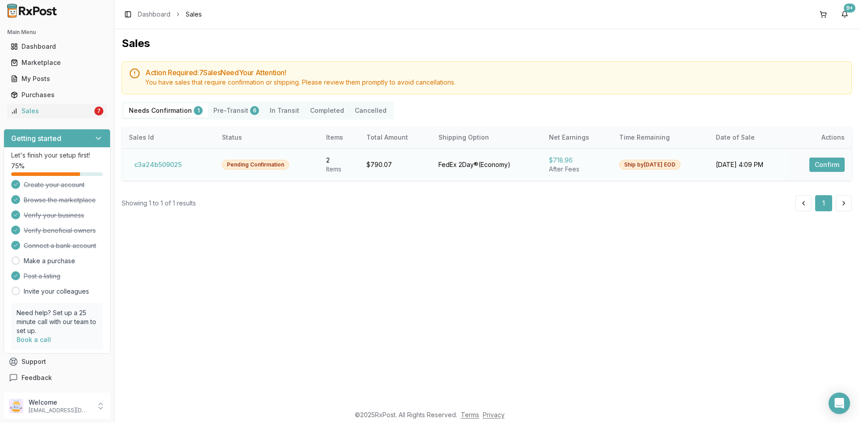
click at [837, 159] on button "Confirm" at bounding box center [826, 164] width 35 height 14
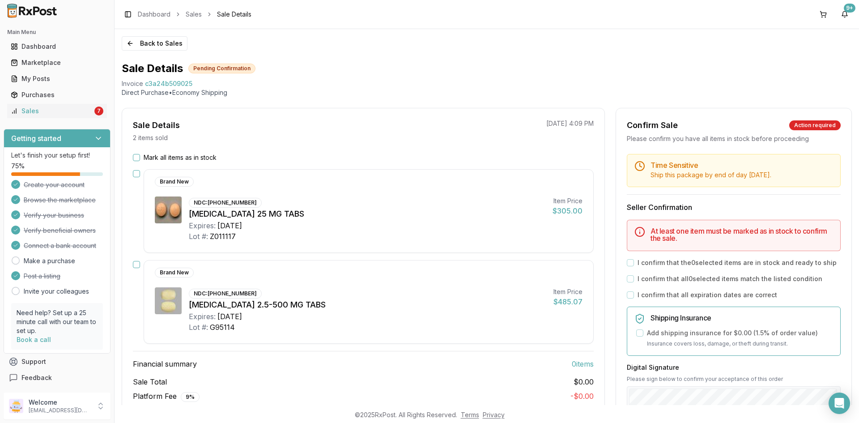
click at [136, 159] on button "Mark all items as in stock" at bounding box center [136, 157] width 7 height 7
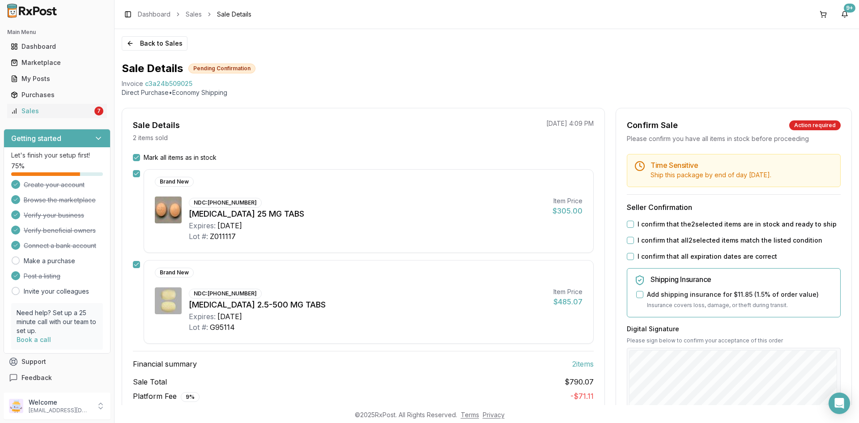
drag, startPoint x: 627, startPoint y: 223, endPoint x: 627, endPoint y: 233, distance: 10.3
click at [627, 225] on button "I confirm that the 2 selected items are in stock and ready to ship" at bounding box center [630, 223] width 7 height 7
drag, startPoint x: 626, startPoint y: 239, endPoint x: 628, endPoint y: 250, distance: 10.4
click at [627, 241] on button "I confirm that all 2 selected items match the listed condition" at bounding box center [630, 240] width 7 height 7
drag, startPoint x: 628, startPoint y: 251, endPoint x: 628, endPoint y: 256, distance: 4.9
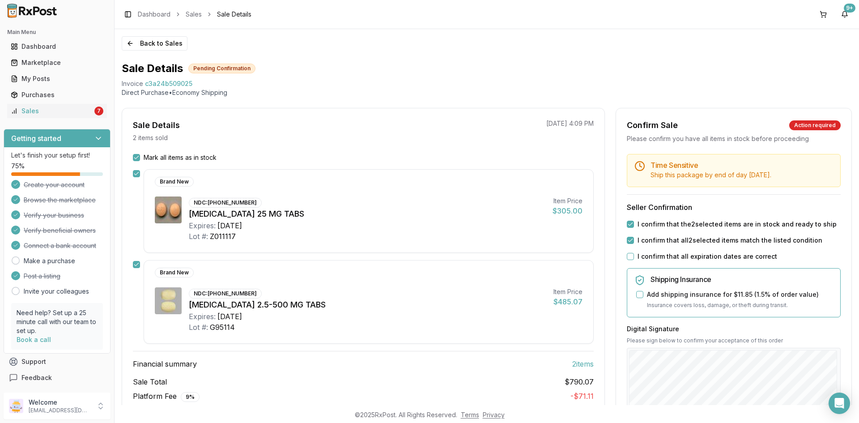
click at [628, 255] on div "Time Sensitive Ship this package by end of day [DATE] . Seller Confirmation I c…" at bounding box center [733, 343] width 235 height 378
click at [628, 257] on button "I confirm that all expiration dates are correct" at bounding box center [630, 256] width 7 height 7
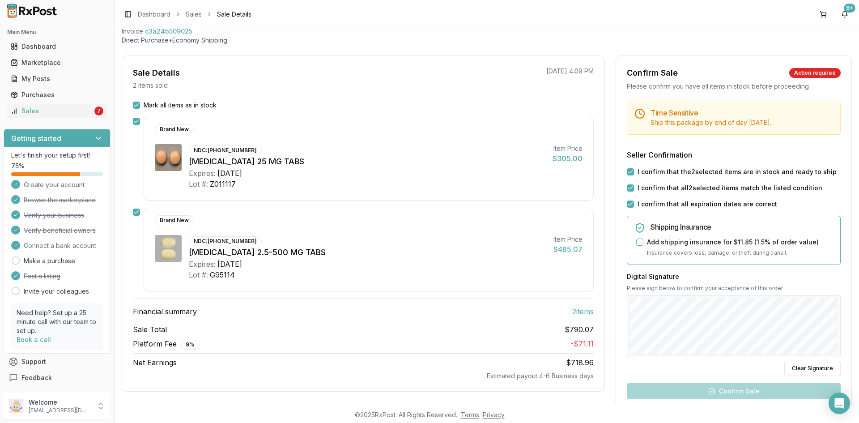
scroll to position [134, 0]
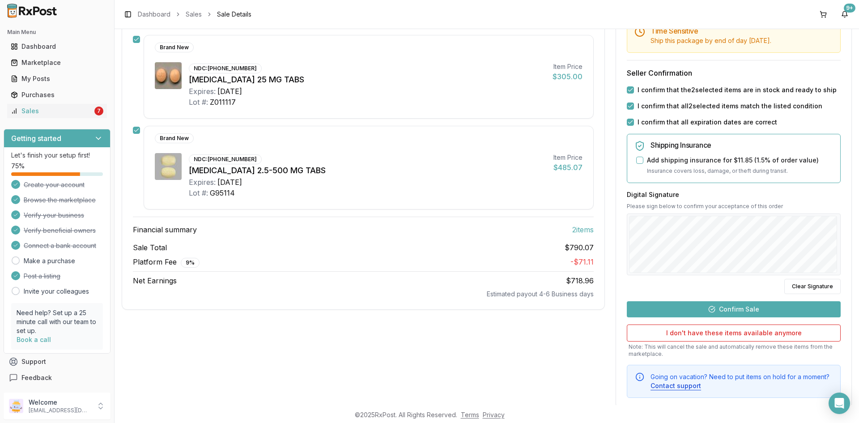
click at [737, 310] on button "Confirm Sale" at bounding box center [734, 309] width 214 height 16
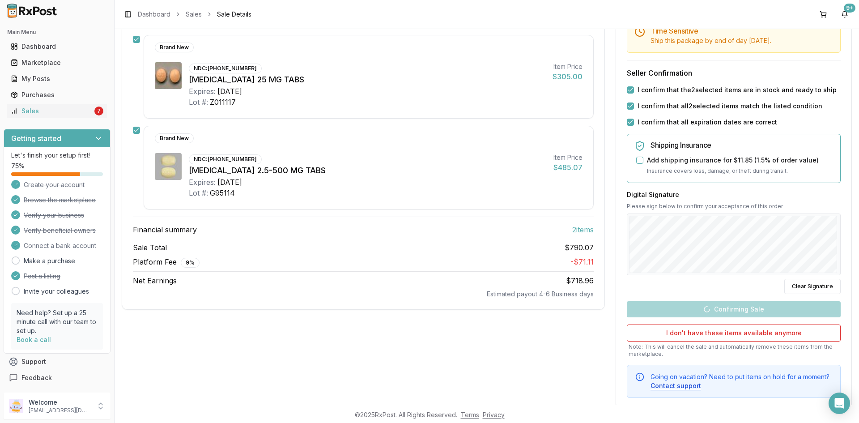
scroll to position [37, 0]
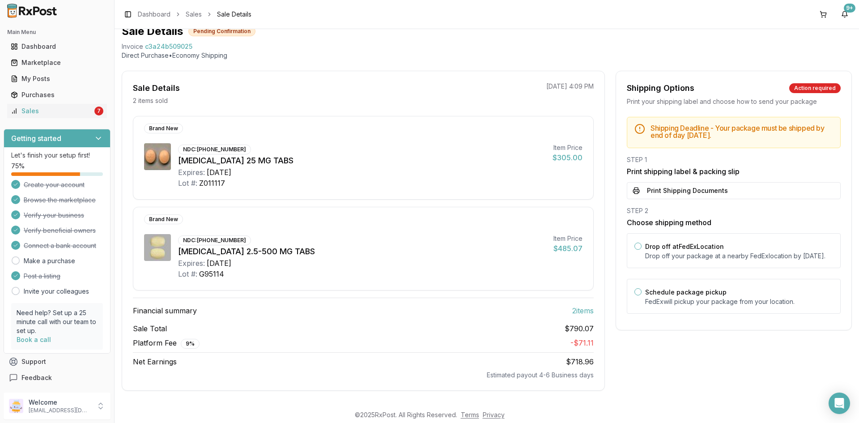
click at [666, 191] on button "Print Shipping Documents" at bounding box center [734, 190] width 214 height 17
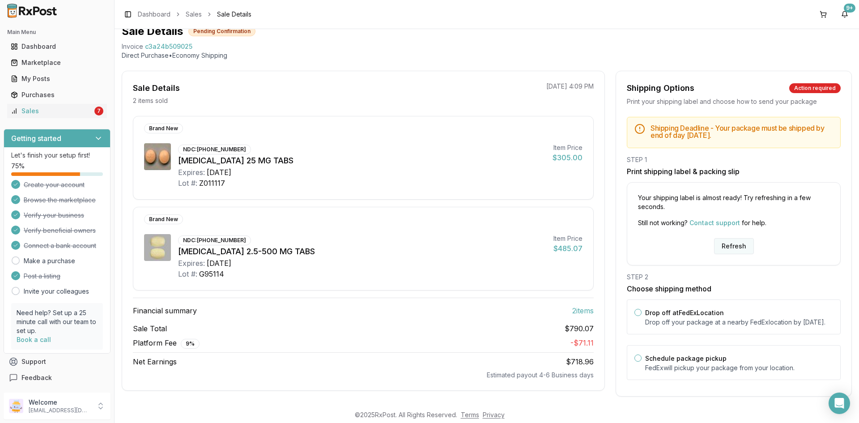
click at [737, 247] on button "Refresh" at bounding box center [734, 246] width 40 height 16
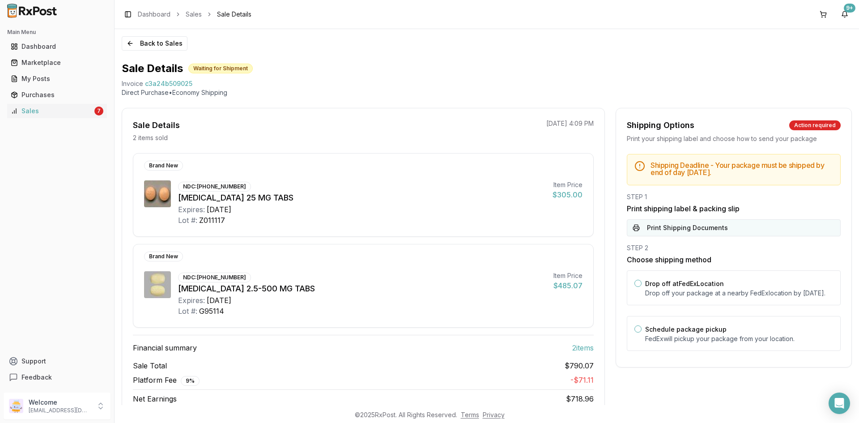
click at [674, 229] on button "Print Shipping Documents" at bounding box center [734, 227] width 214 height 17
